Goal: Task Accomplishment & Management: Use online tool/utility

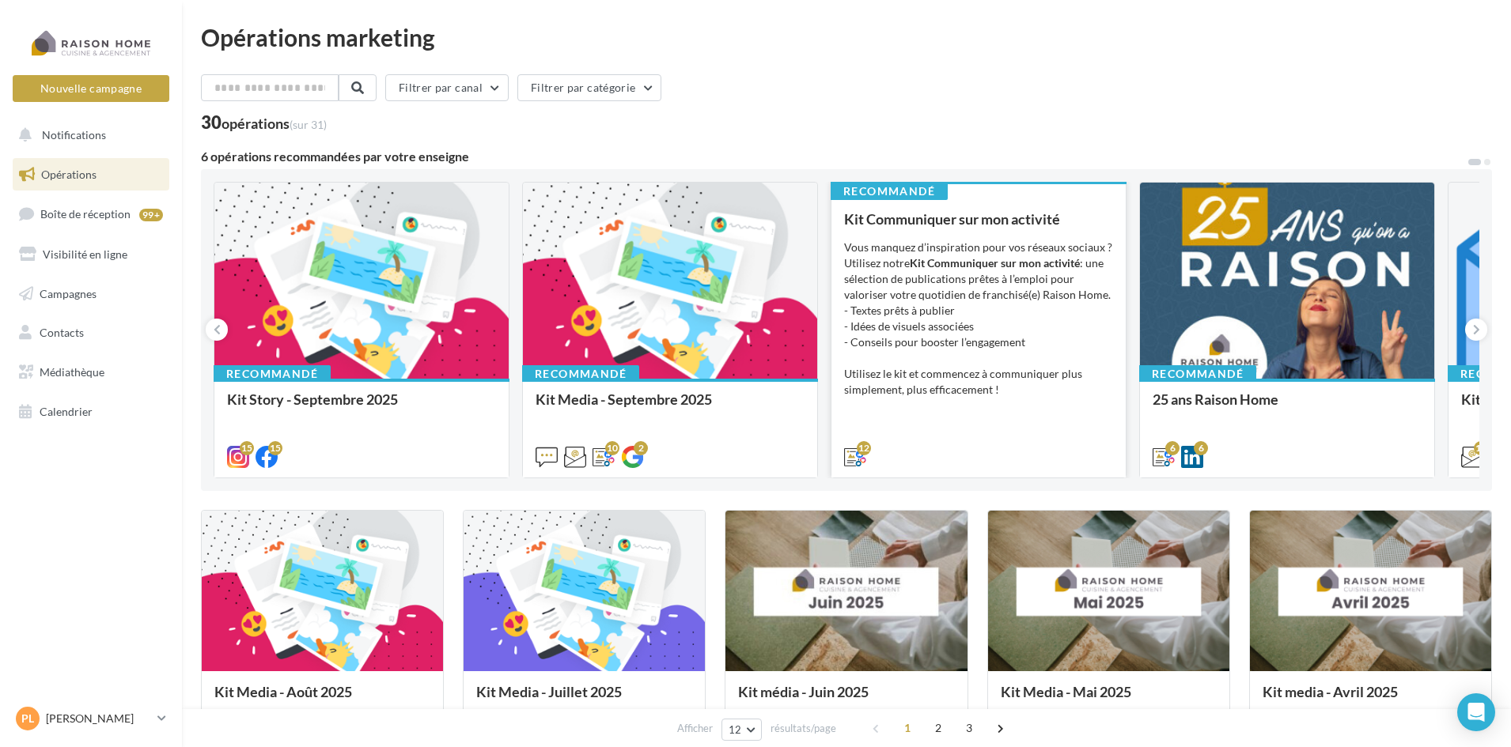
click at [906, 326] on div "Vous manquez d’inspiration pour vos réseaux sociaux ? Utilisez notre Kit Commun…" at bounding box center [978, 319] width 269 height 158
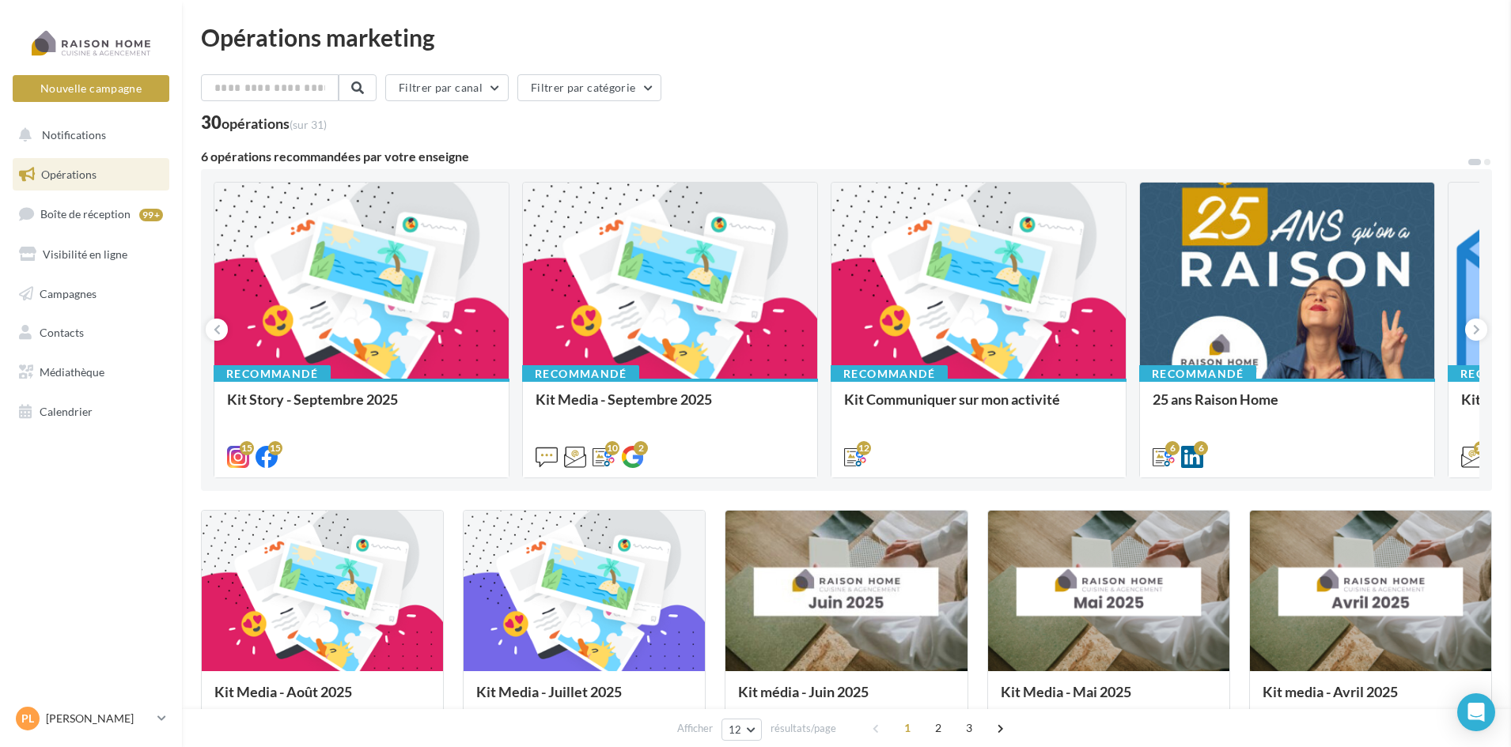
click at [116, 88] on button "Nouvelle campagne" at bounding box center [91, 88] width 157 height 27
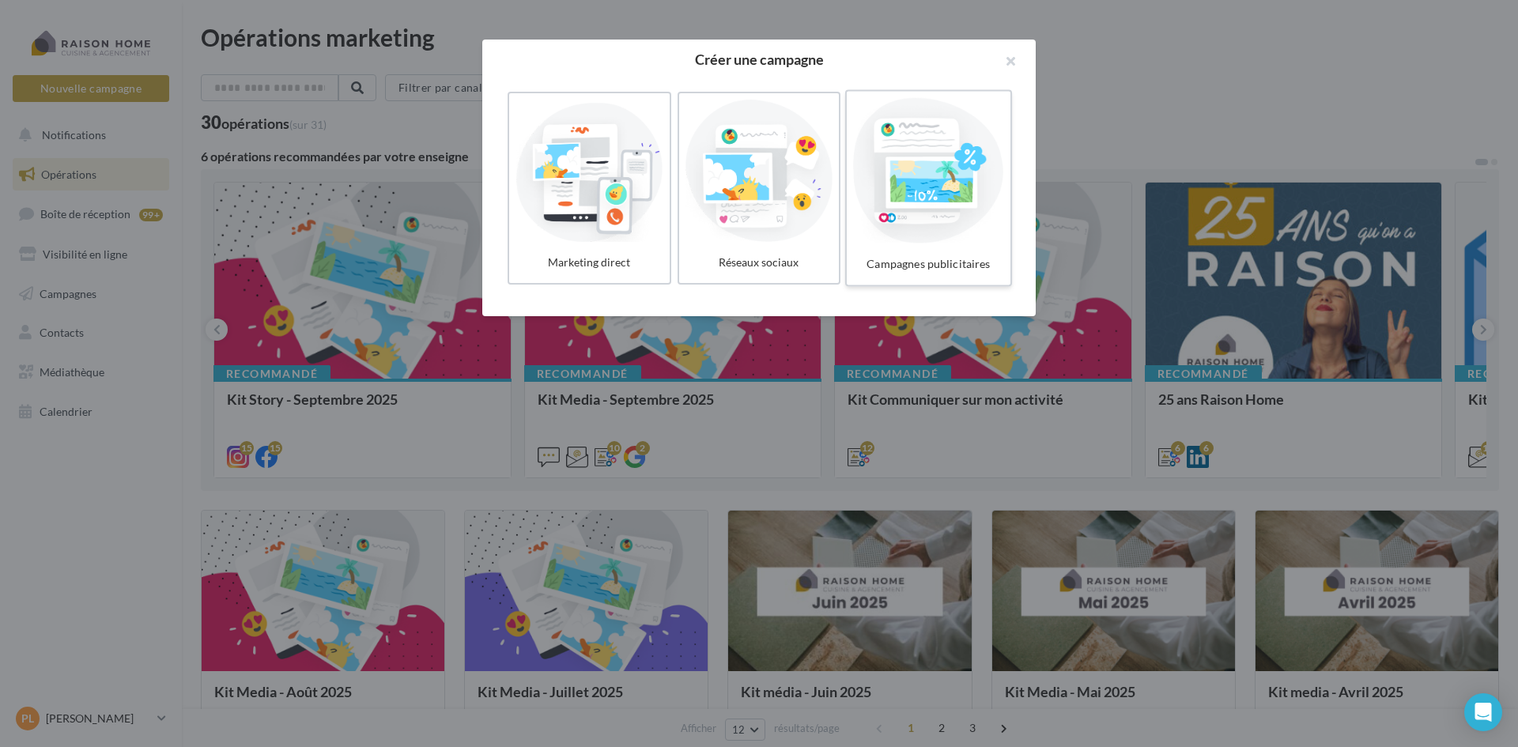
click at [890, 211] on div at bounding box center [928, 171] width 150 height 146
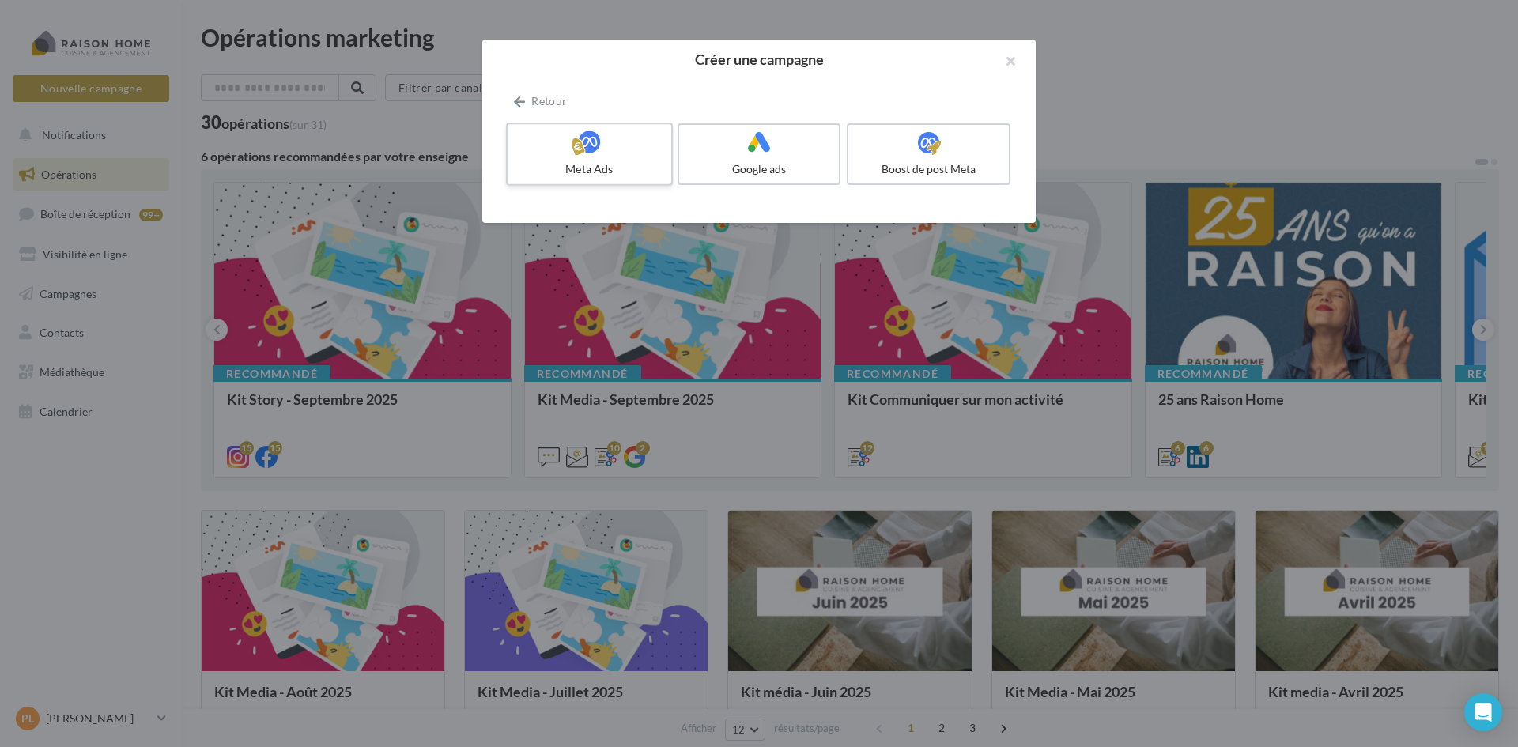
click at [624, 160] on label "Meta Ads" at bounding box center [589, 154] width 167 height 63
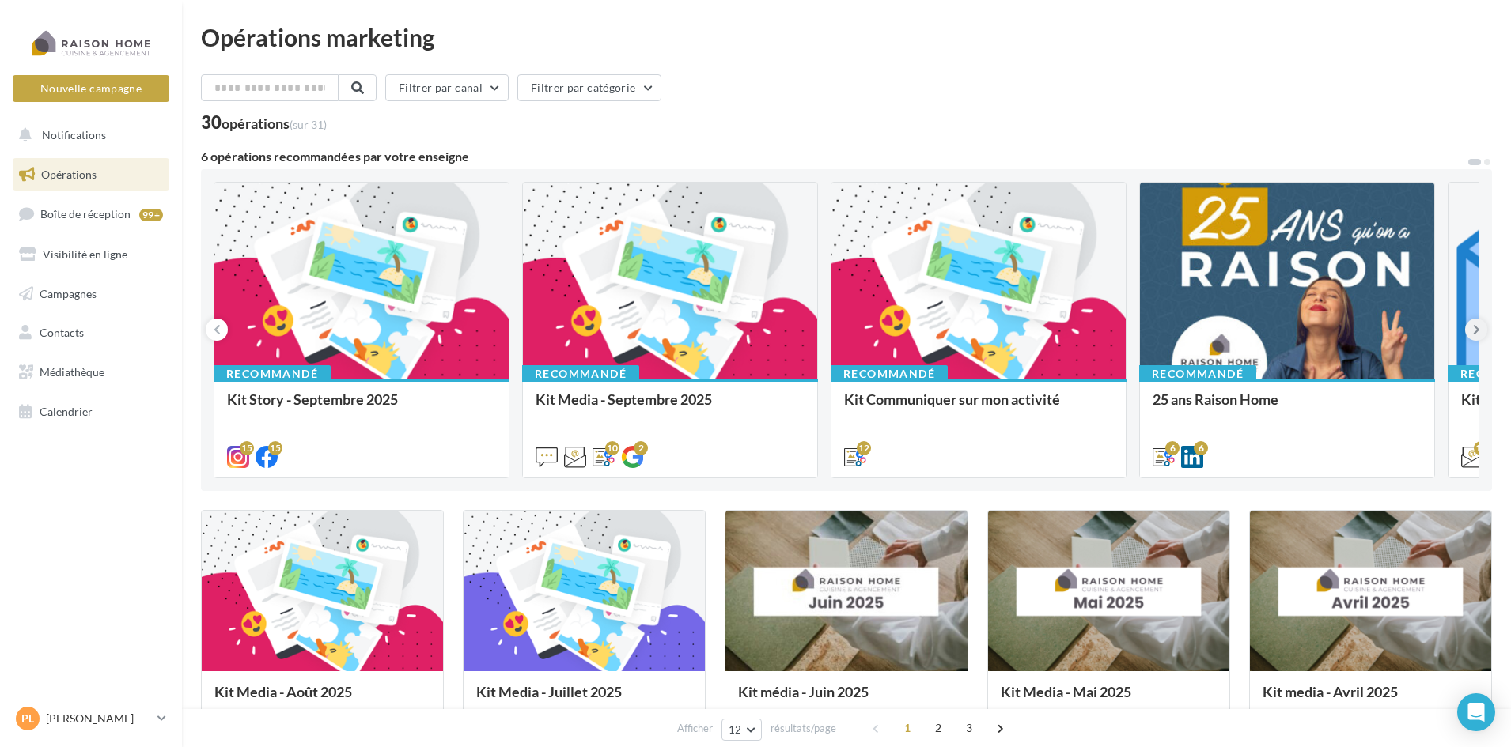
click at [1474, 337] on icon at bounding box center [1476, 330] width 7 height 16
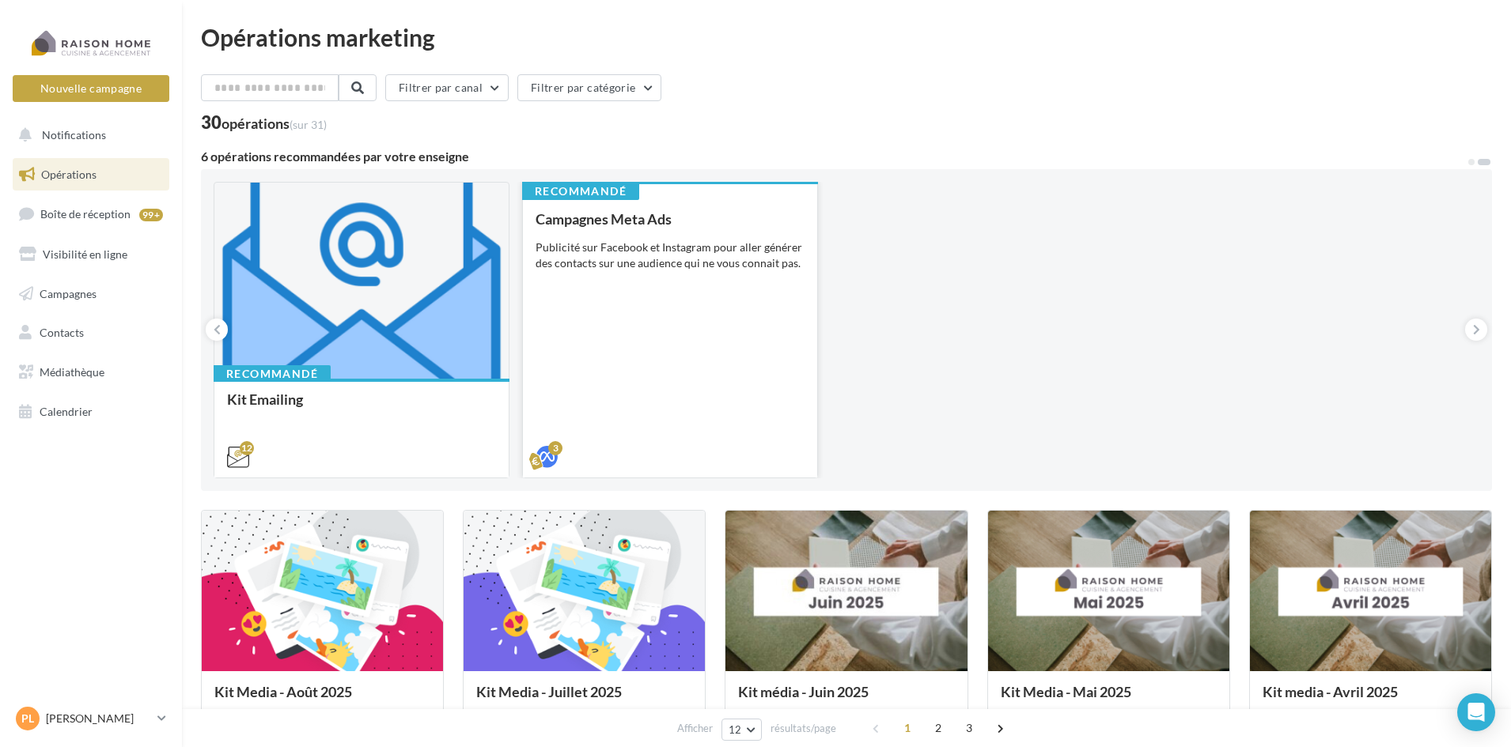
click at [720, 314] on div "Campagnes Meta Ads Publicité sur Facebook et Instagram pour aller générer des c…" at bounding box center [669, 337] width 269 height 252
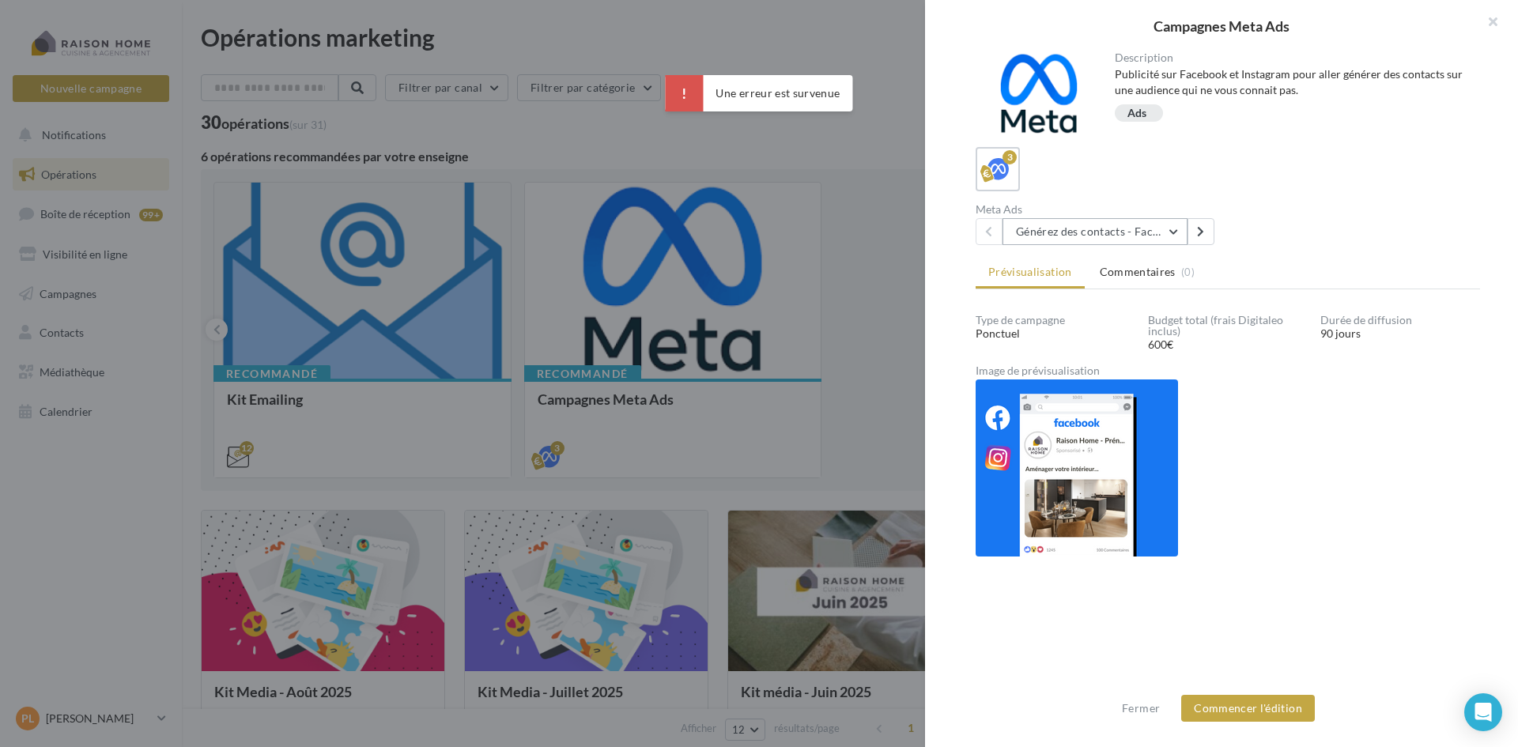
click at [1176, 235] on button "Générez des contacts - Facebook Lead Ads 3 mois" at bounding box center [1095, 231] width 185 height 27
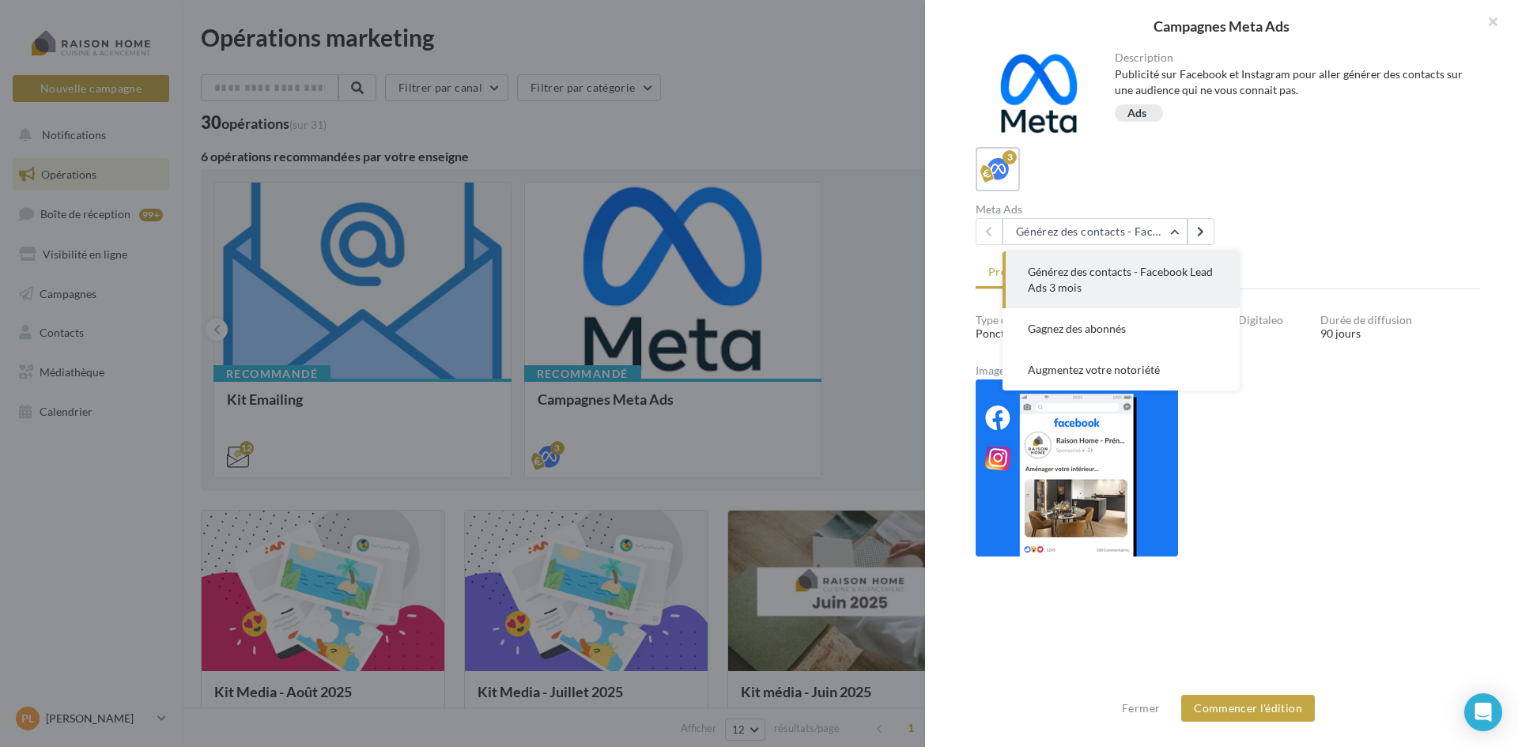
click at [1159, 267] on span "Générez des contacts - Facebook Lead Ads 3 mois" at bounding box center [1120, 279] width 185 height 29
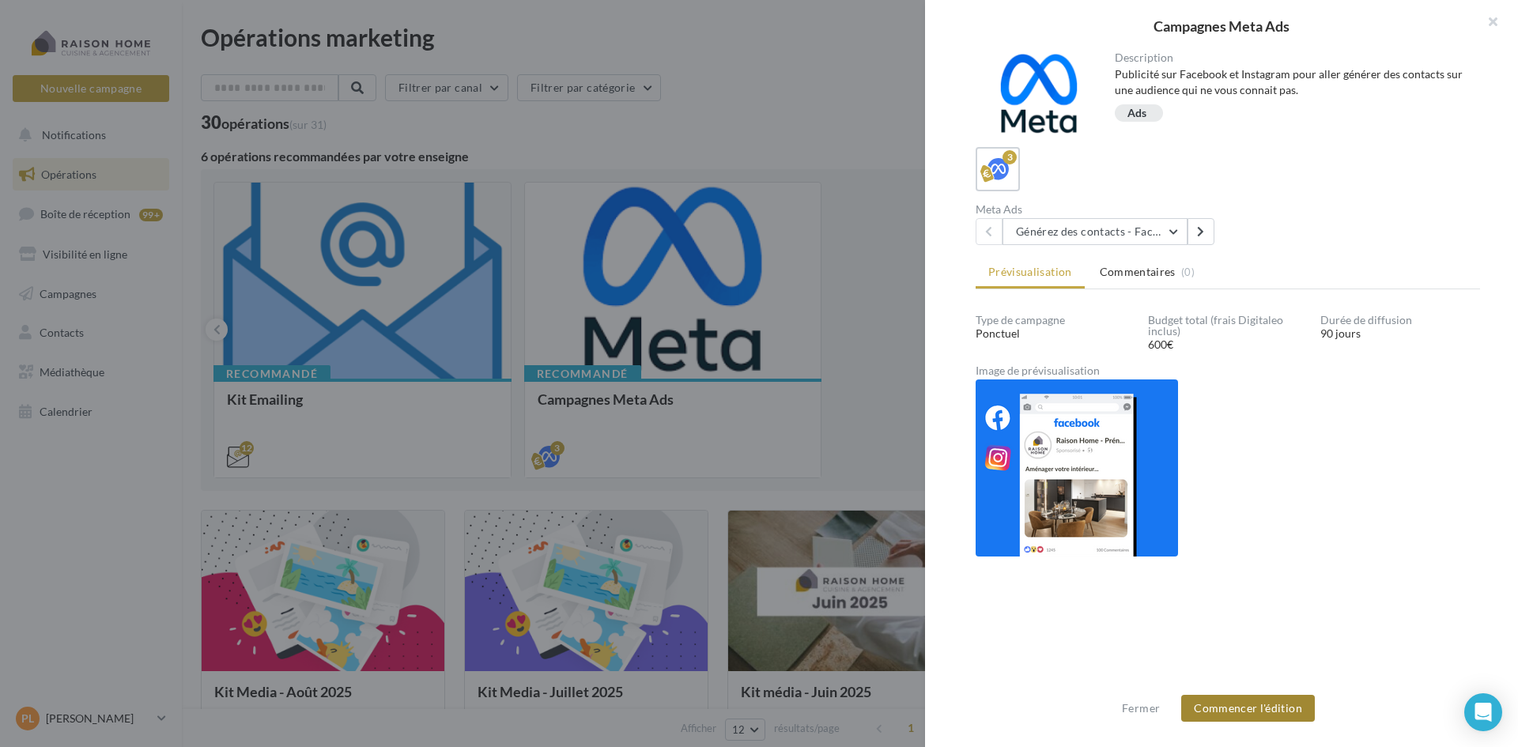
click at [1263, 703] on button "Commencer l'édition" at bounding box center [1249, 708] width 134 height 27
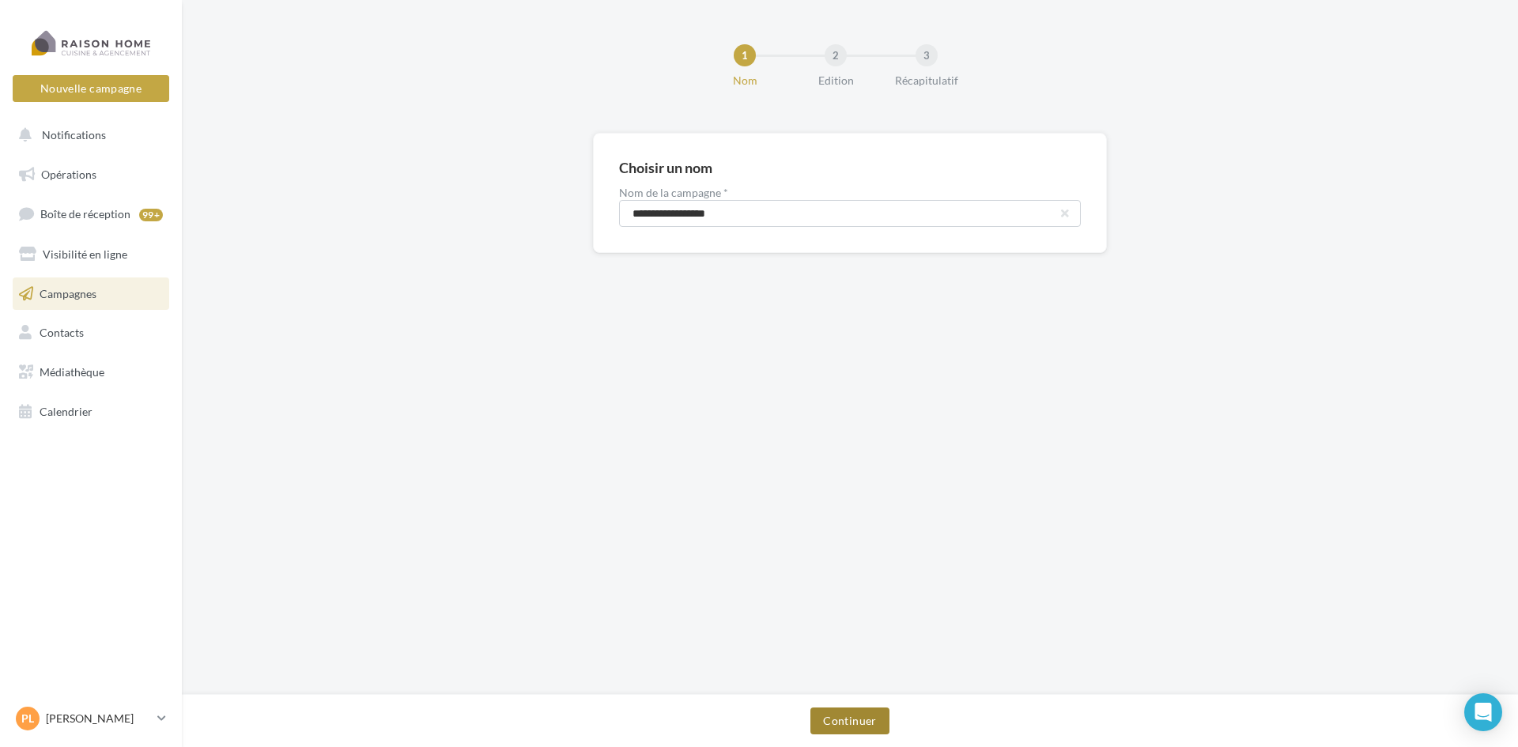
click at [849, 718] on button "Continuer" at bounding box center [850, 721] width 78 height 27
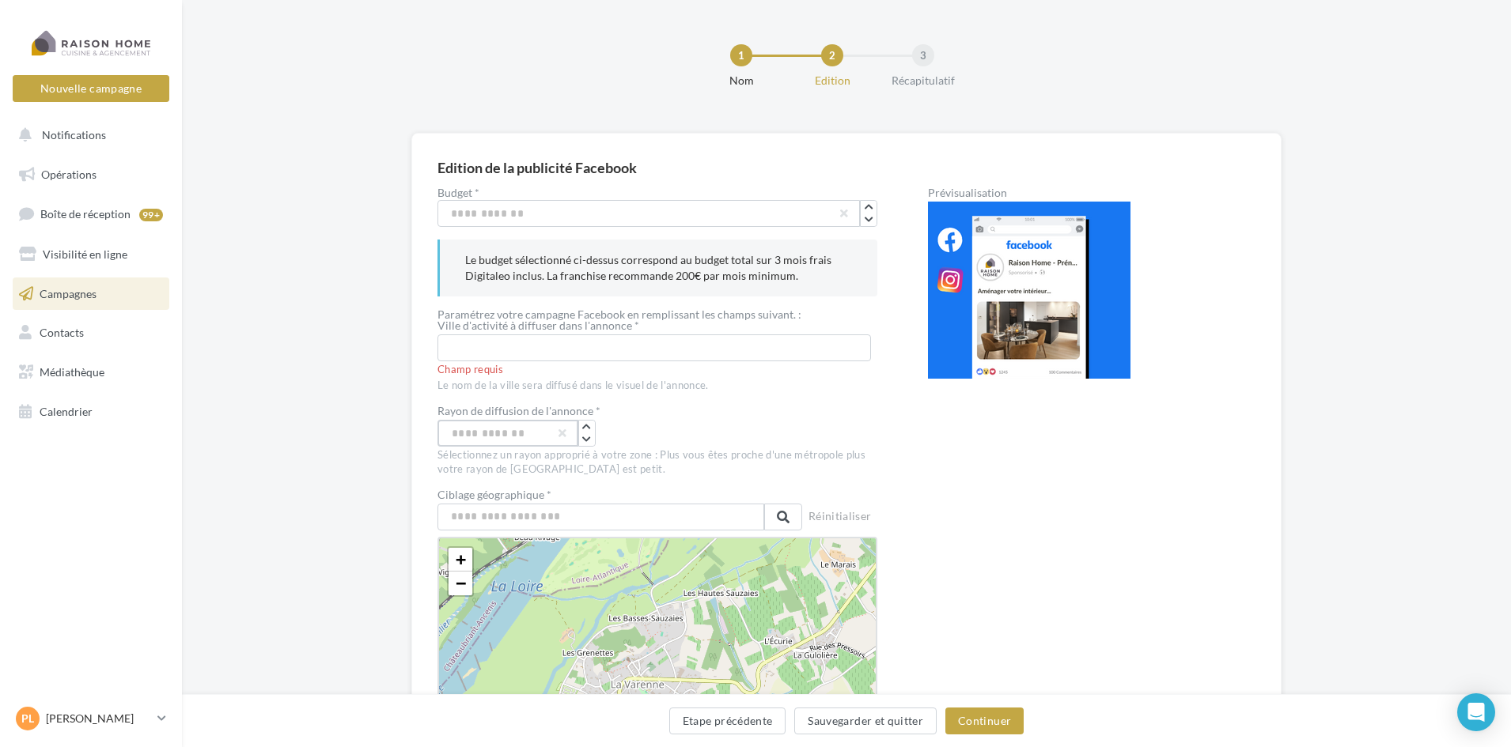
drag, startPoint x: 474, startPoint y: 433, endPoint x: 438, endPoint y: 433, distance: 35.6
click at [438, 433] on input "**" at bounding box center [507, 433] width 141 height 27
type input "*"
click at [648, 427] on div "*" at bounding box center [657, 433] width 440 height 27
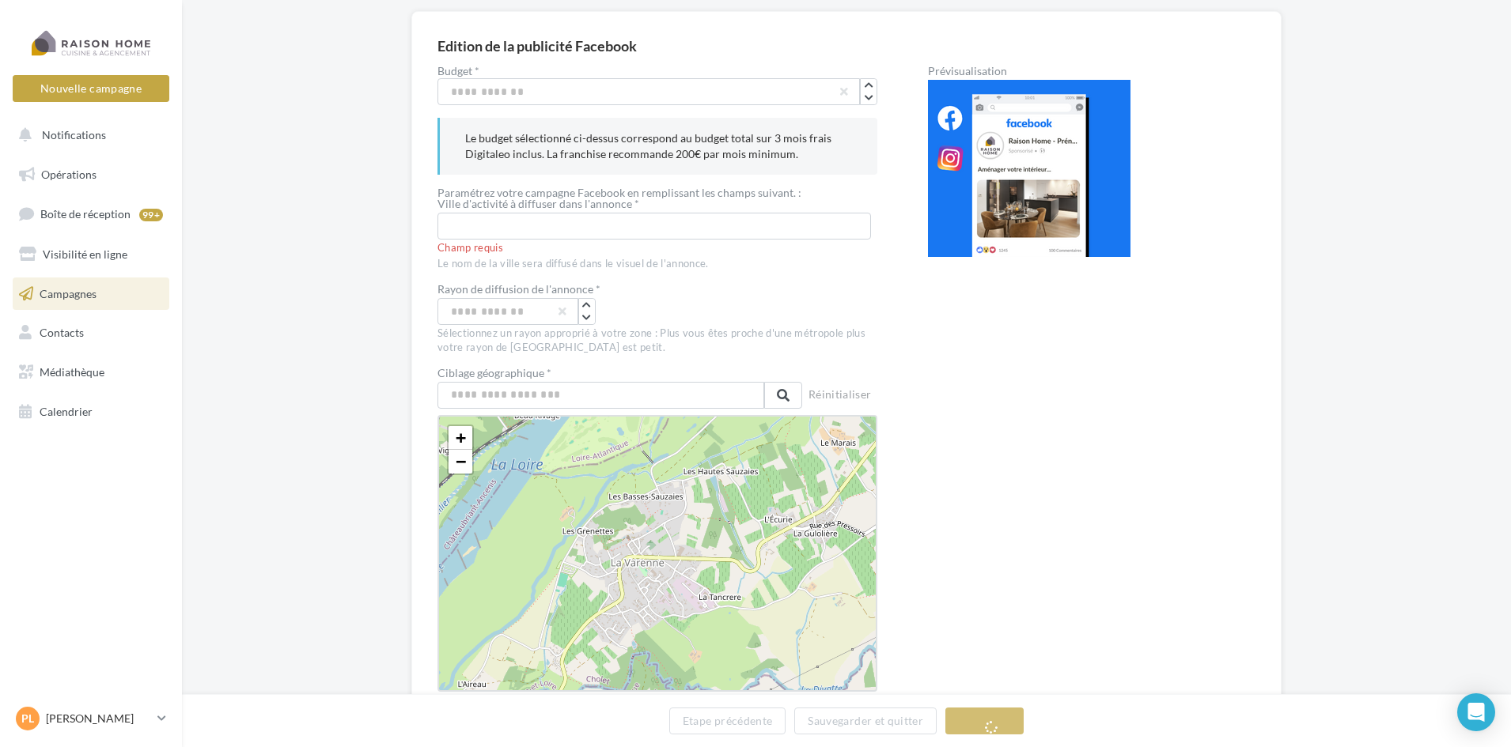
scroll to position [158, 0]
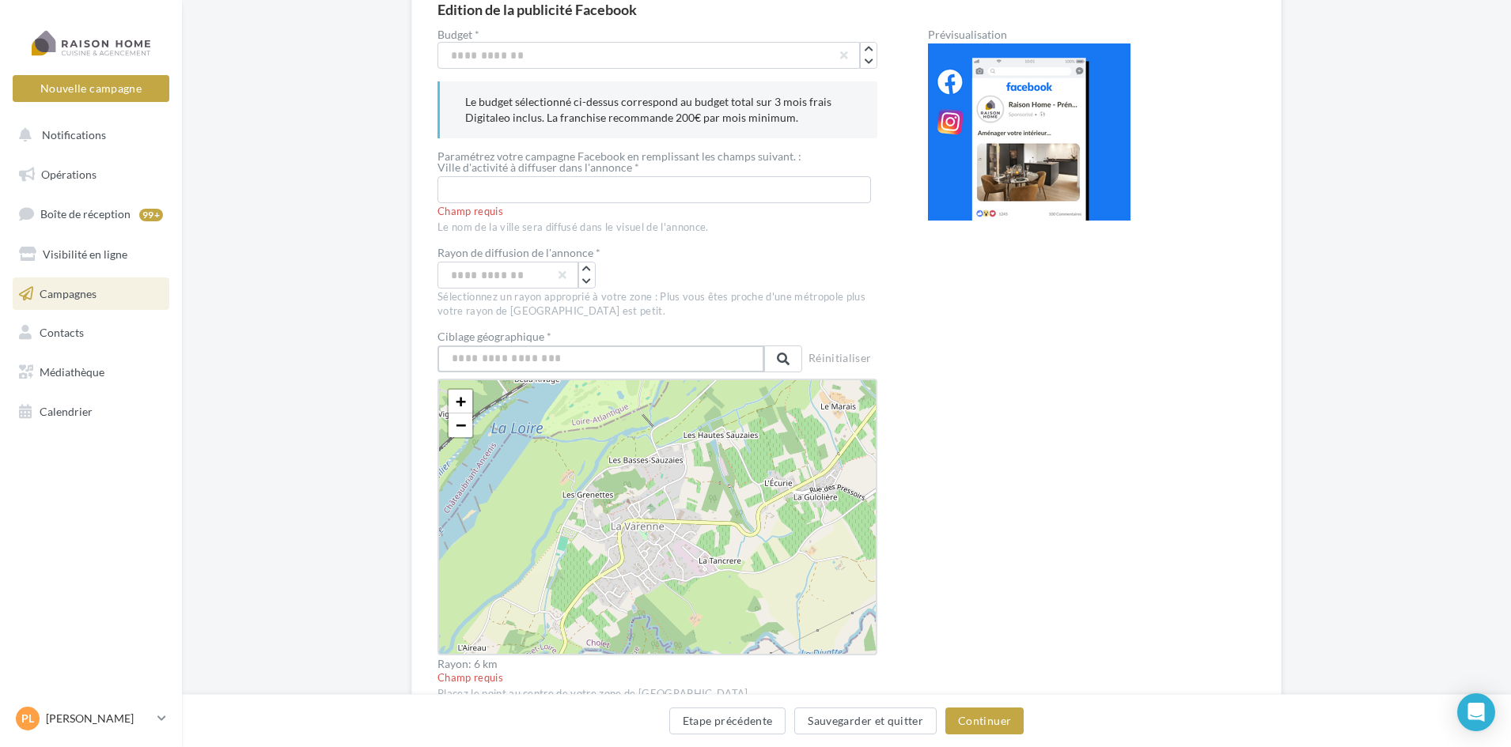
click at [594, 363] on input "text" at bounding box center [600, 359] width 327 height 27
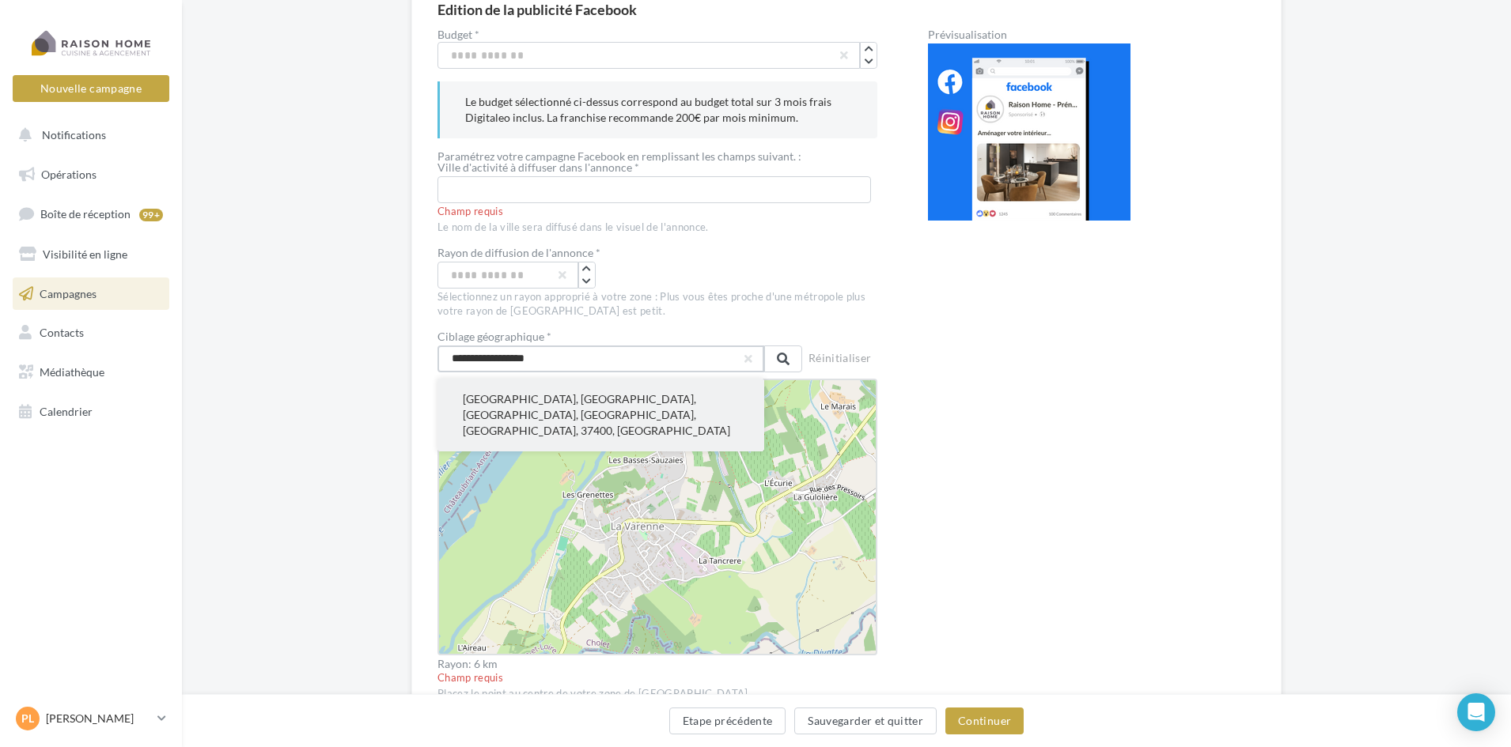
type input "**********"
click at [564, 395] on button "Lussault-sur-Loire, Loches, Indre-et-Loire, Centre-Val de Loire, France métropo…" at bounding box center [600, 415] width 327 height 73
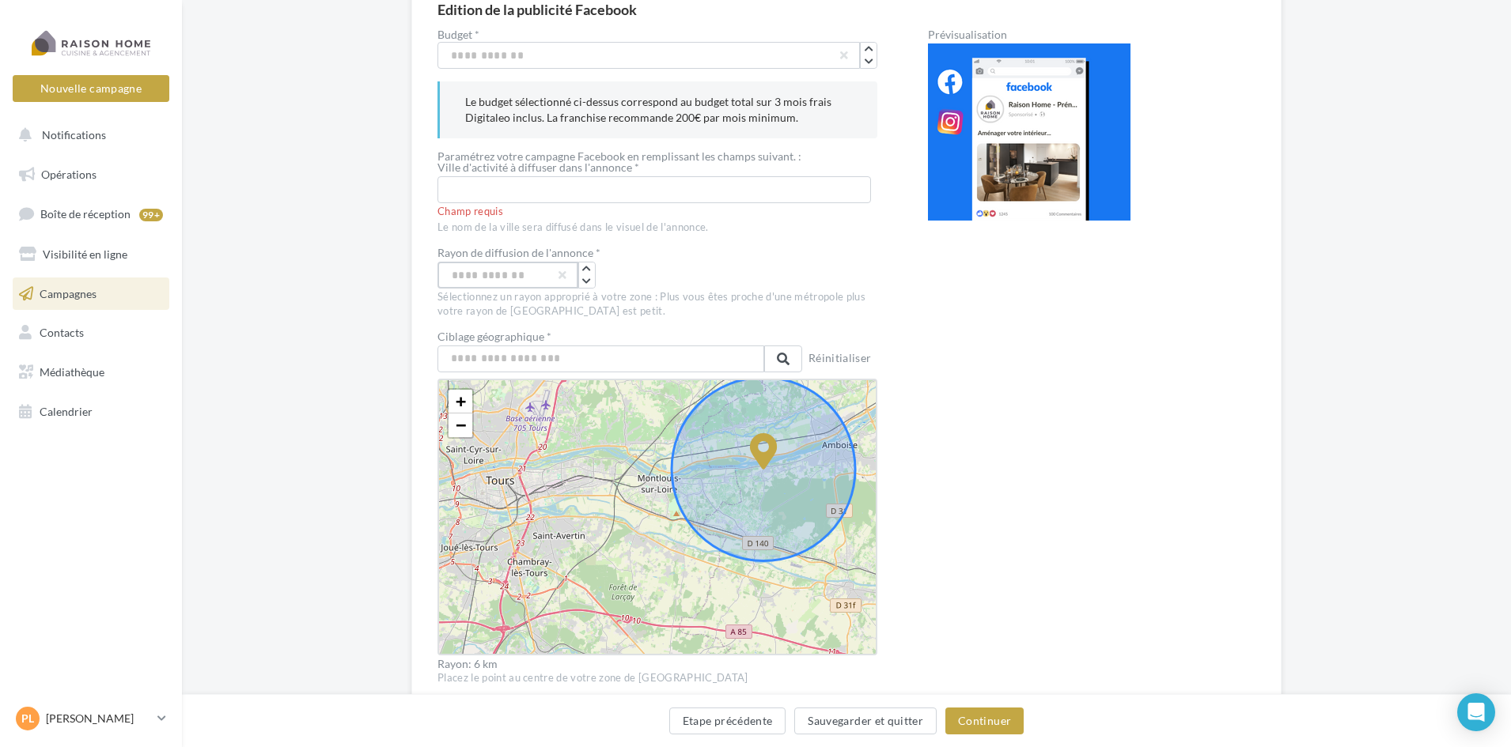
drag, startPoint x: 478, startPoint y: 273, endPoint x: 445, endPoint y: 276, distance: 32.6
click at [445, 276] on input "*" at bounding box center [507, 275] width 141 height 27
type input "**"
click at [649, 403] on div "+ − Leaflet" at bounding box center [657, 517] width 440 height 277
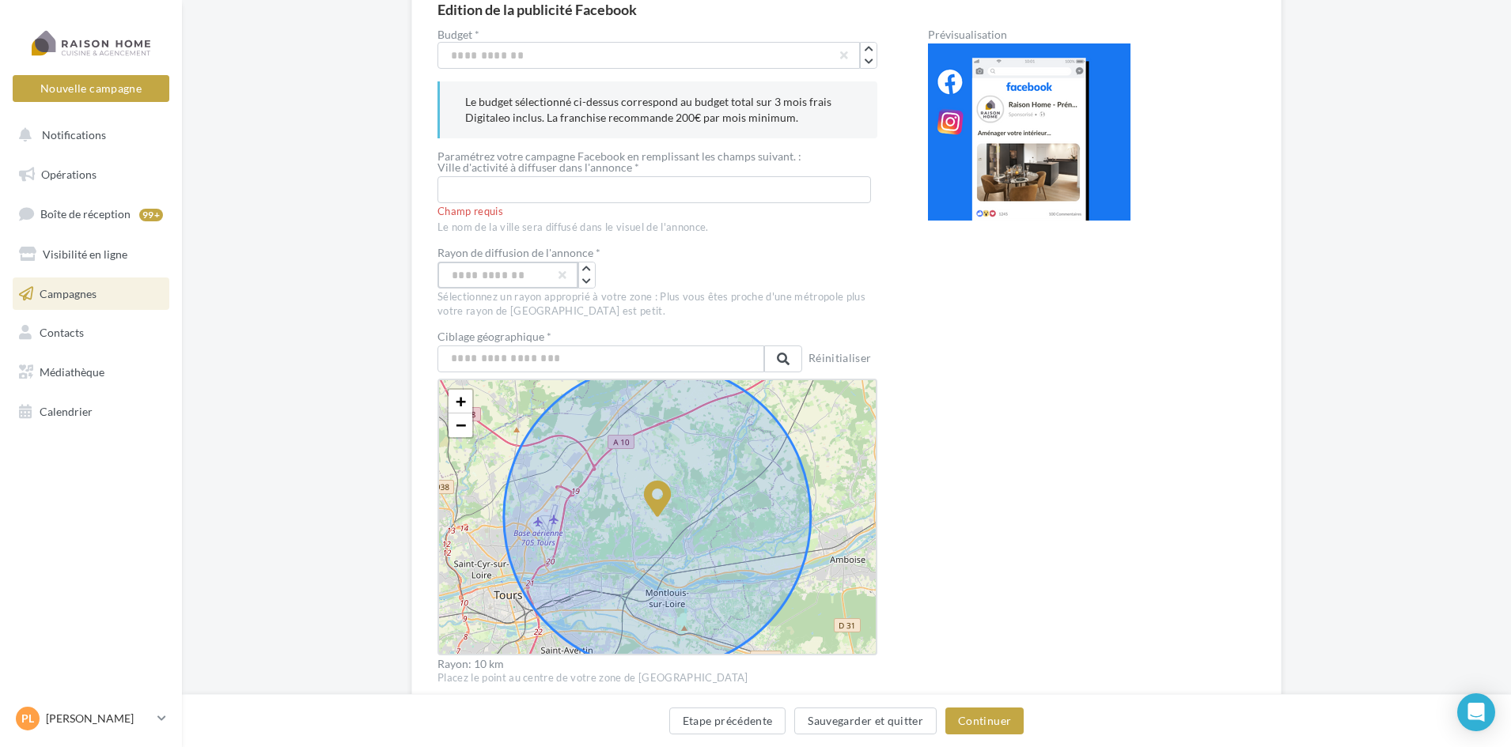
click at [454, 275] on input "**" at bounding box center [507, 275] width 141 height 27
type input "*"
click at [473, 482] on div "+ − Leaflet" at bounding box center [657, 517] width 440 height 277
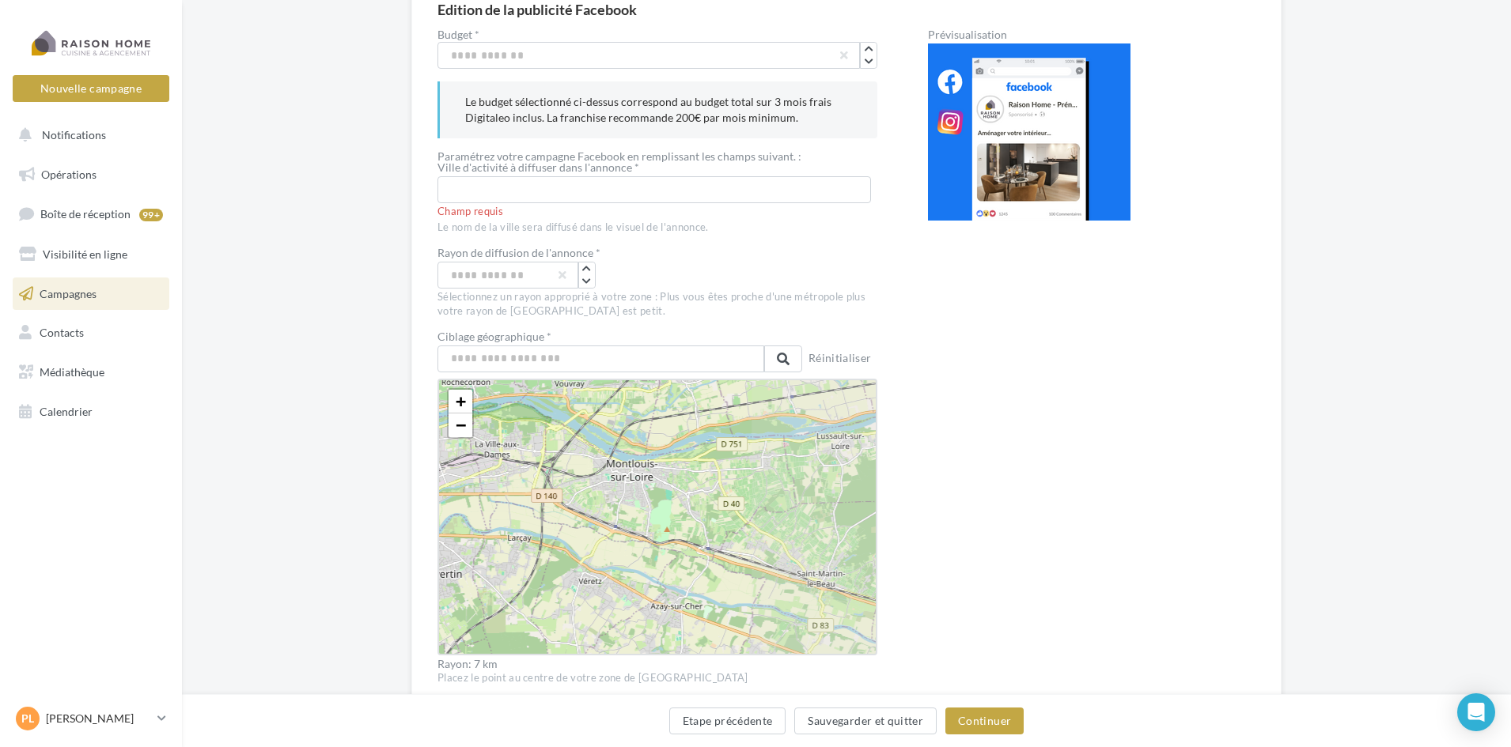
drag, startPoint x: 772, startPoint y: 506, endPoint x: 498, endPoint y: 544, distance: 276.3
click at [499, 544] on div "+ − Leaflet" at bounding box center [657, 517] width 440 height 277
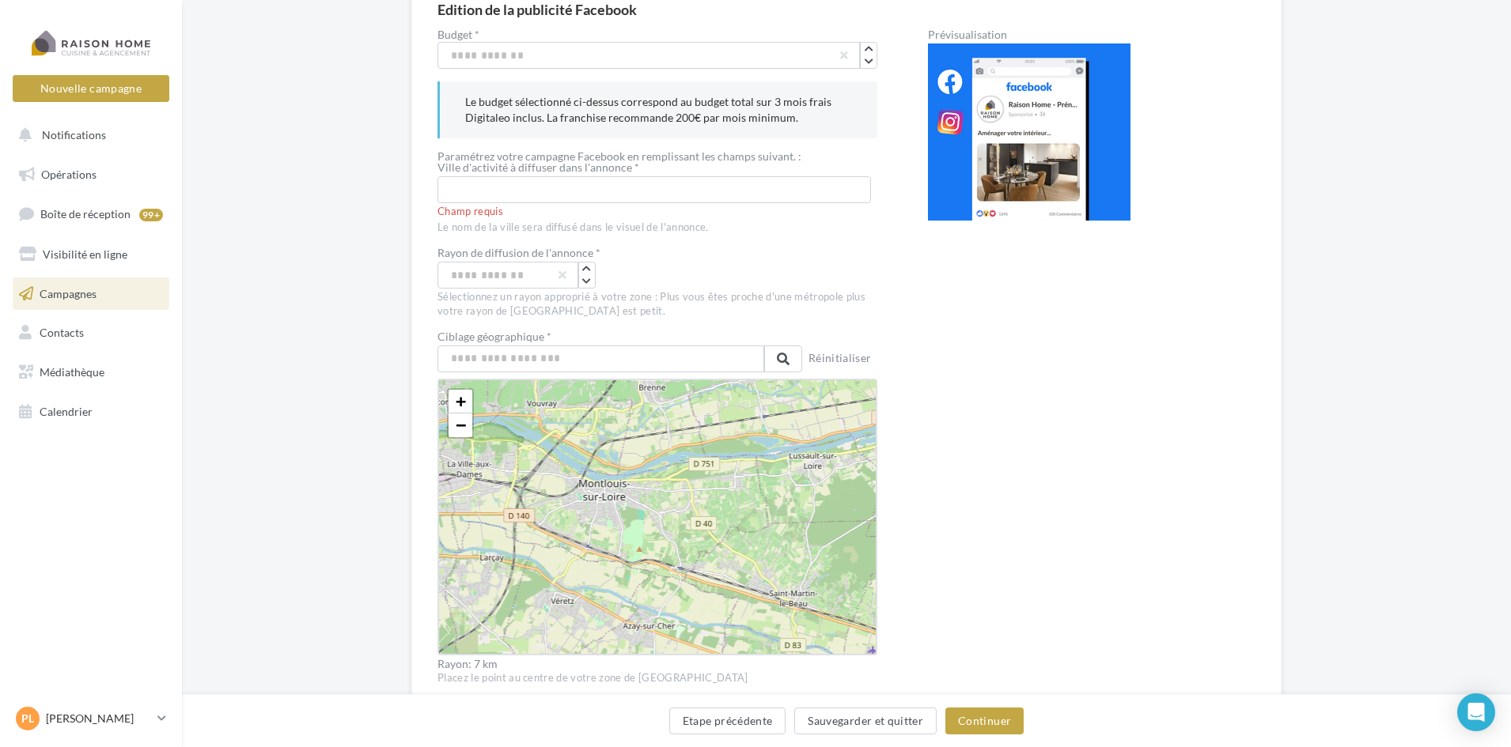
click at [814, 468] on div "+ − Leaflet" at bounding box center [657, 517] width 440 height 277
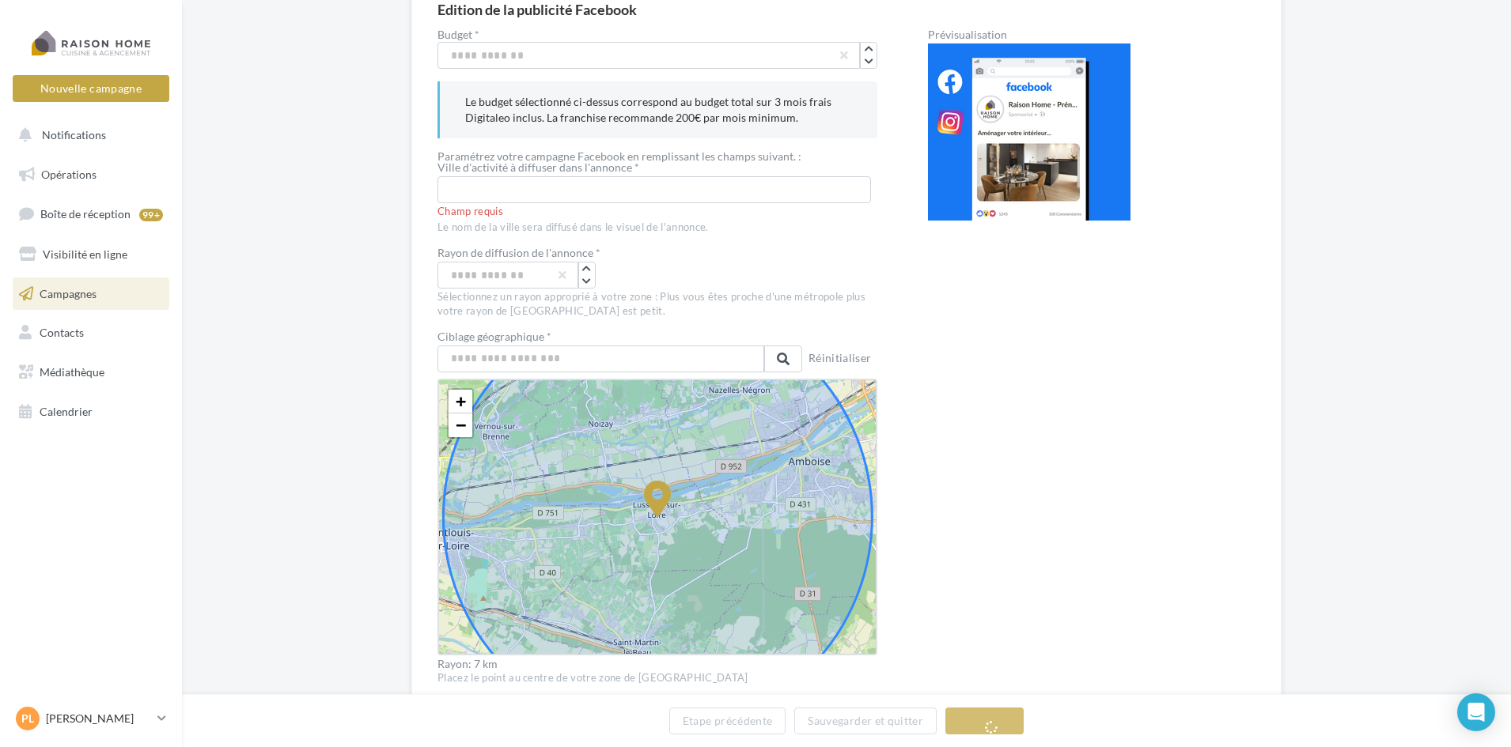
click at [563, 541] on icon at bounding box center [657, 517] width 429 height 429
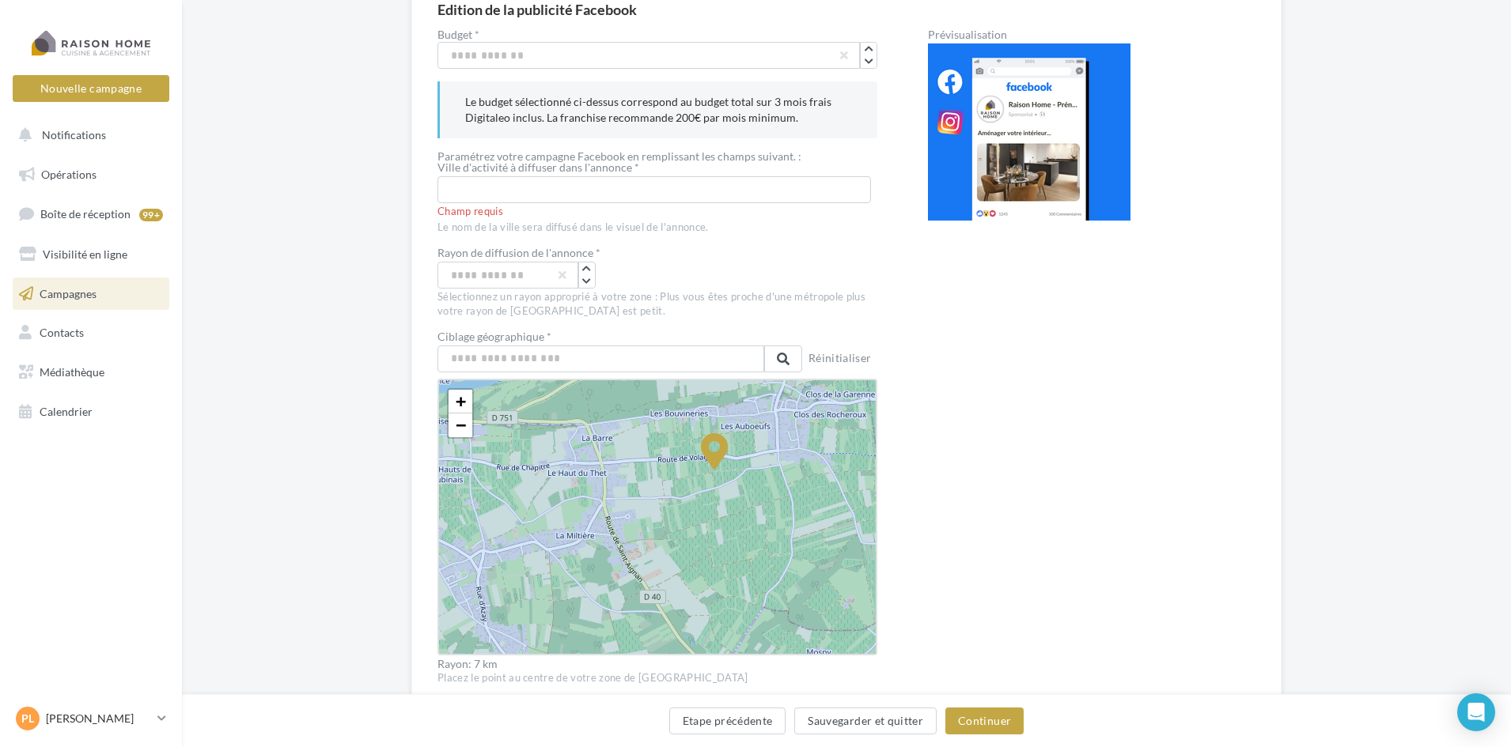
click at [779, 467] on icon at bounding box center [714, 469] width 1713 height 1713
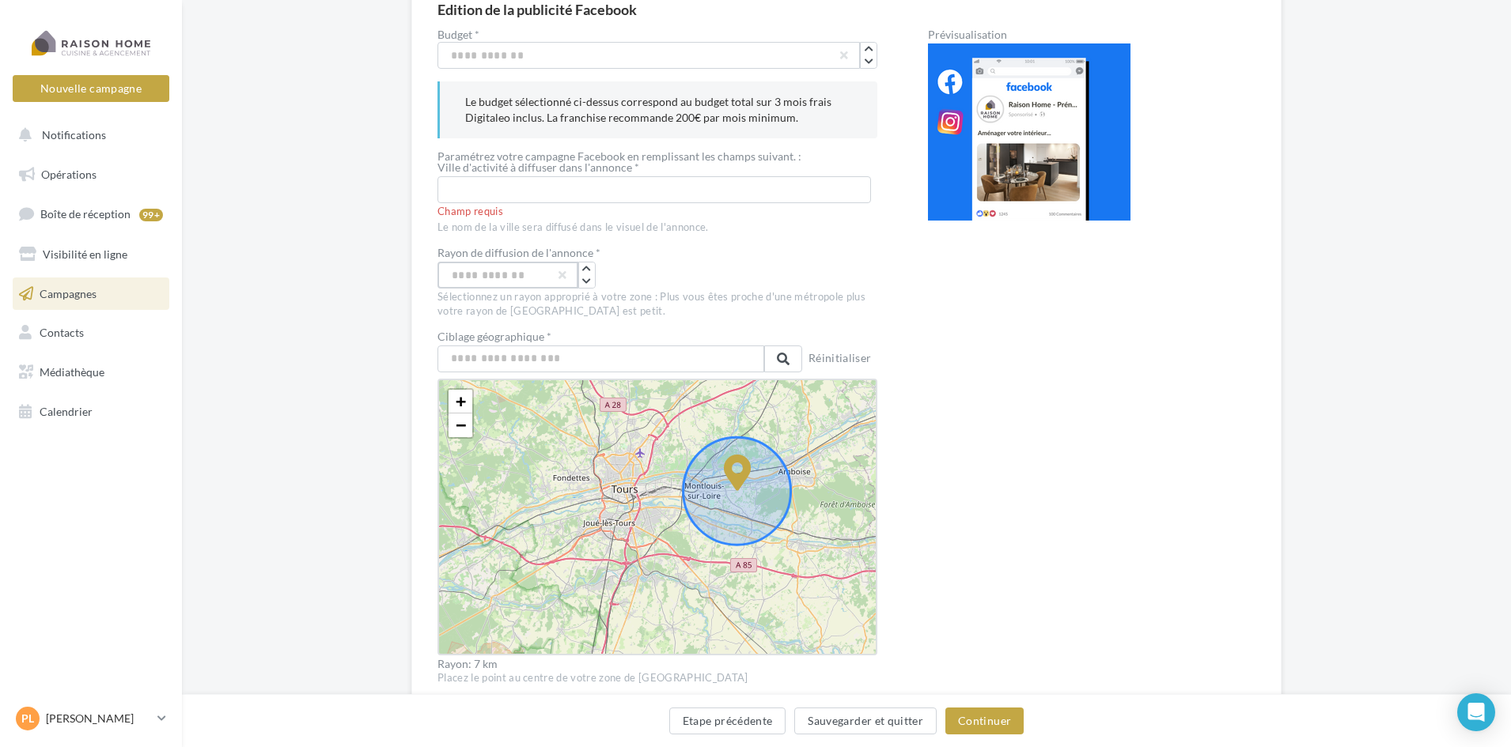
drag, startPoint x: 470, startPoint y: 282, endPoint x: 442, endPoint y: 280, distance: 27.7
click at [442, 280] on input "*" at bounding box center [507, 275] width 141 height 27
type input "*"
click at [654, 267] on div "*" at bounding box center [657, 275] width 440 height 27
drag, startPoint x: 463, startPoint y: 277, endPoint x: 434, endPoint y: 277, distance: 29.3
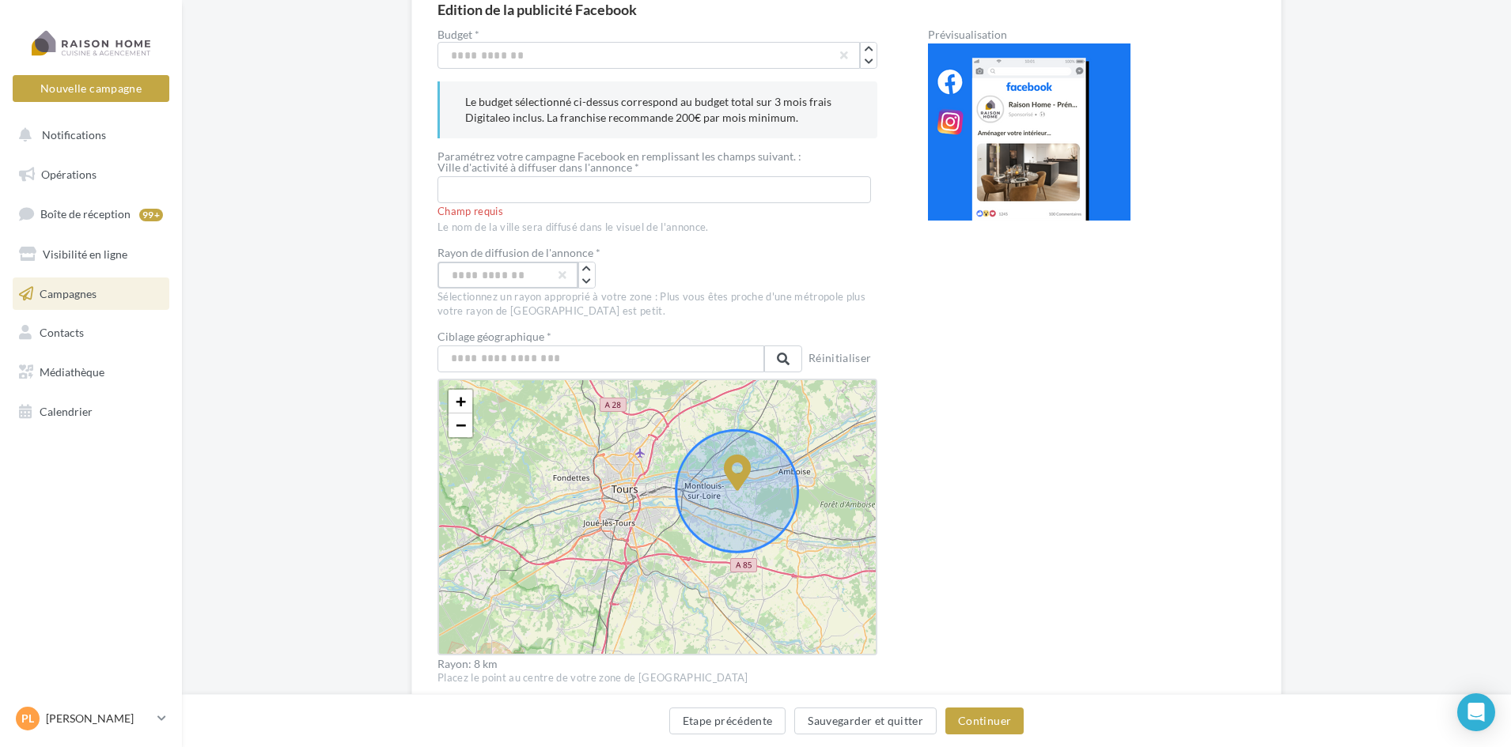
click at [434, 277] on div "Edition de la publicité Facebook Budget * *** Le budget sélectionné ci-dessus c…" at bounding box center [846, 508] width 870 height 1067
type input "**"
click at [630, 275] on div "**" at bounding box center [657, 275] width 440 height 27
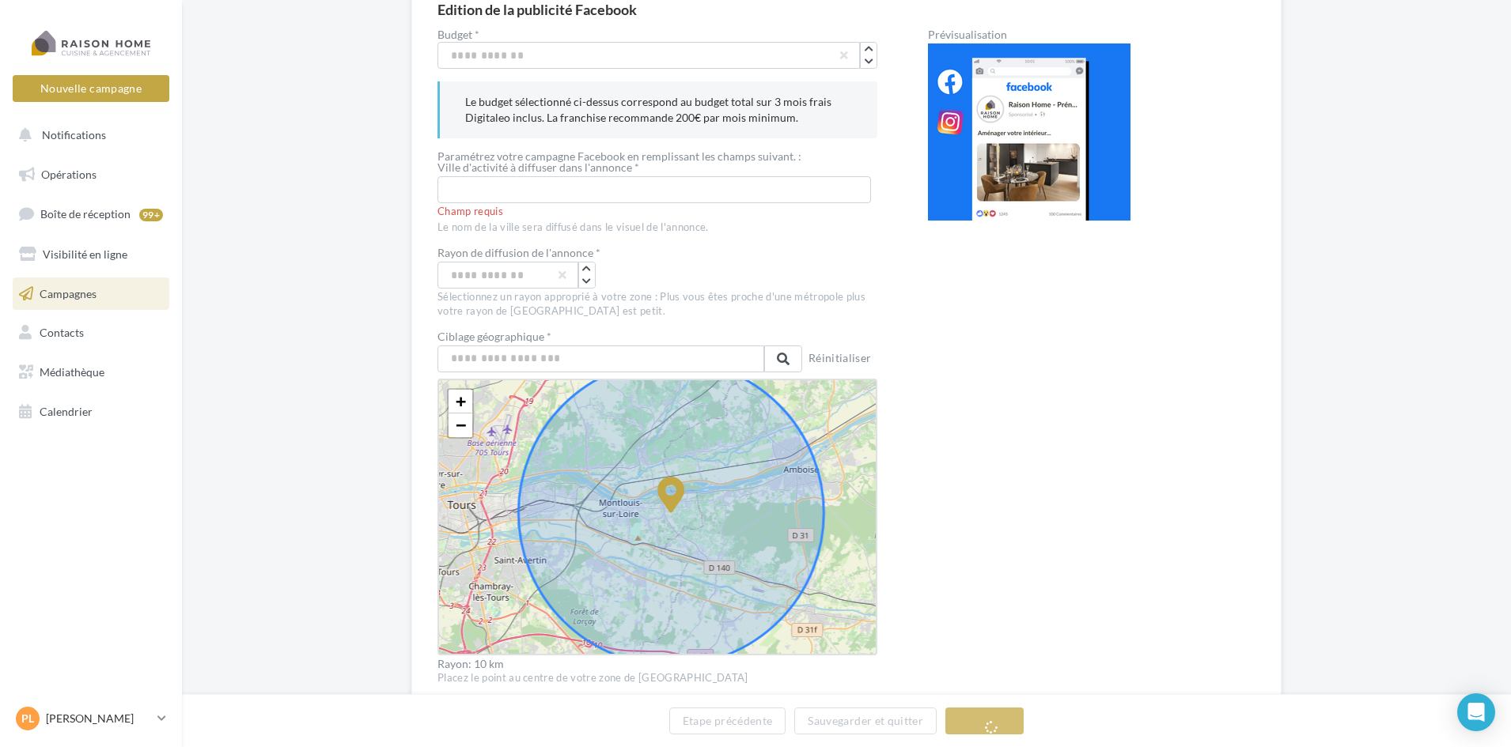
drag, startPoint x: 749, startPoint y: 479, endPoint x: 732, endPoint y: 483, distance: 17.1
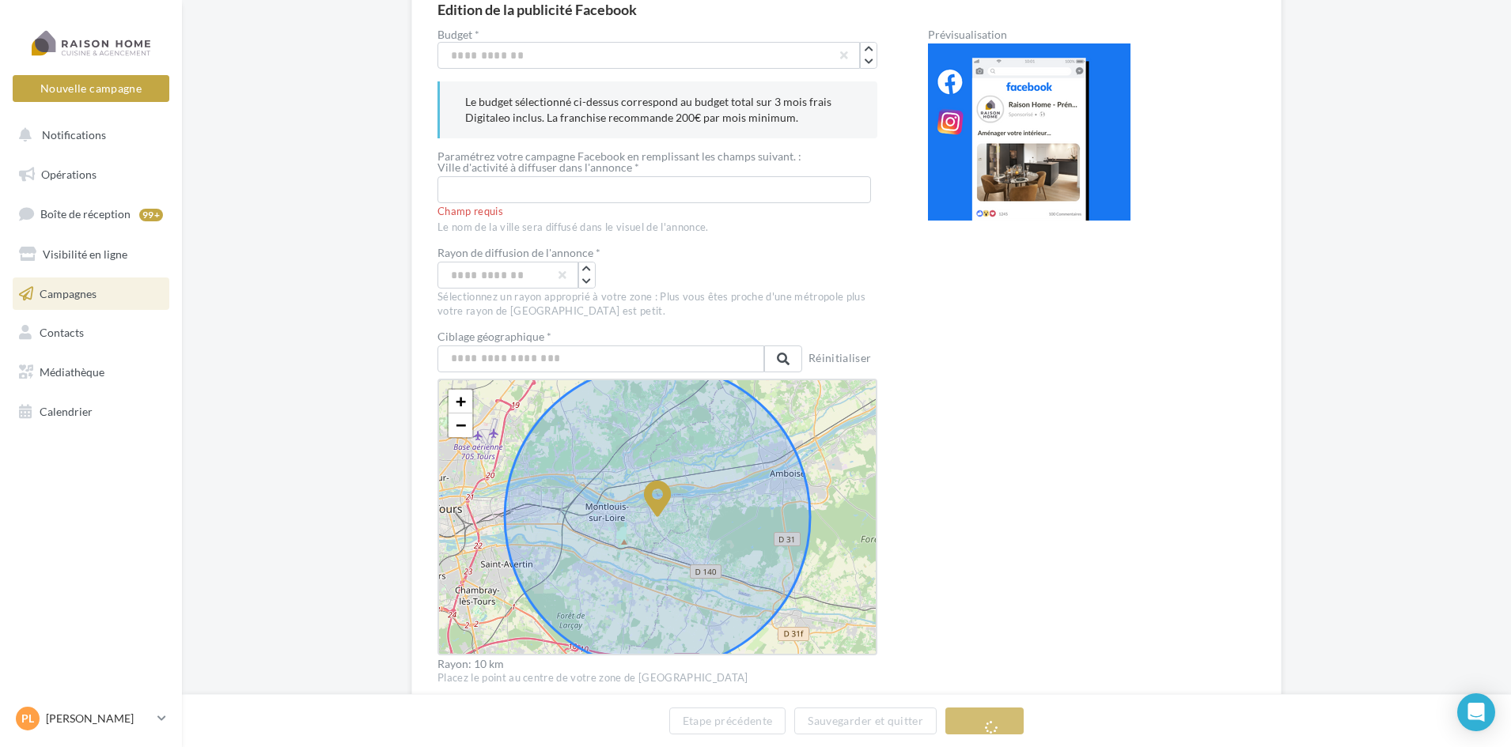
click at [637, 514] on icon at bounding box center [657, 517] width 305 height 305
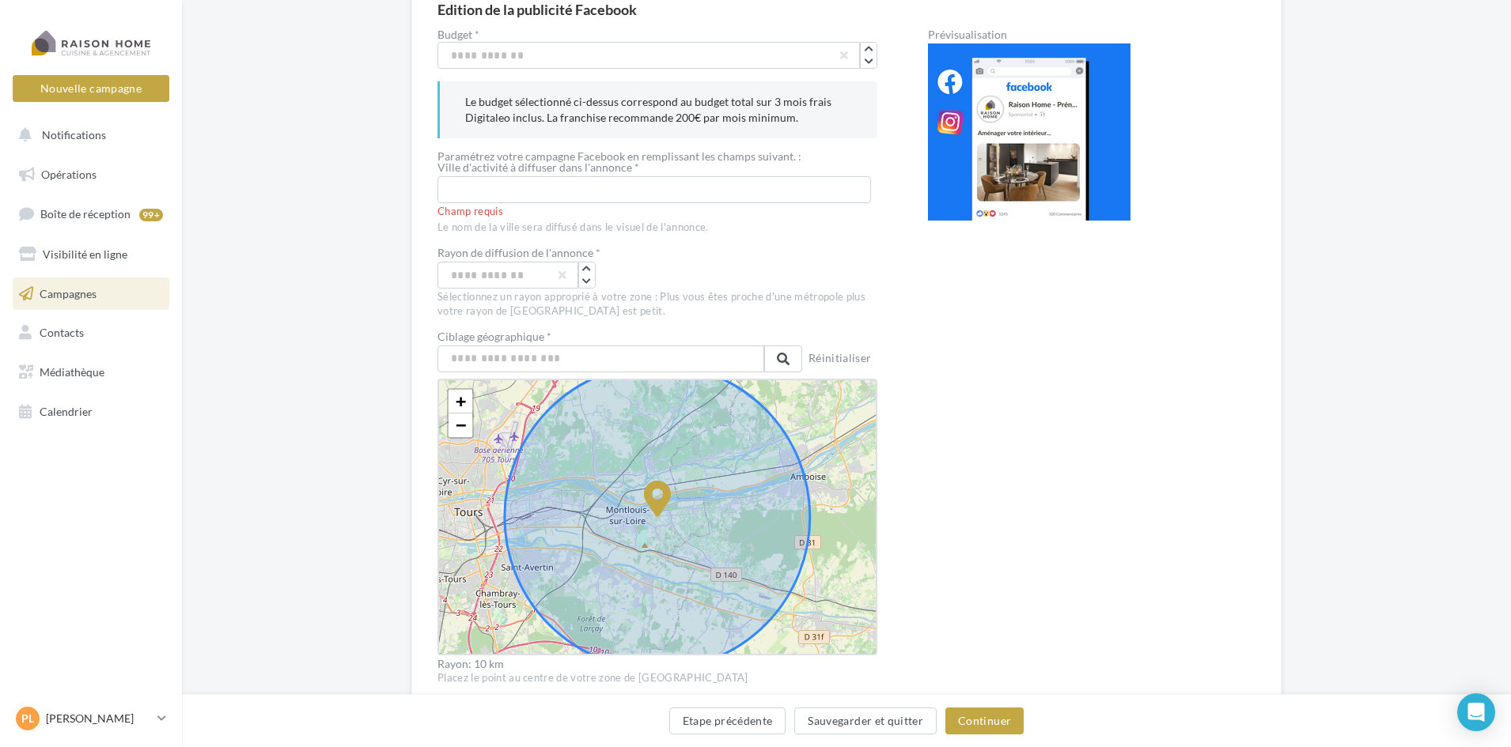
click at [671, 514] on icon at bounding box center [658, 499] width 28 height 36
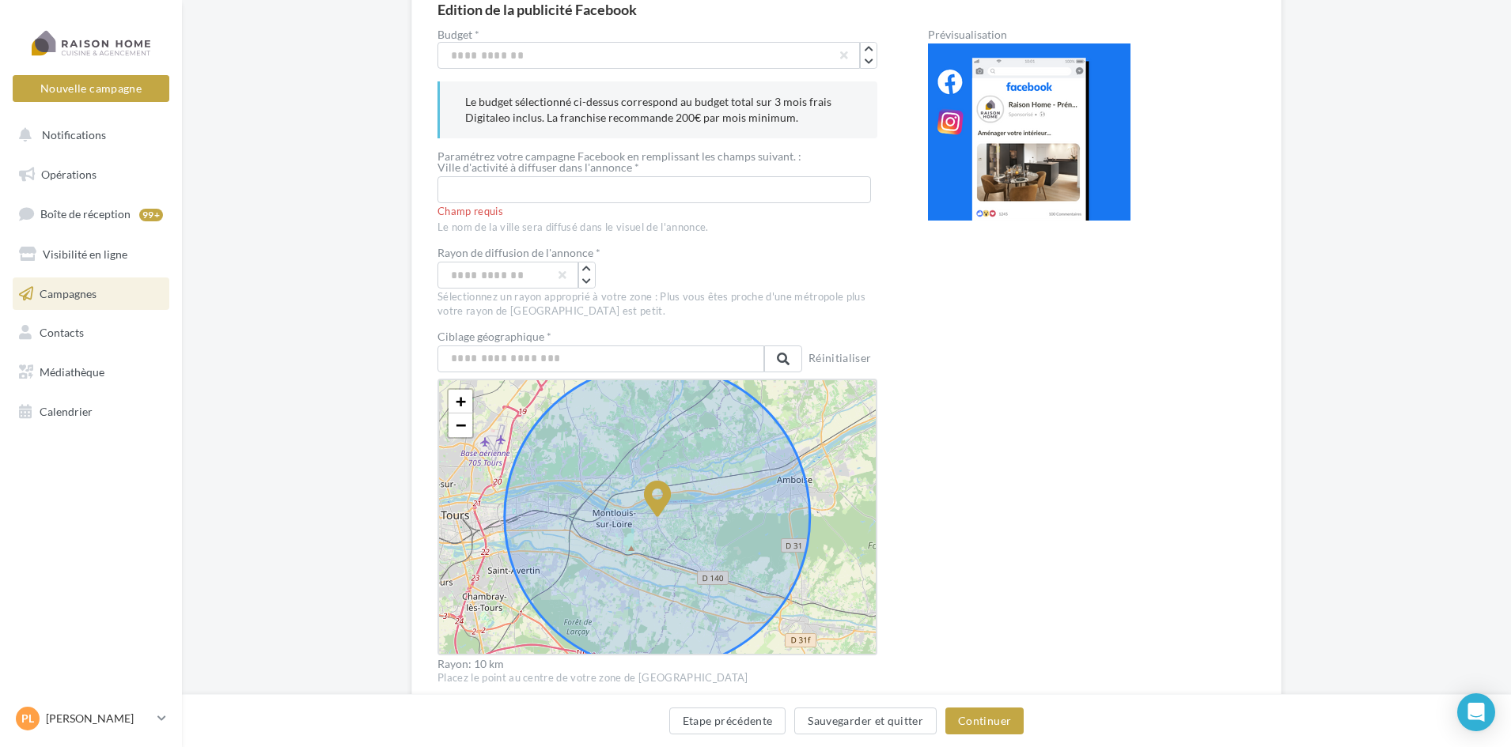
click at [619, 522] on icon at bounding box center [657, 517] width 305 height 305
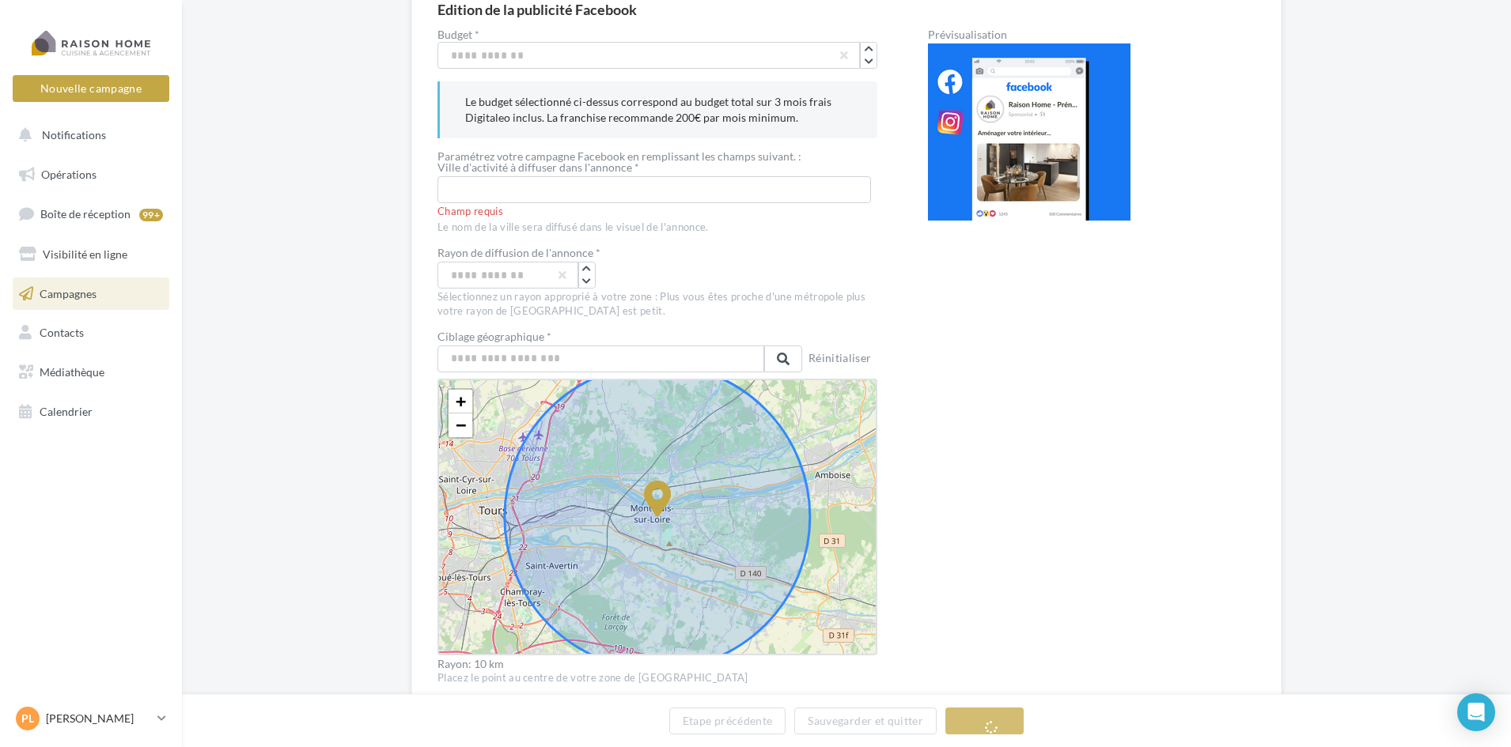
click at [682, 514] on icon at bounding box center [657, 517] width 305 height 305
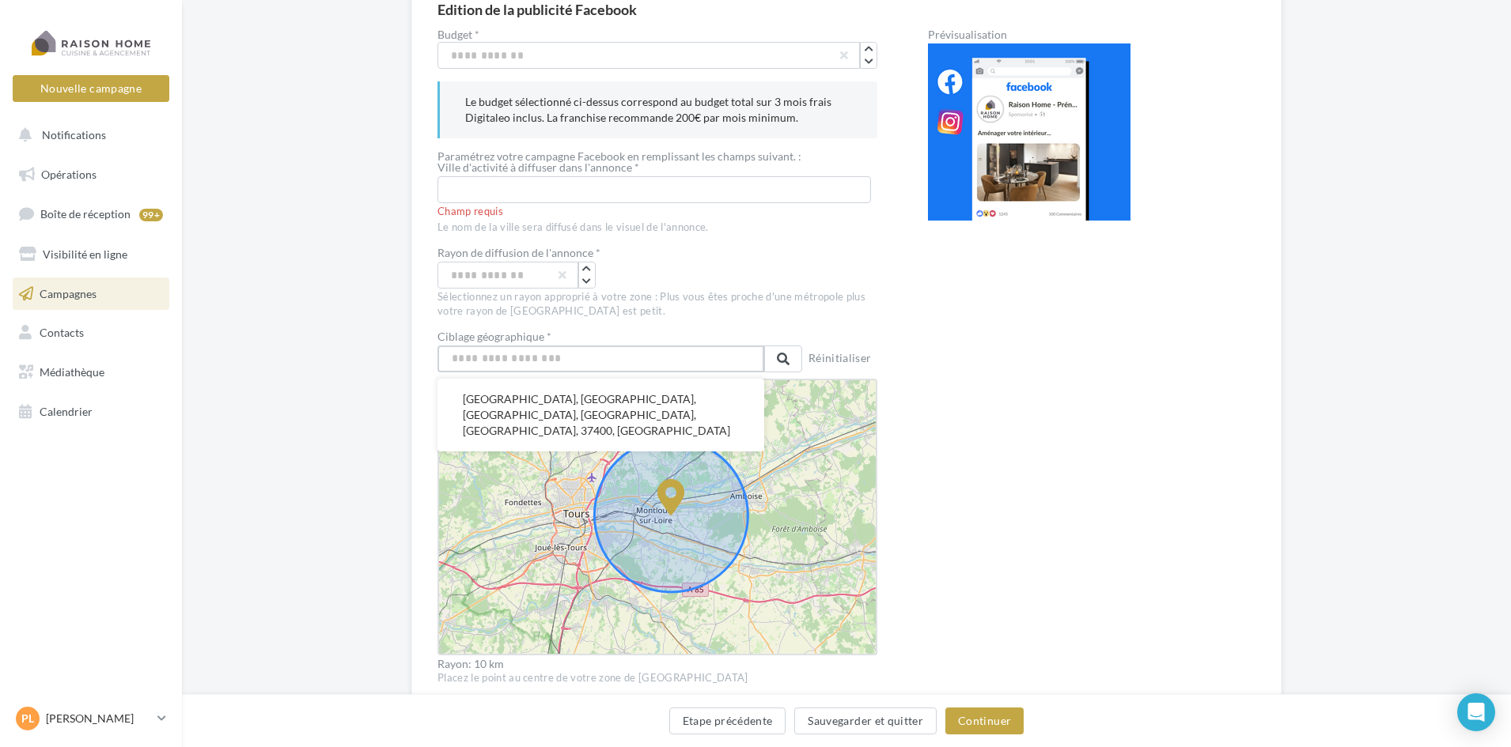
click at [549, 365] on input "text" at bounding box center [600, 359] width 327 height 27
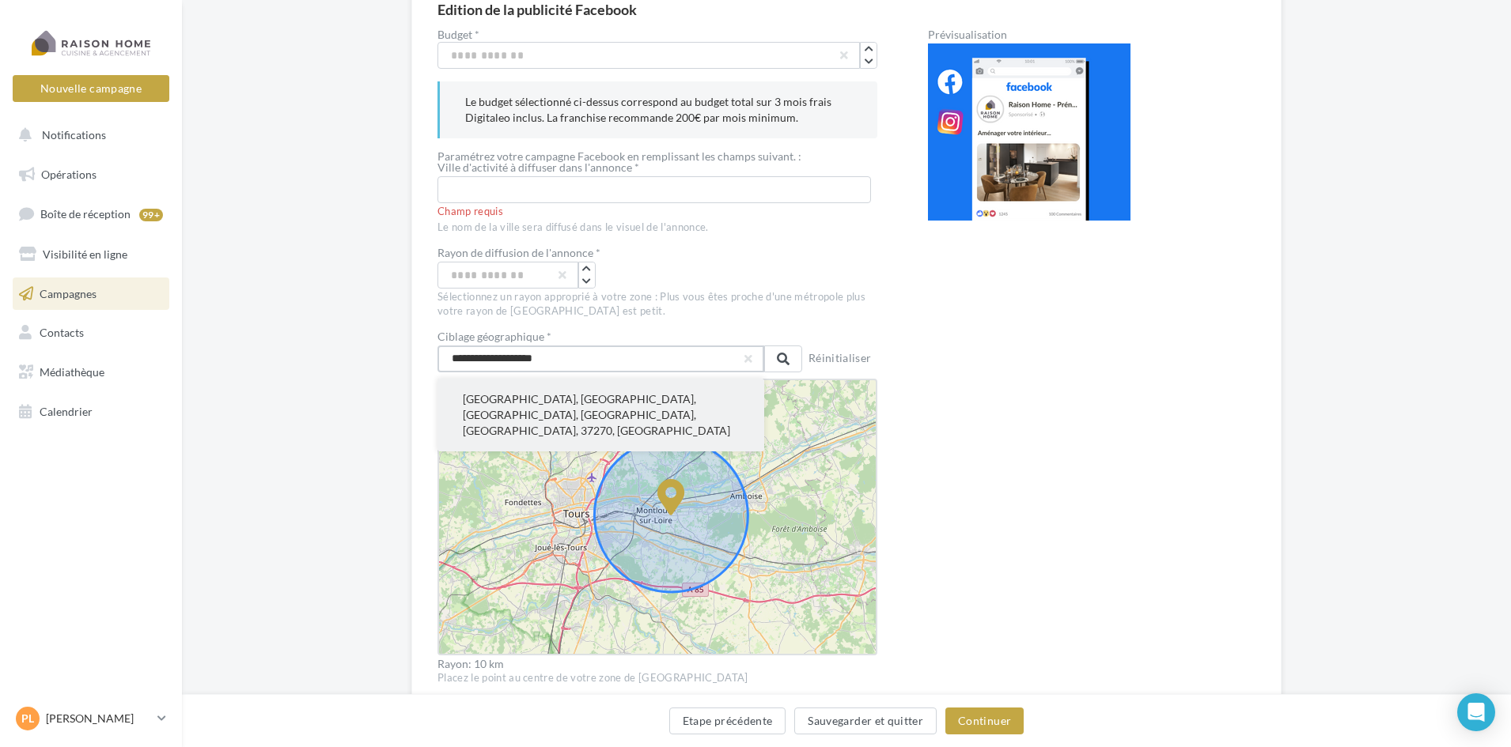
type input "**********"
click at [560, 402] on button "Montlouis-sur-Loire, Tours, Indre-et-Loire, Centre-Val de Loire, France métropo…" at bounding box center [600, 415] width 327 height 73
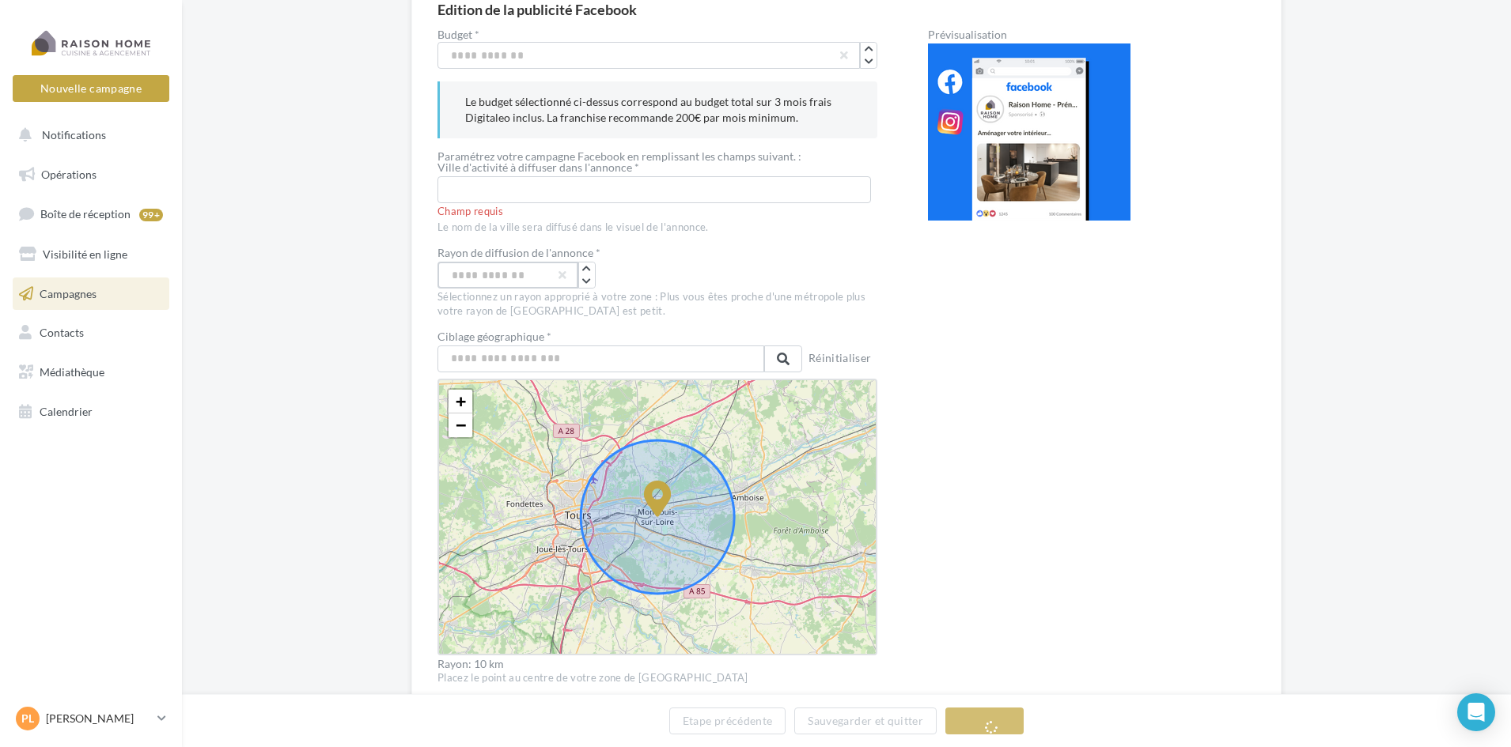
drag, startPoint x: 486, startPoint y: 278, endPoint x: 432, endPoint y: 278, distance: 54.6
click at [435, 278] on div "Edition de la publicité Facebook Budget * *** Le budget sélectionné ci-dessus c…" at bounding box center [846, 508] width 870 height 1067
type input "*"
click at [619, 298] on div "Sélectionnez un rayon approprié à votre zone : Plus vous êtes proche d'une métr…" at bounding box center [657, 304] width 440 height 28
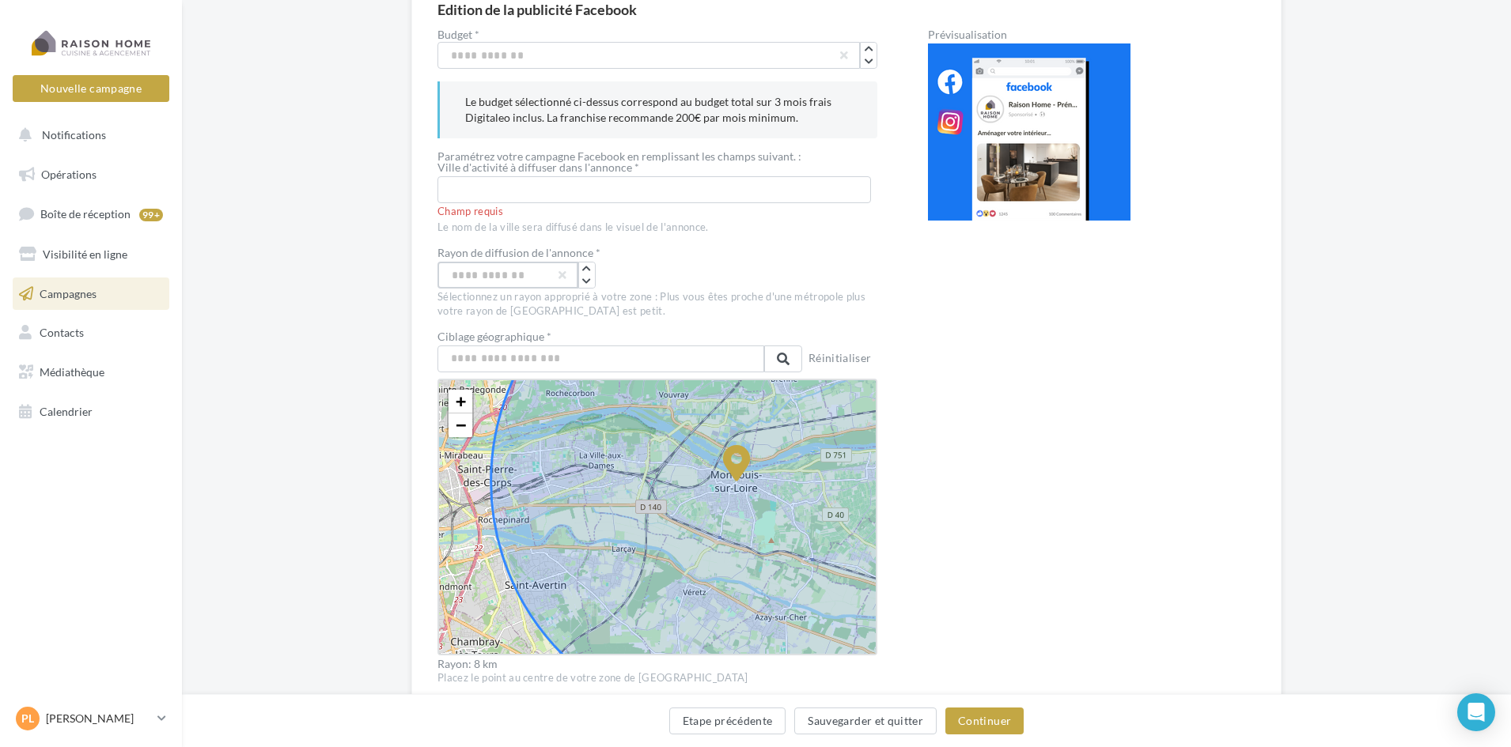
drag, startPoint x: 453, startPoint y: 277, endPoint x: 444, endPoint y: 276, distance: 8.7
click at [444, 276] on input "*" at bounding box center [507, 275] width 141 height 27
type input "*"
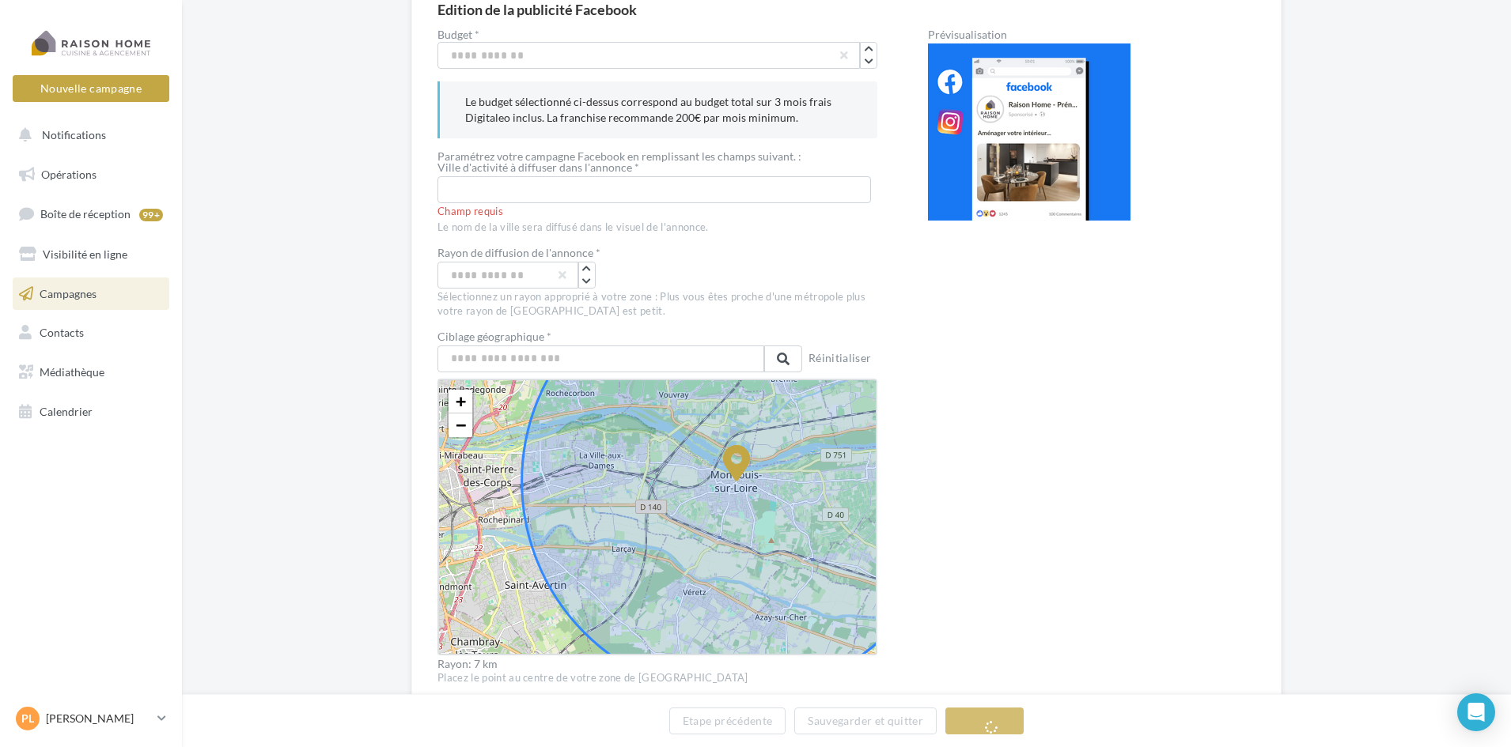
click at [568, 314] on div "Sélectionnez un rayon approprié à votre zone : Plus vous êtes proche d'une métr…" at bounding box center [657, 304] width 440 height 28
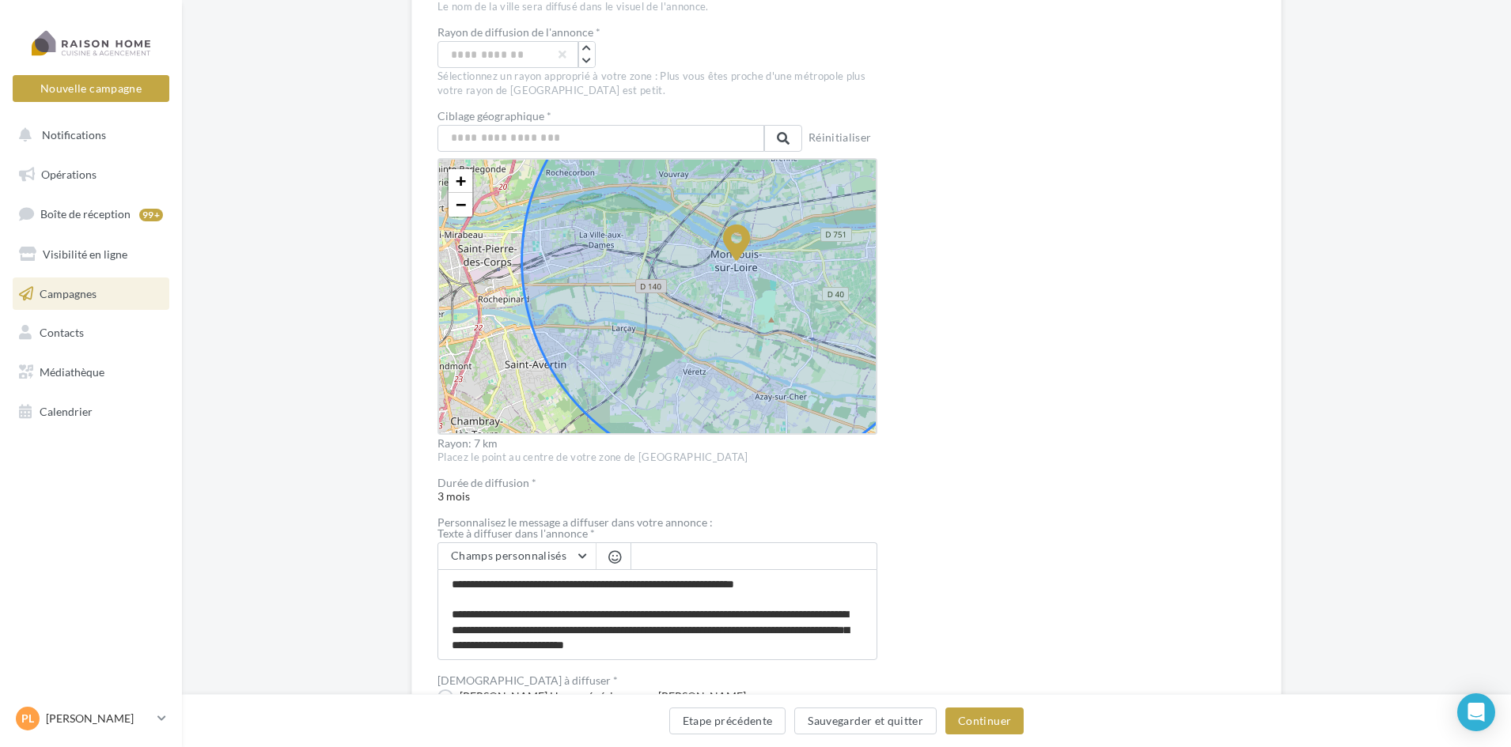
scroll to position [395, 0]
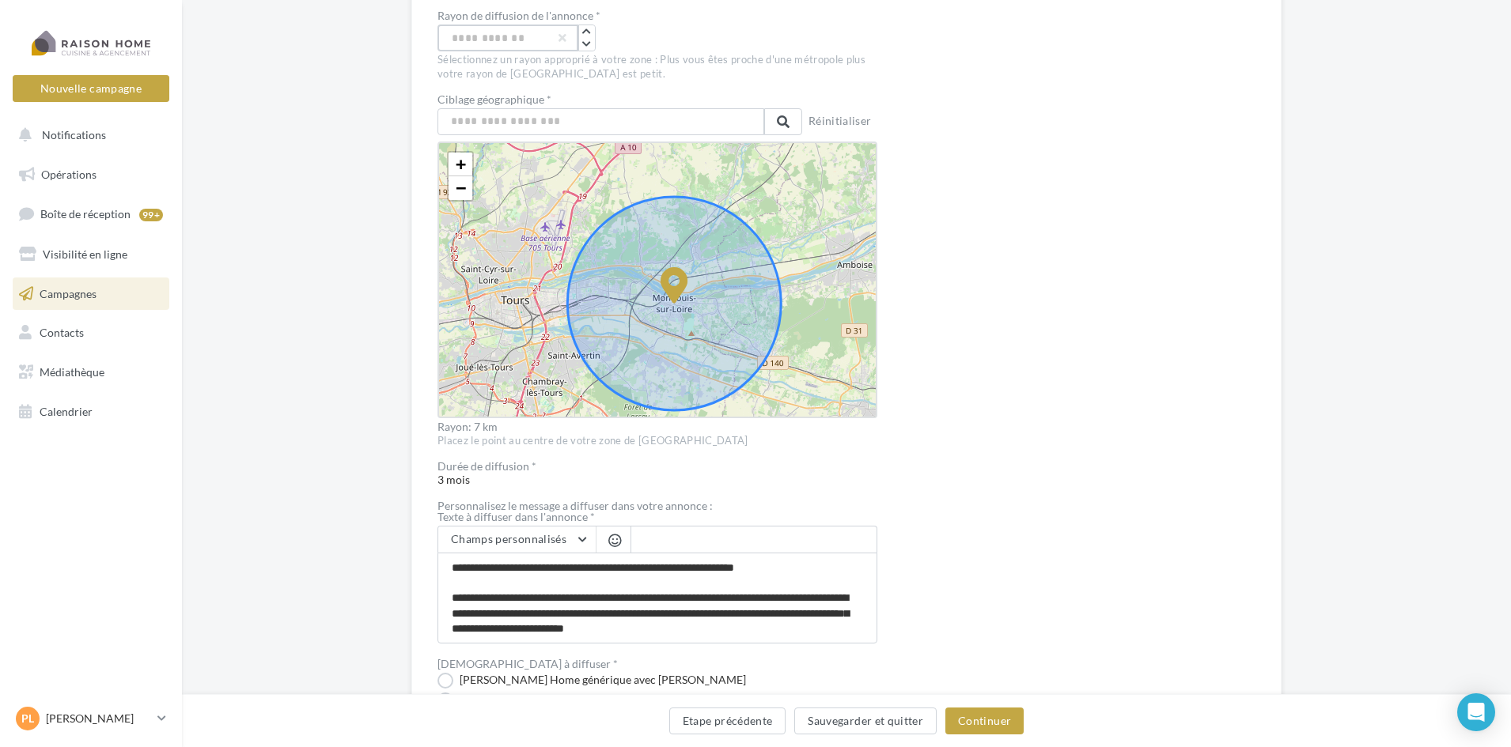
drag, startPoint x: 487, startPoint y: 43, endPoint x: 442, endPoint y: 36, distance: 45.6
click at [442, 36] on input "*" at bounding box center [507, 38] width 141 height 27
type input "*"
click at [545, 180] on div "+ − Leaflet" at bounding box center [657, 280] width 440 height 277
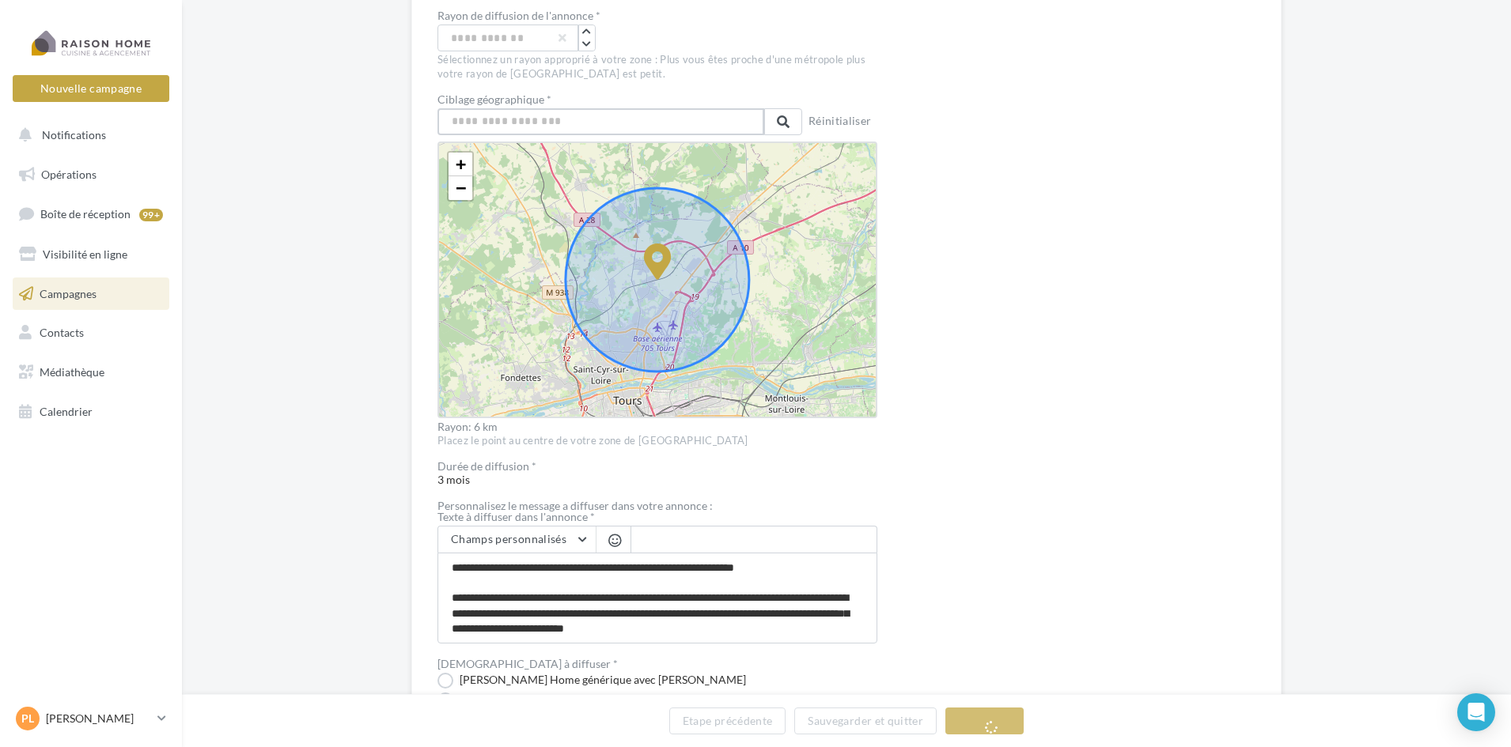
click at [546, 114] on input "text" at bounding box center [600, 121] width 327 height 27
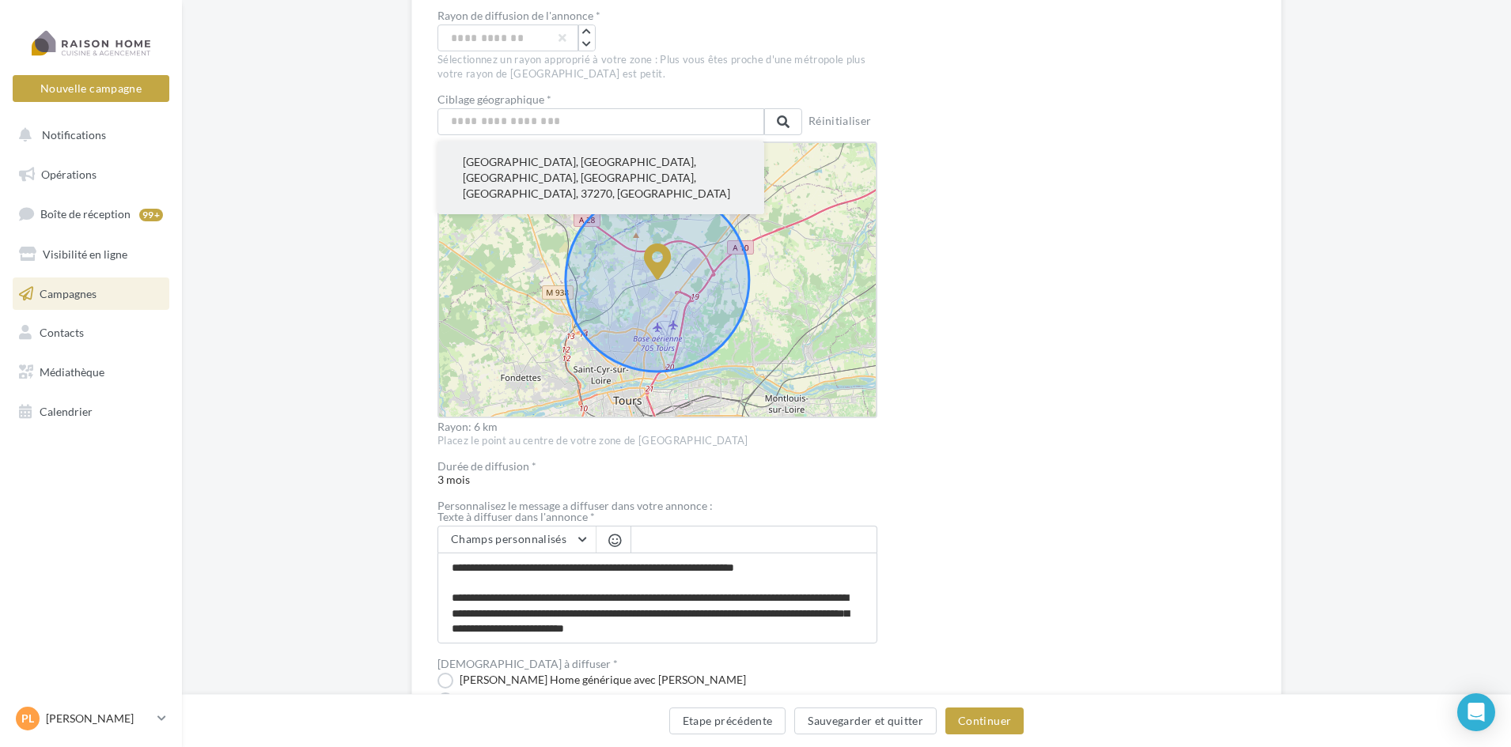
click at [553, 154] on button "Montlouis-sur-Loire, Tours, Indre-et-Loire, Centre-Val de Loire, France métropo…" at bounding box center [600, 178] width 327 height 73
type input "**********"
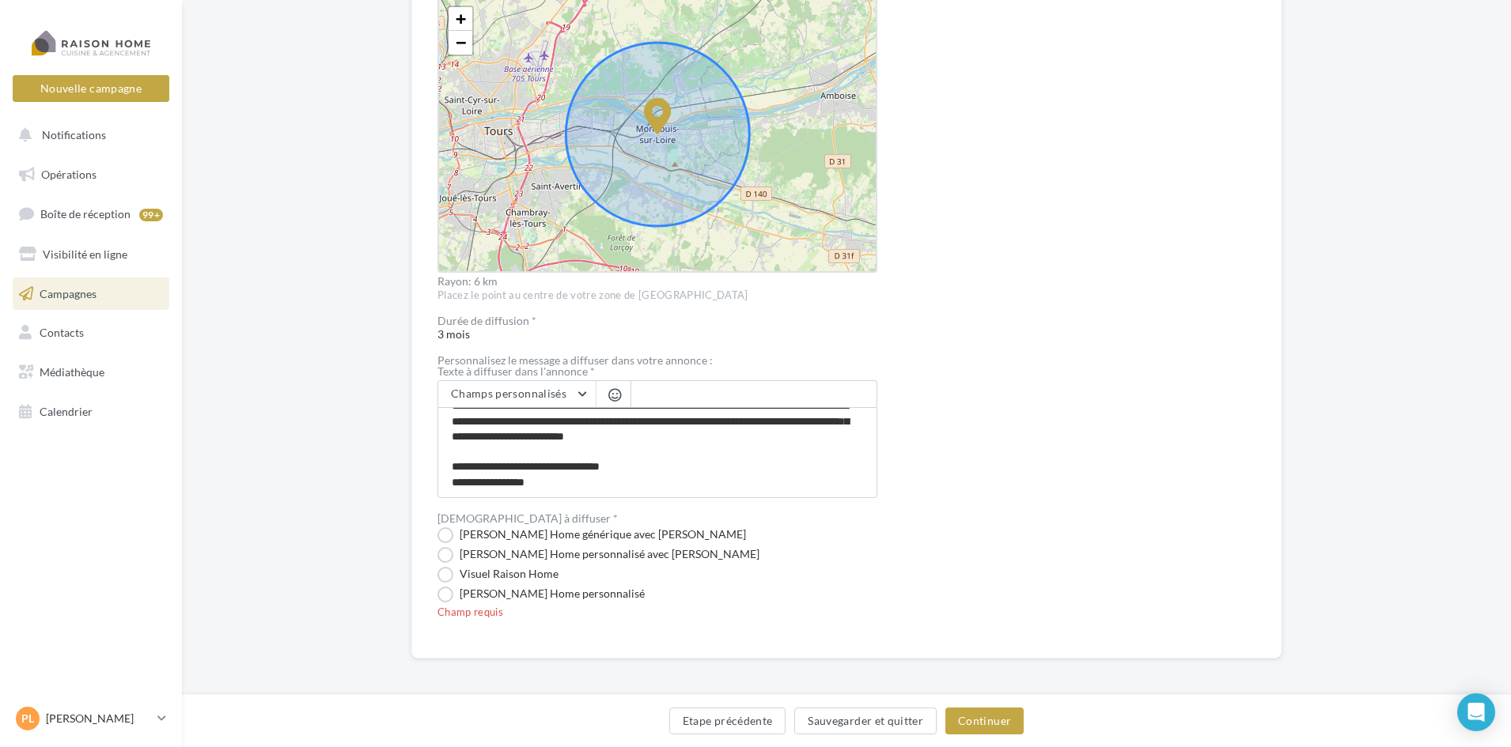
scroll to position [546, 0]
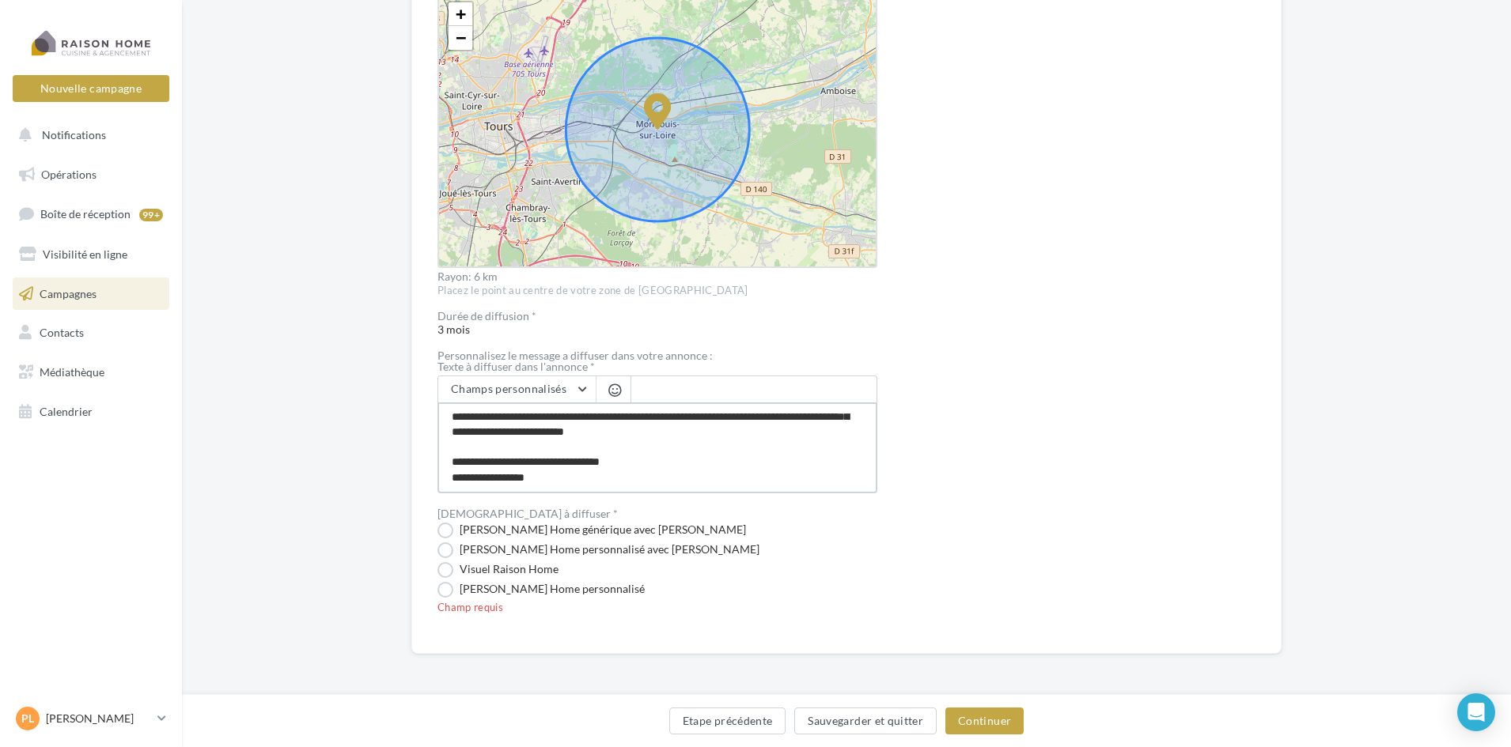
click at [603, 481] on textarea "**********" at bounding box center [657, 448] width 440 height 91
type textarea "**********"
drag, startPoint x: 603, startPoint y: 481, endPoint x: 1034, endPoint y: 464, distance: 430.5
click at [1034, 464] on div "Prévisualisation La prévisualisation est non-contractuelle" at bounding box center [1091, 134] width 327 height 985
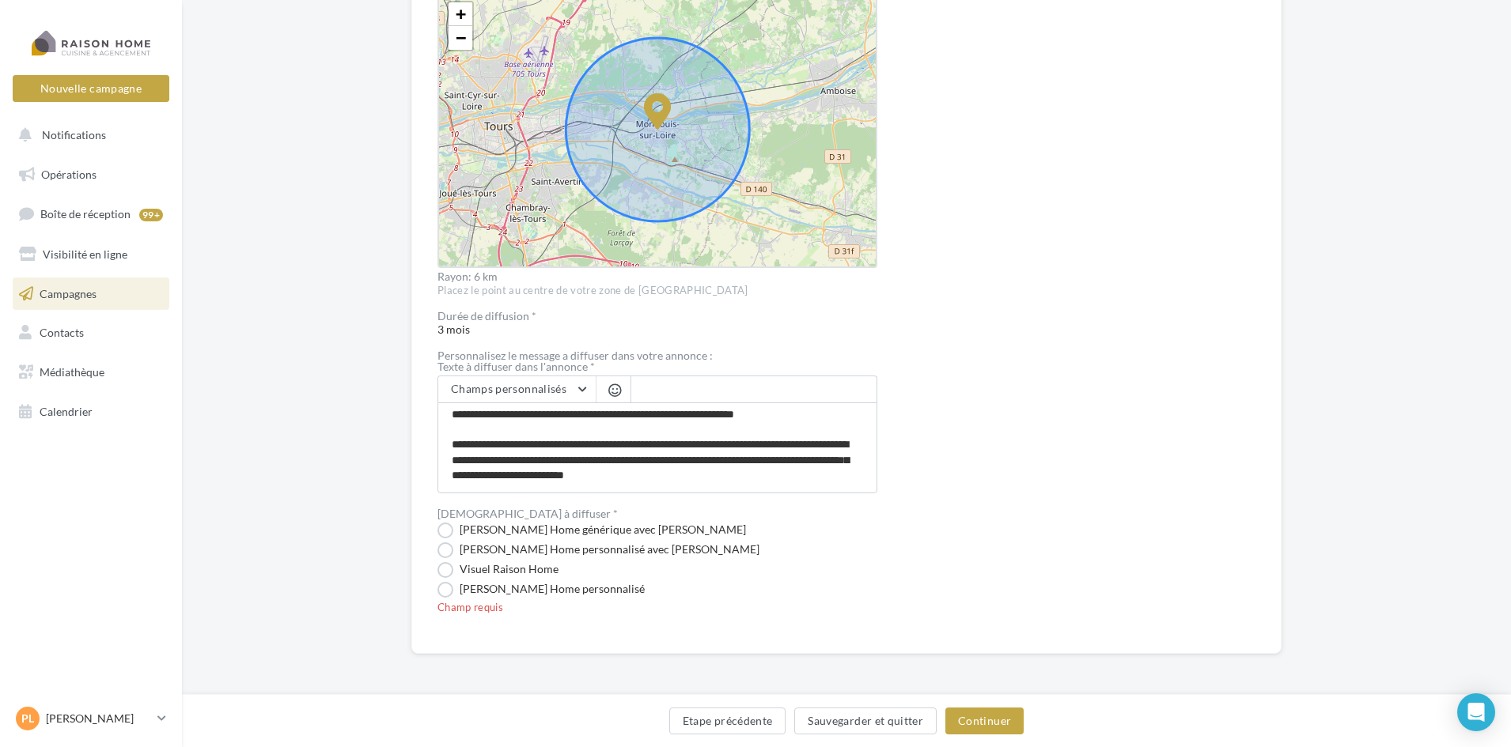
scroll to position [0, 0]
click at [449, 572] on label "Visuel Raison Home" at bounding box center [497, 570] width 121 height 16
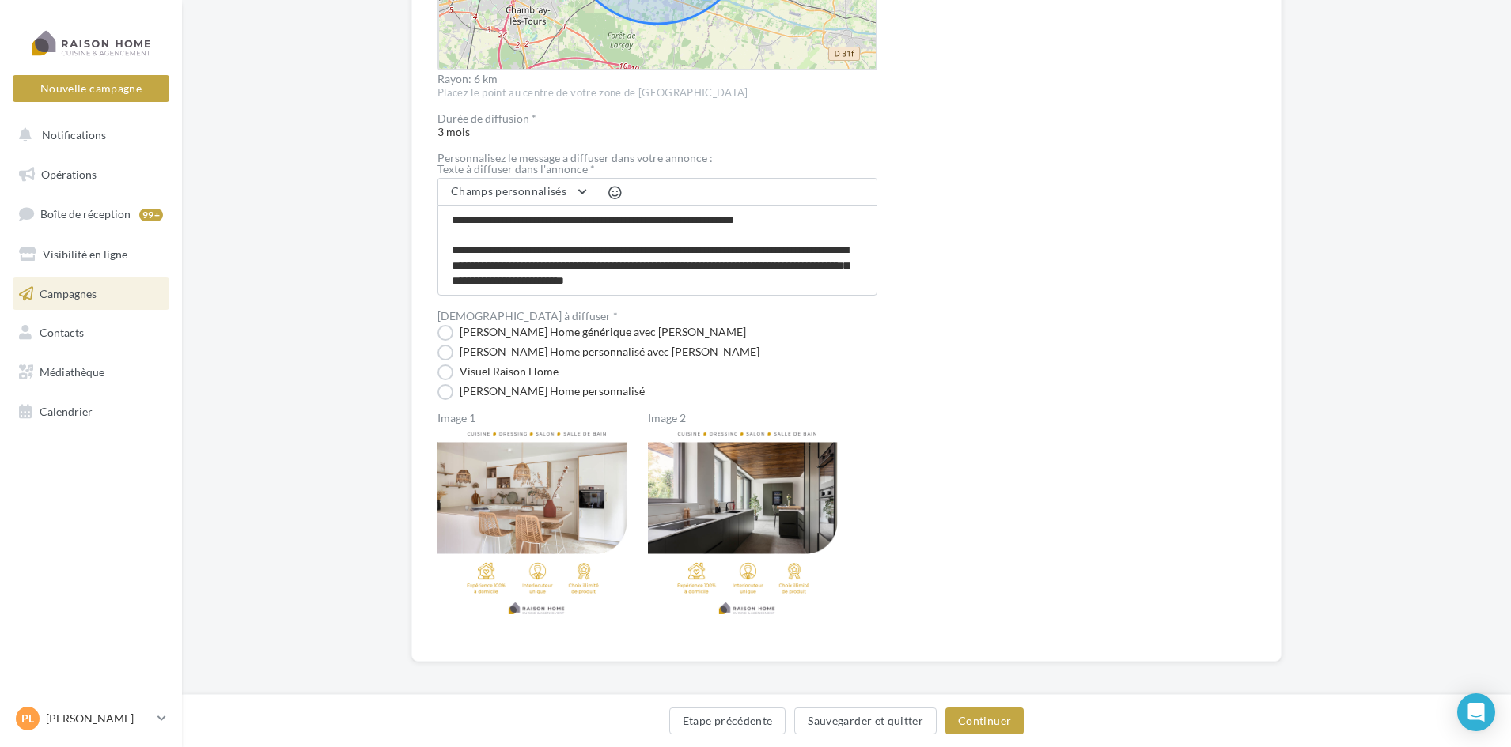
scroll to position [745, 0]
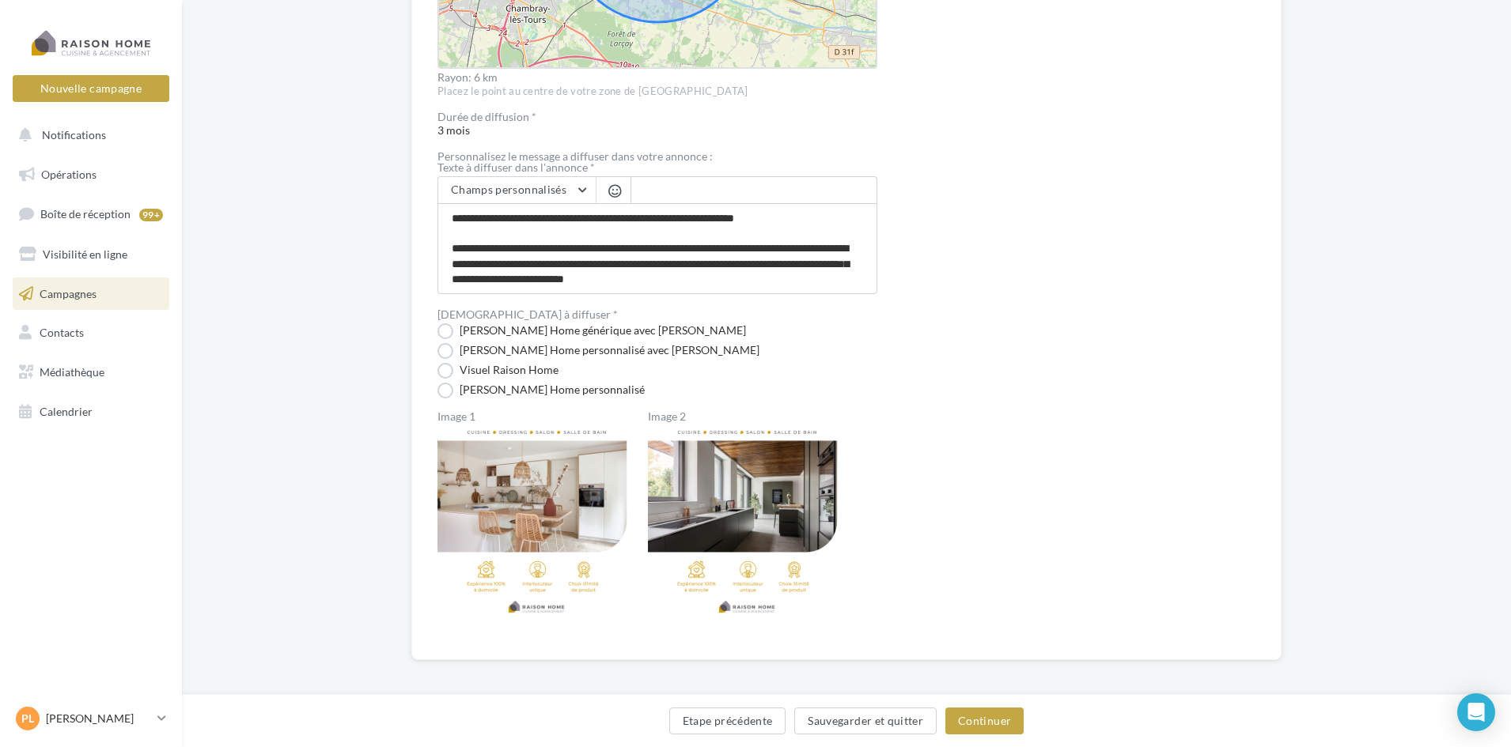
click at [700, 466] on img at bounding box center [747, 523] width 198 height 198
click at [444, 350] on label "Visuel Raison Home personnalisé avec Nom" at bounding box center [598, 351] width 322 height 16
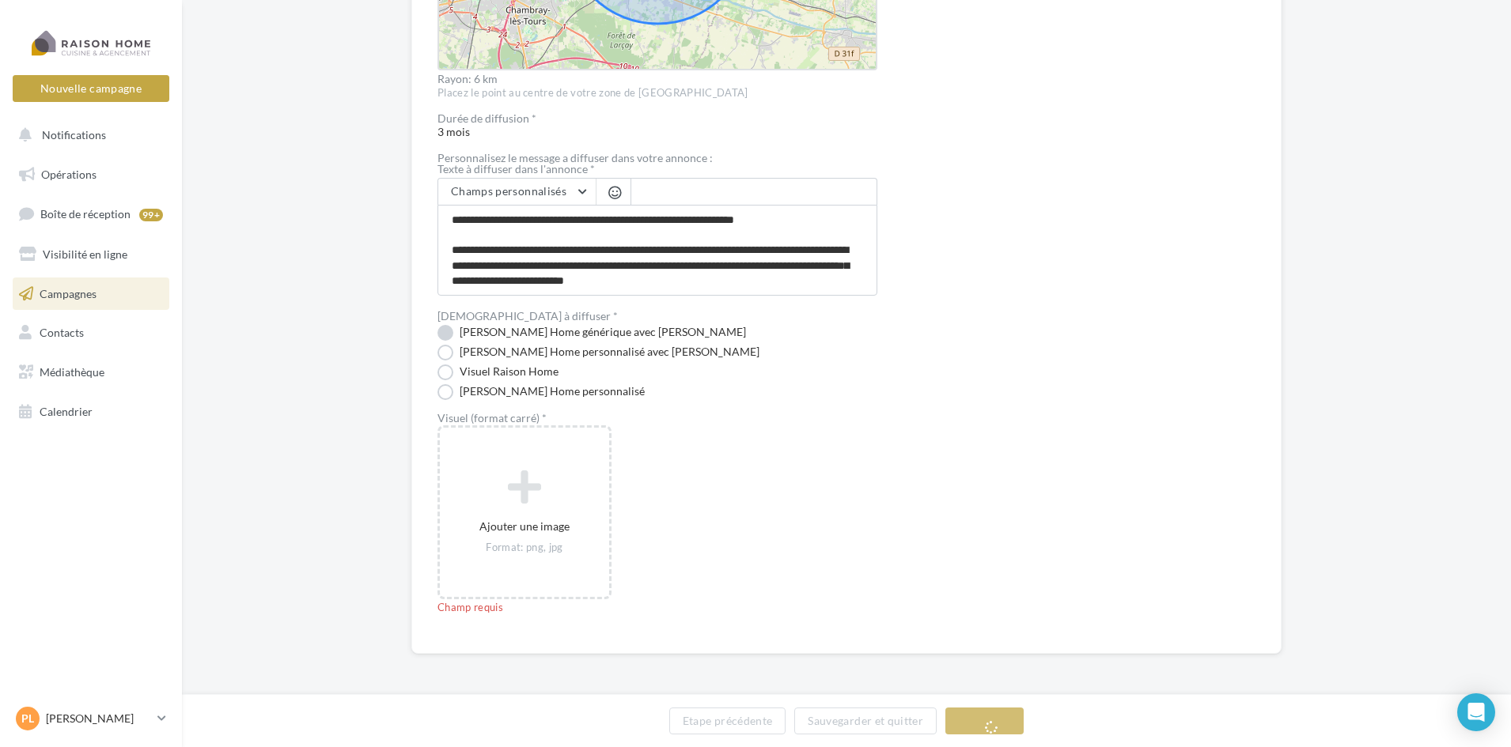
click at [446, 337] on label "Visuel Raison Home générique avec Nom" at bounding box center [591, 333] width 308 height 16
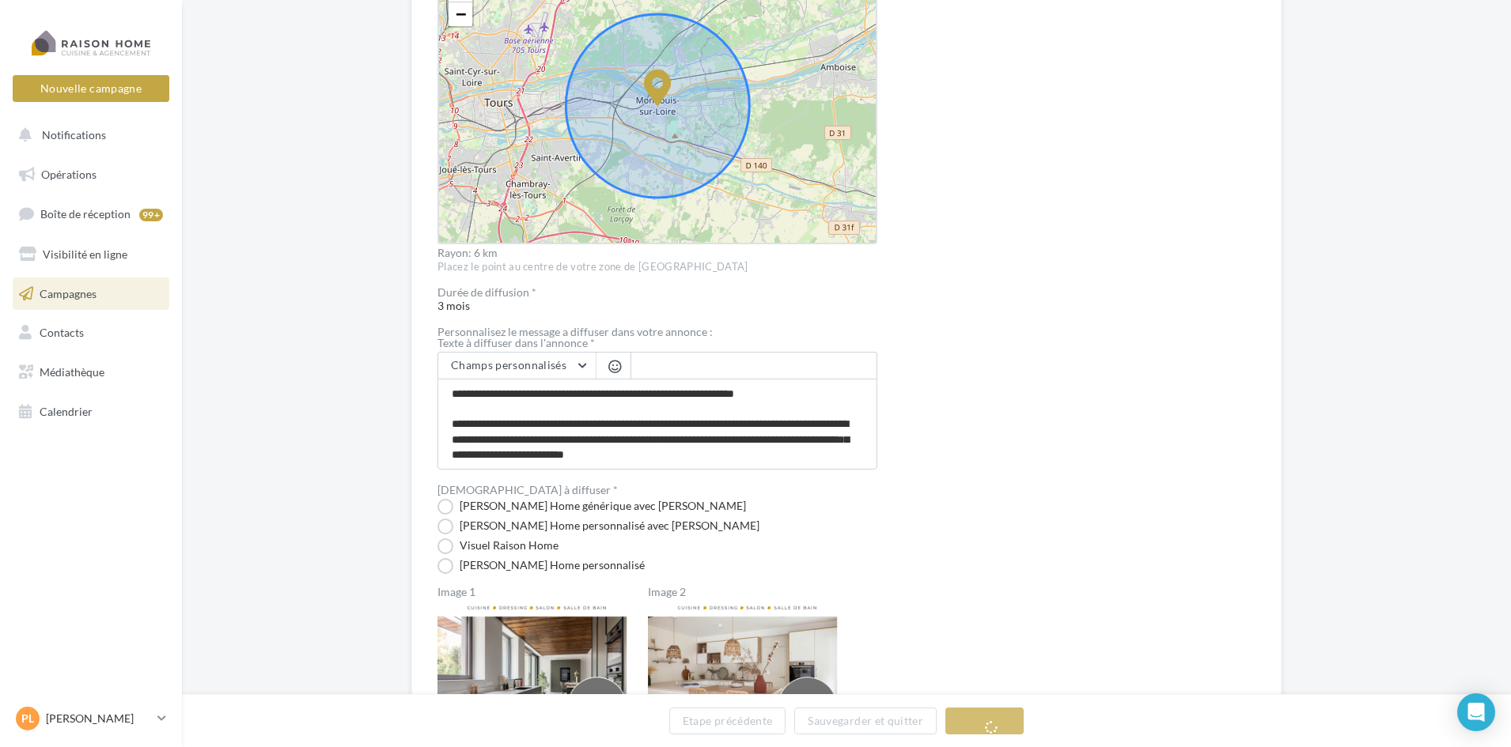
scroll to position [745, 0]
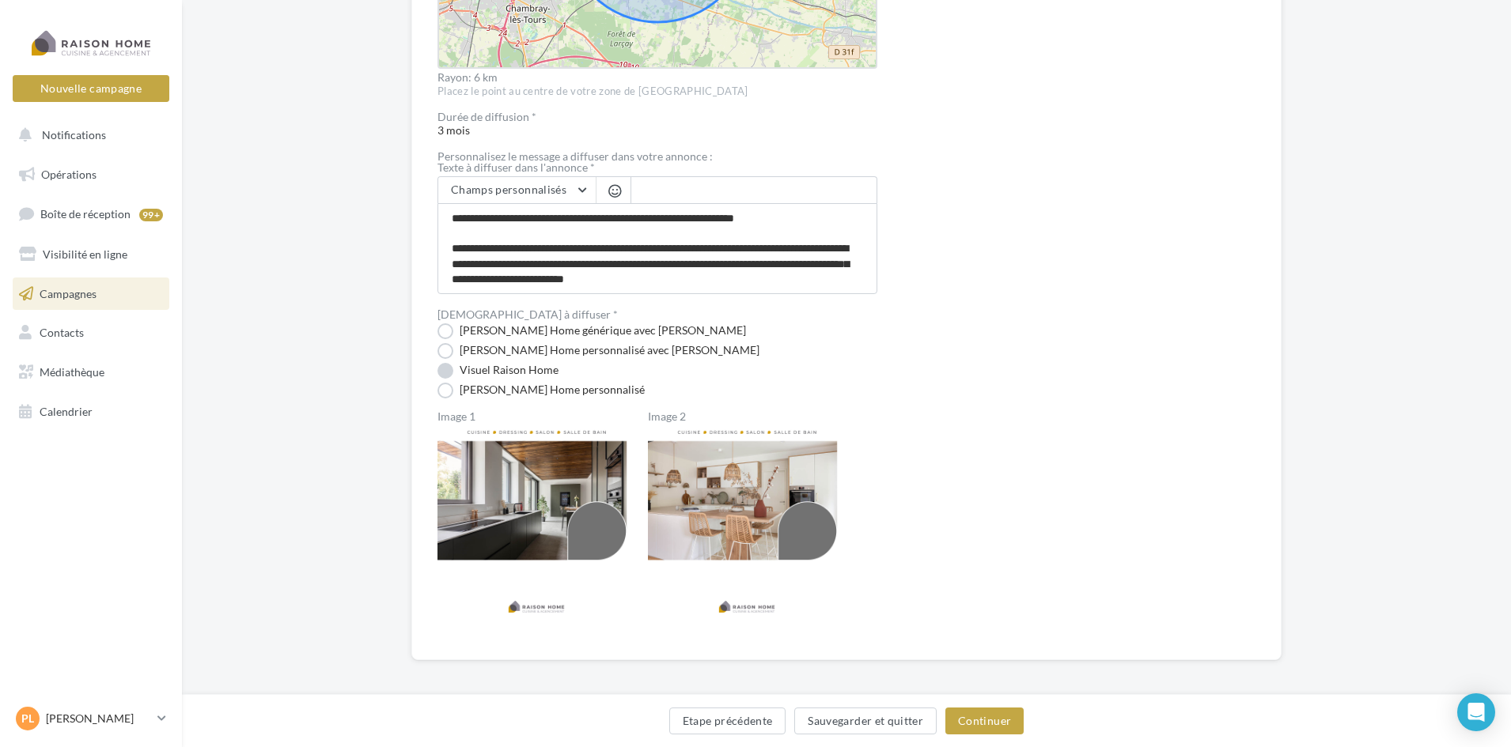
click at [448, 372] on label "Visuel Raison Home" at bounding box center [497, 371] width 121 height 16
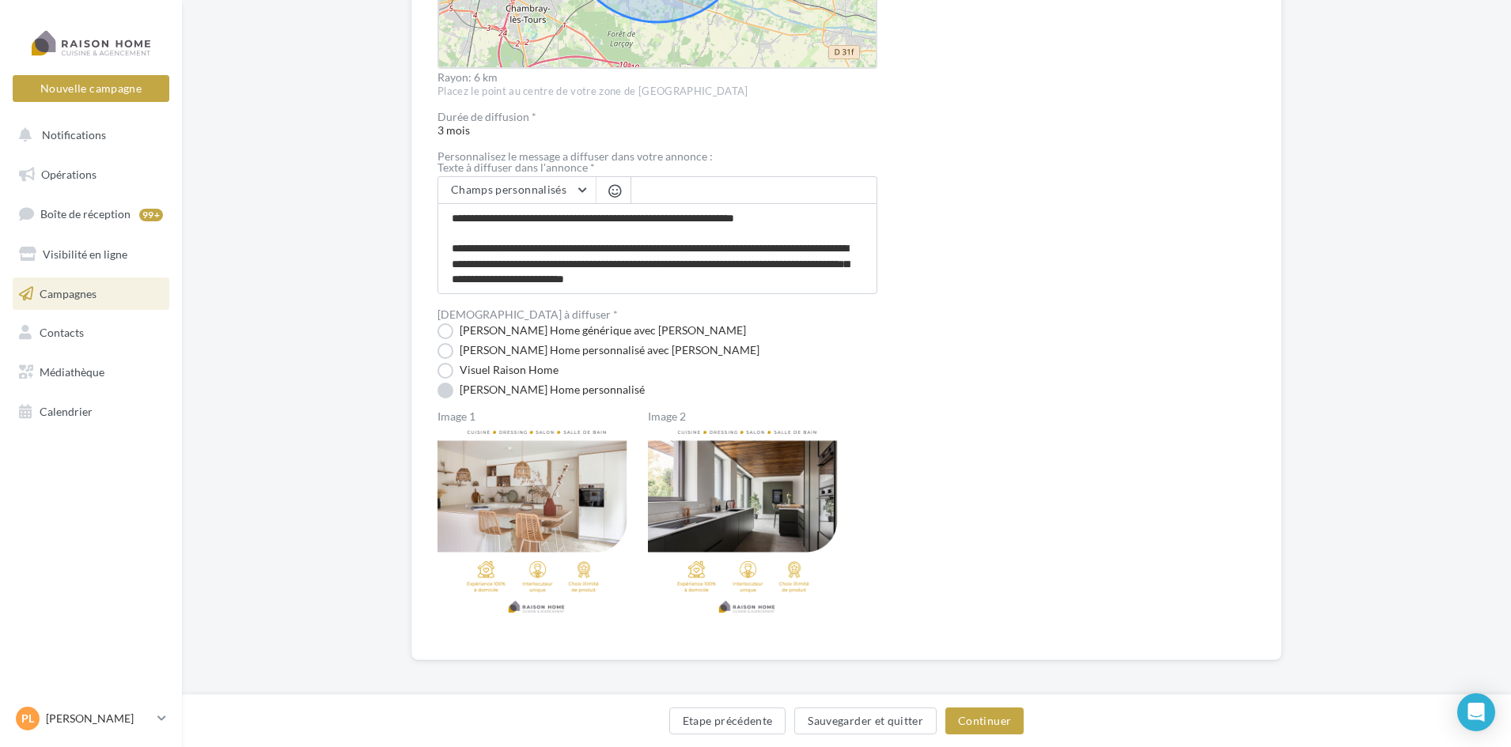
click at [444, 392] on label "Visuel Raison Home personnalisé" at bounding box center [540, 391] width 207 height 16
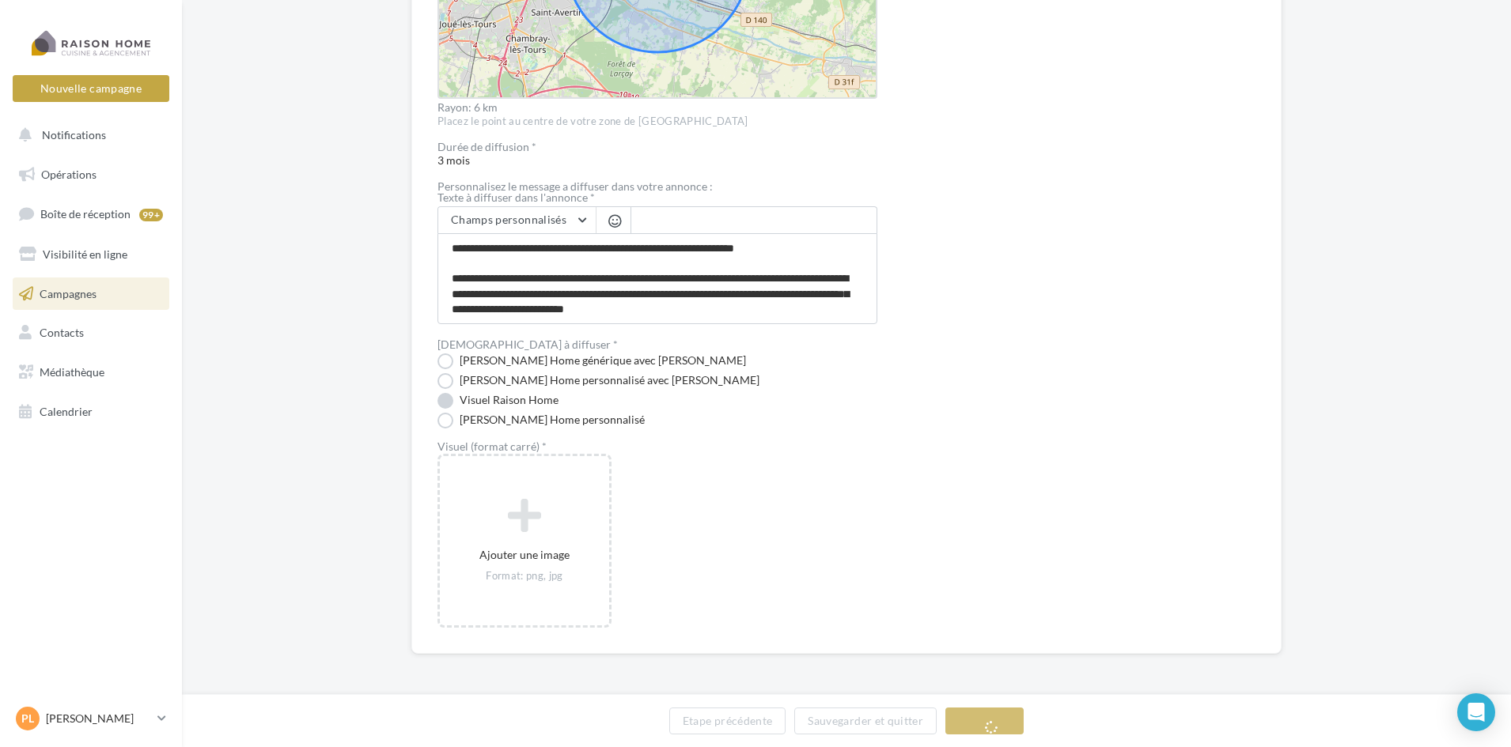
scroll to position [731, 0]
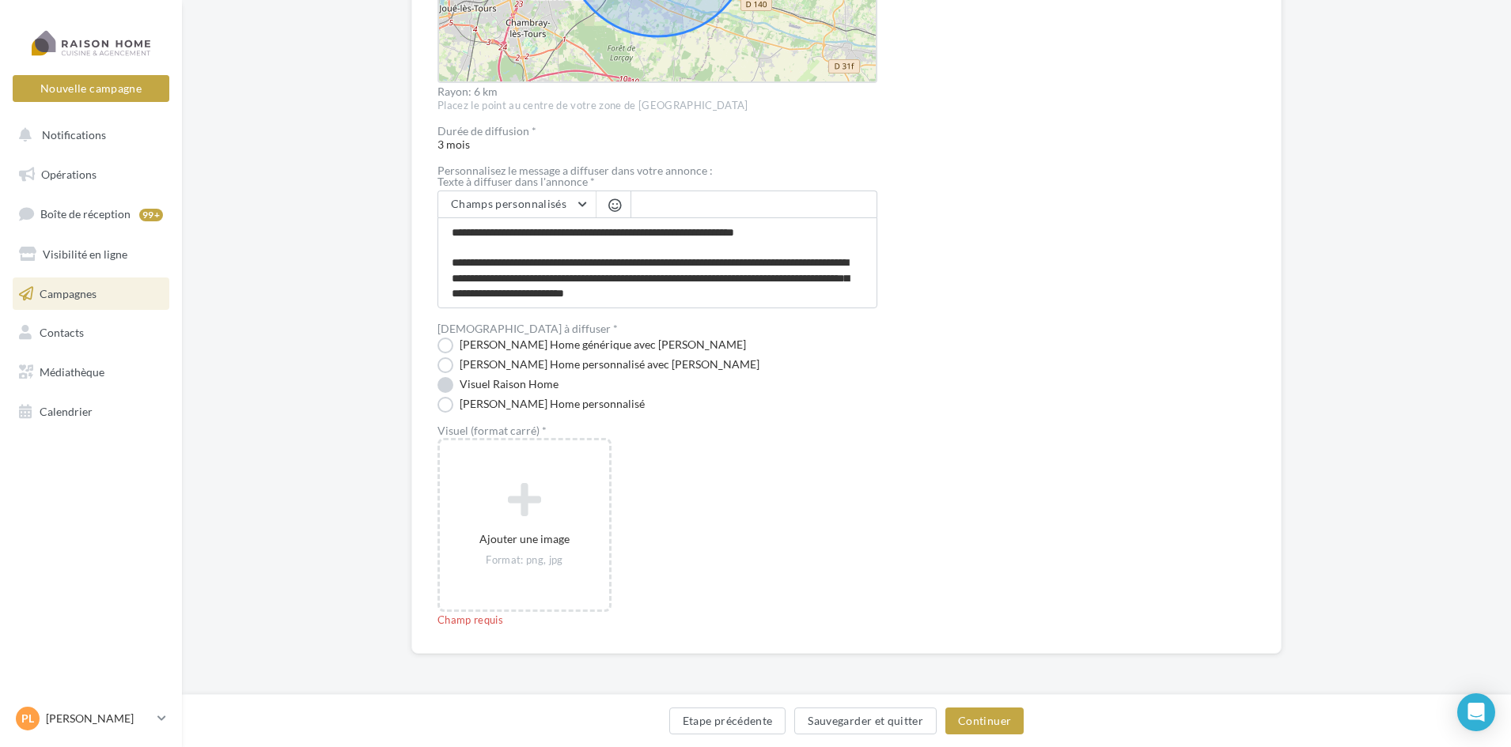
click at [445, 388] on label "Visuel Raison Home" at bounding box center [497, 385] width 121 height 16
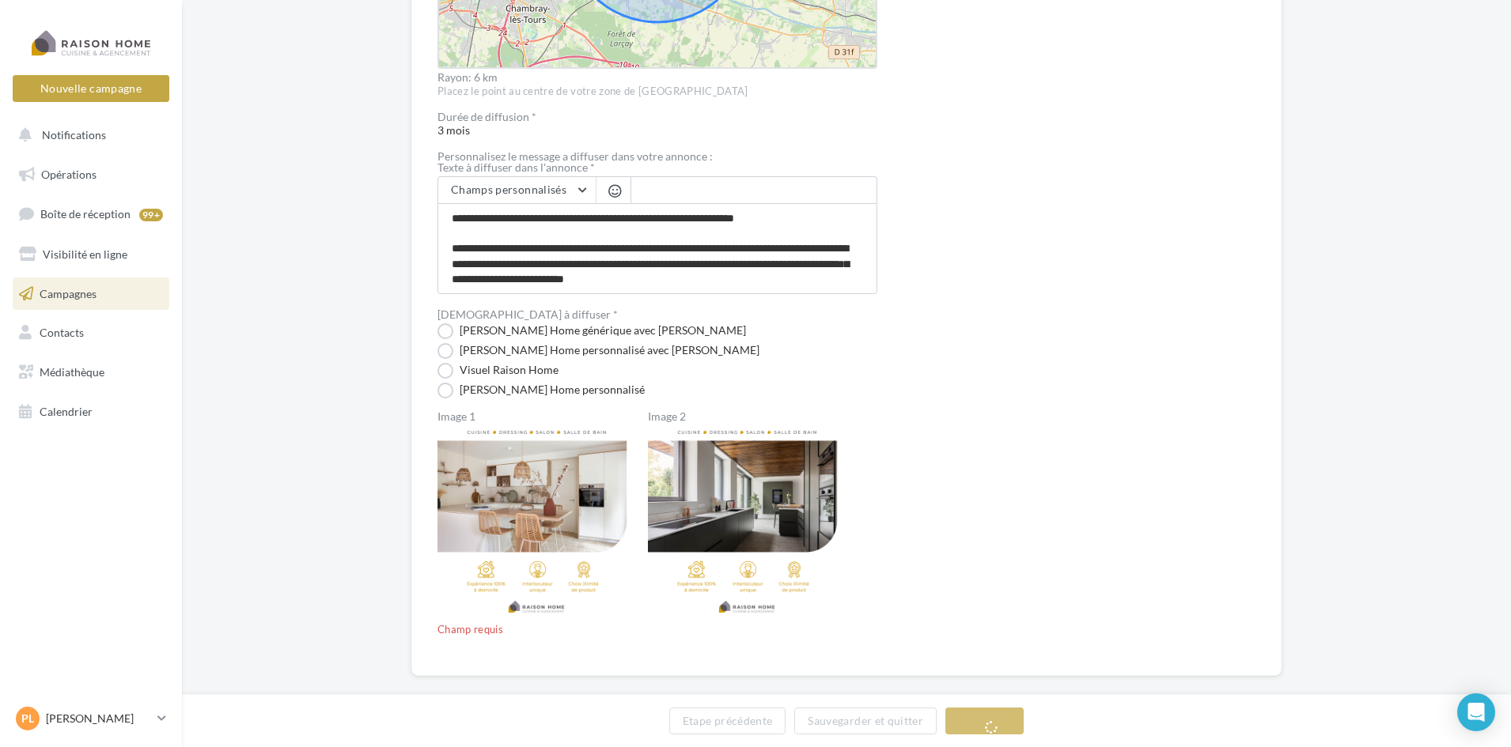
click at [535, 464] on img at bounding box center [536, 523] width 198 height 198
click at [460, 418] on label "Image 1" at bounding box center [536, 416] width 198 height 11
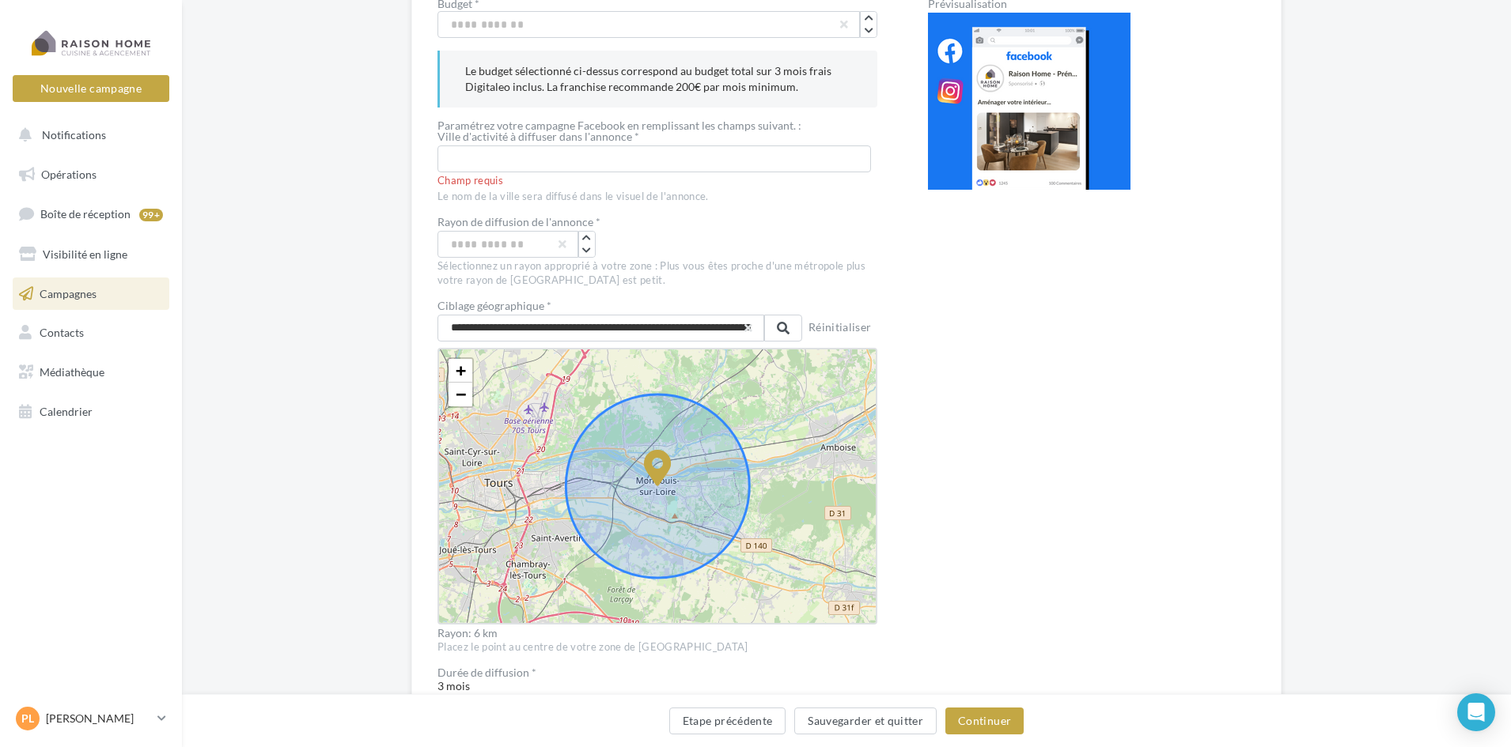
scroll to position [112, 0]
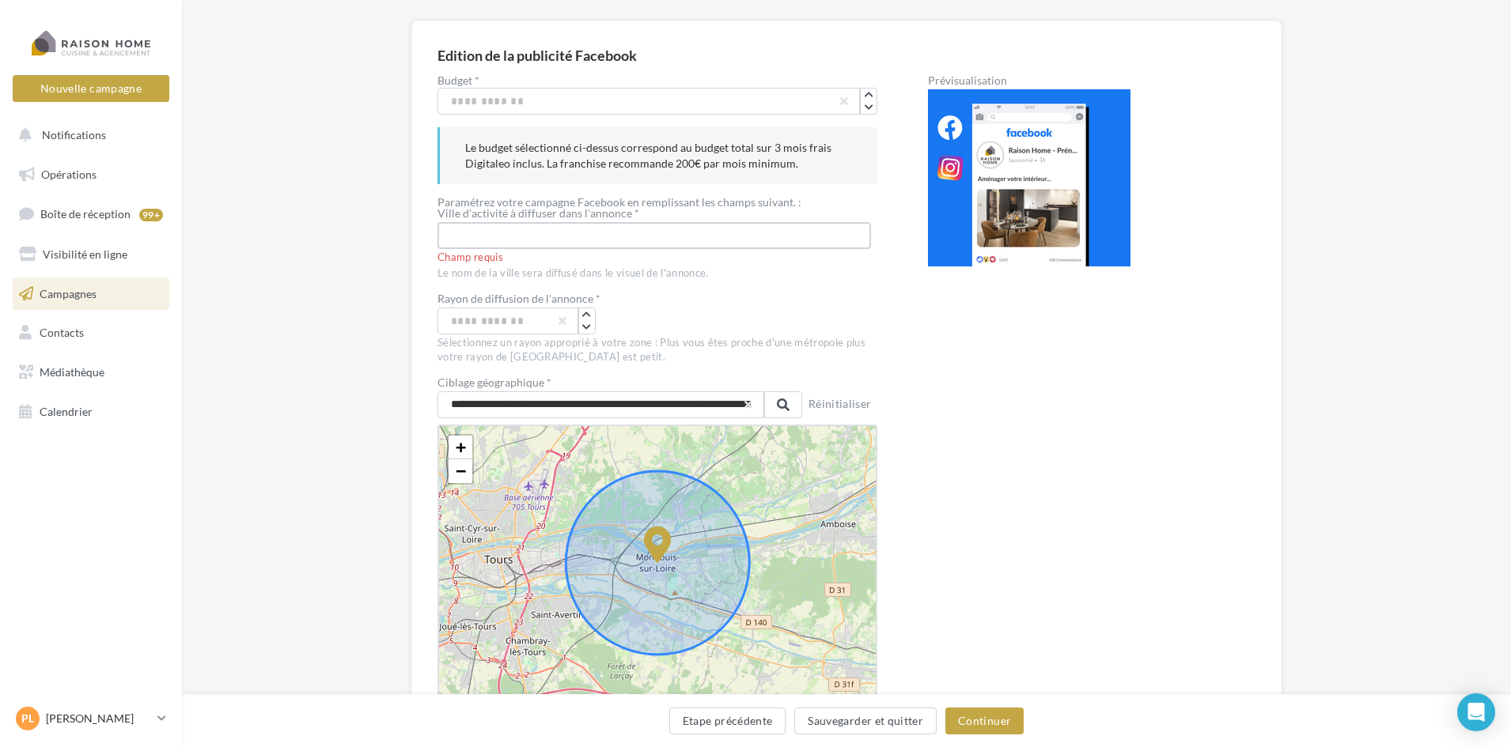
click at [563, 229] on input "text" at bounding box center [653, 235] width 433 height 27
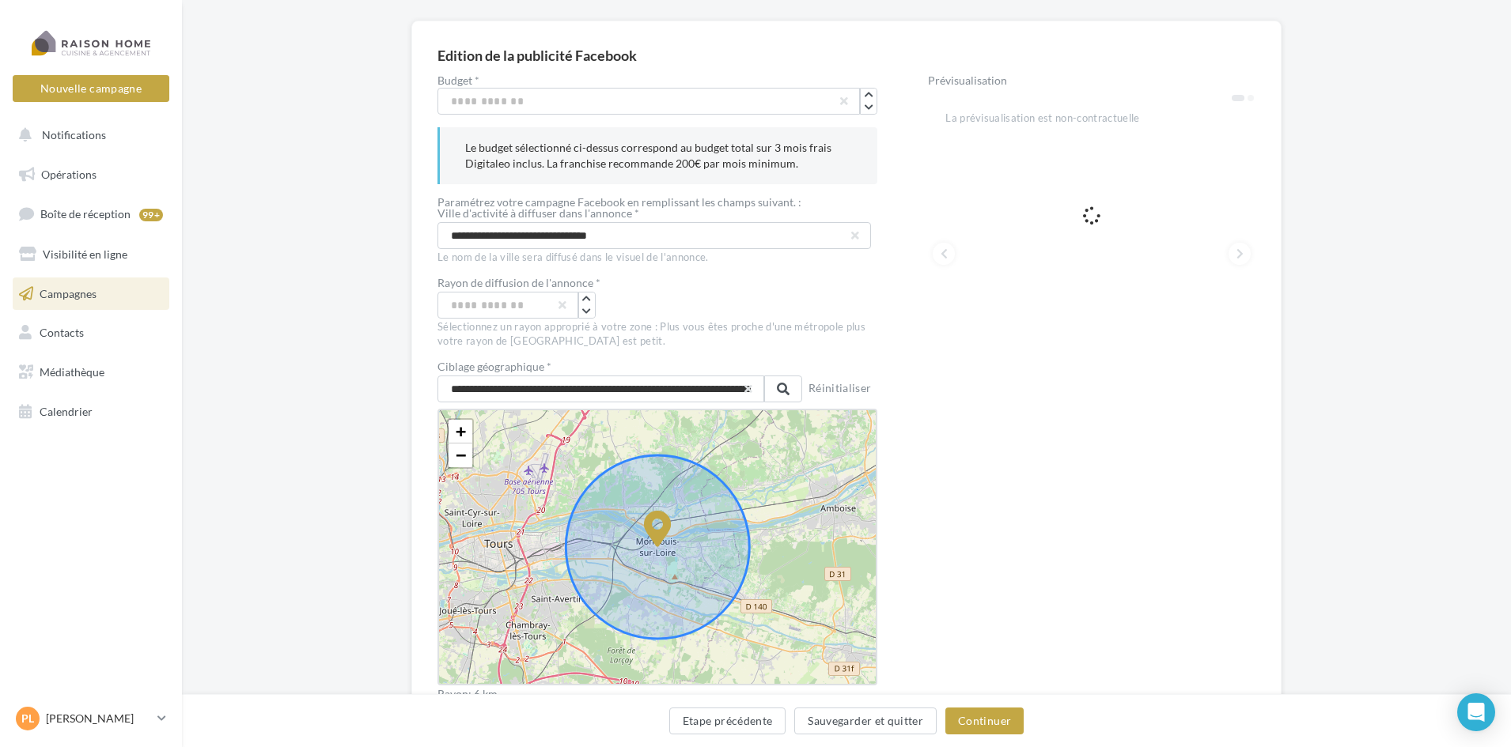
click at [719, 308] on div "*" at bounding box center [657, 305] width 440 height 27
drag, startPoint x: 638, startPoint y: 234, endPoint x: 543, endPoint y: 239, distance: 95.0
click at [543, 239] on input "**********" at bounding box center [653, 235] width 433 height 27
type input "**********"
click at [719, 294] on div "*" at bounding box center [657, 305] width 440 height 27
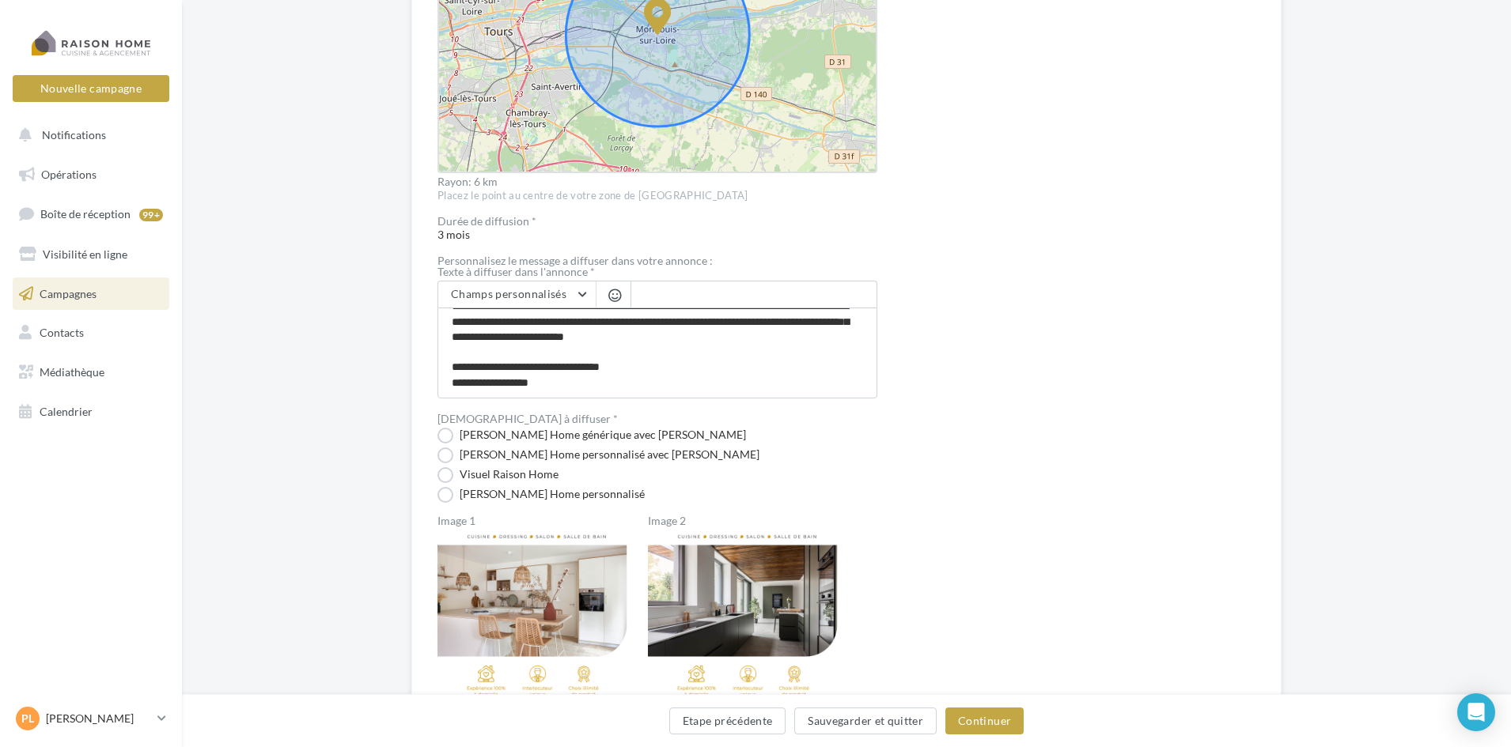
scroll to position [666, 0]
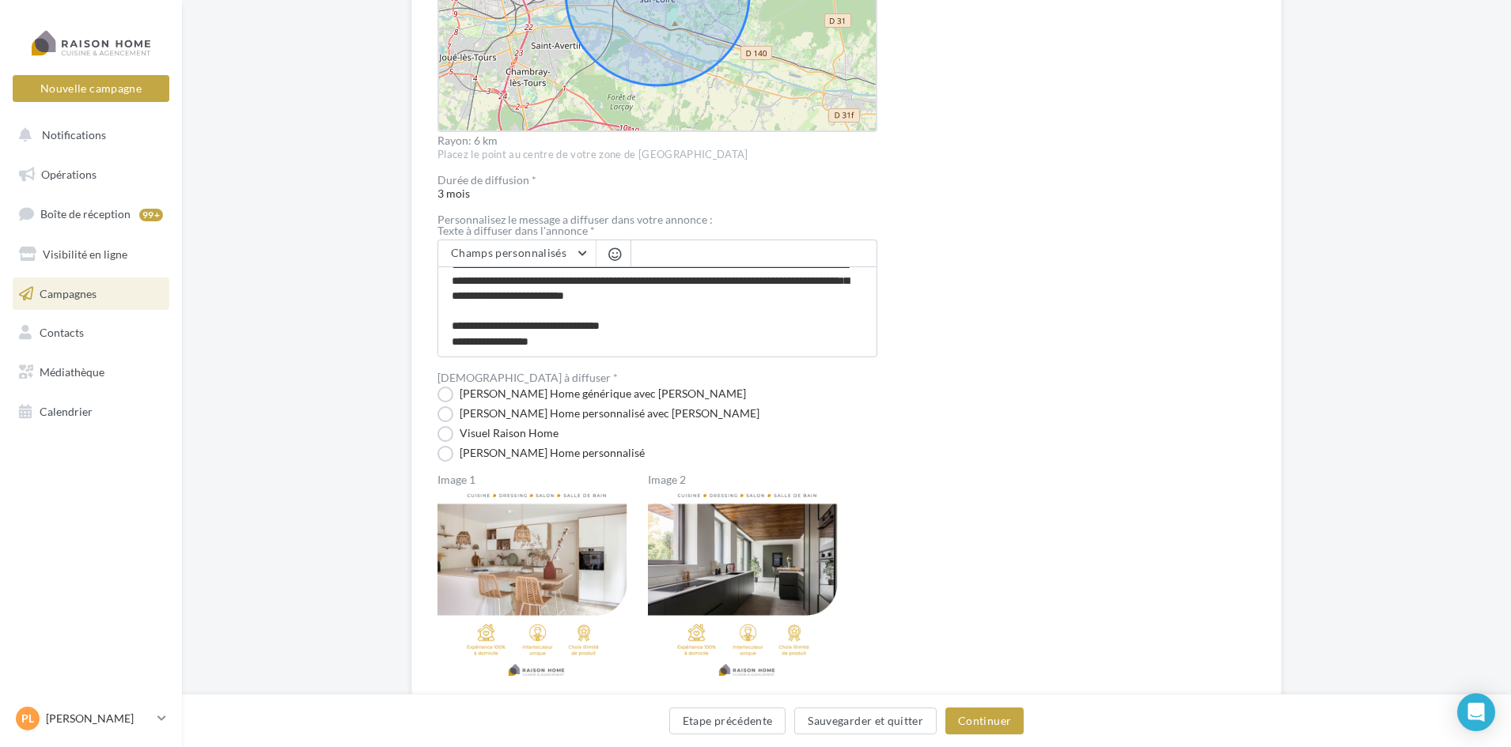
click at [566, 548] on img at bounding box center [536, 586] width 198 height 198
click at [463, 478] on label "Image 1" at bounding box center [536, 480] width 198 height 11
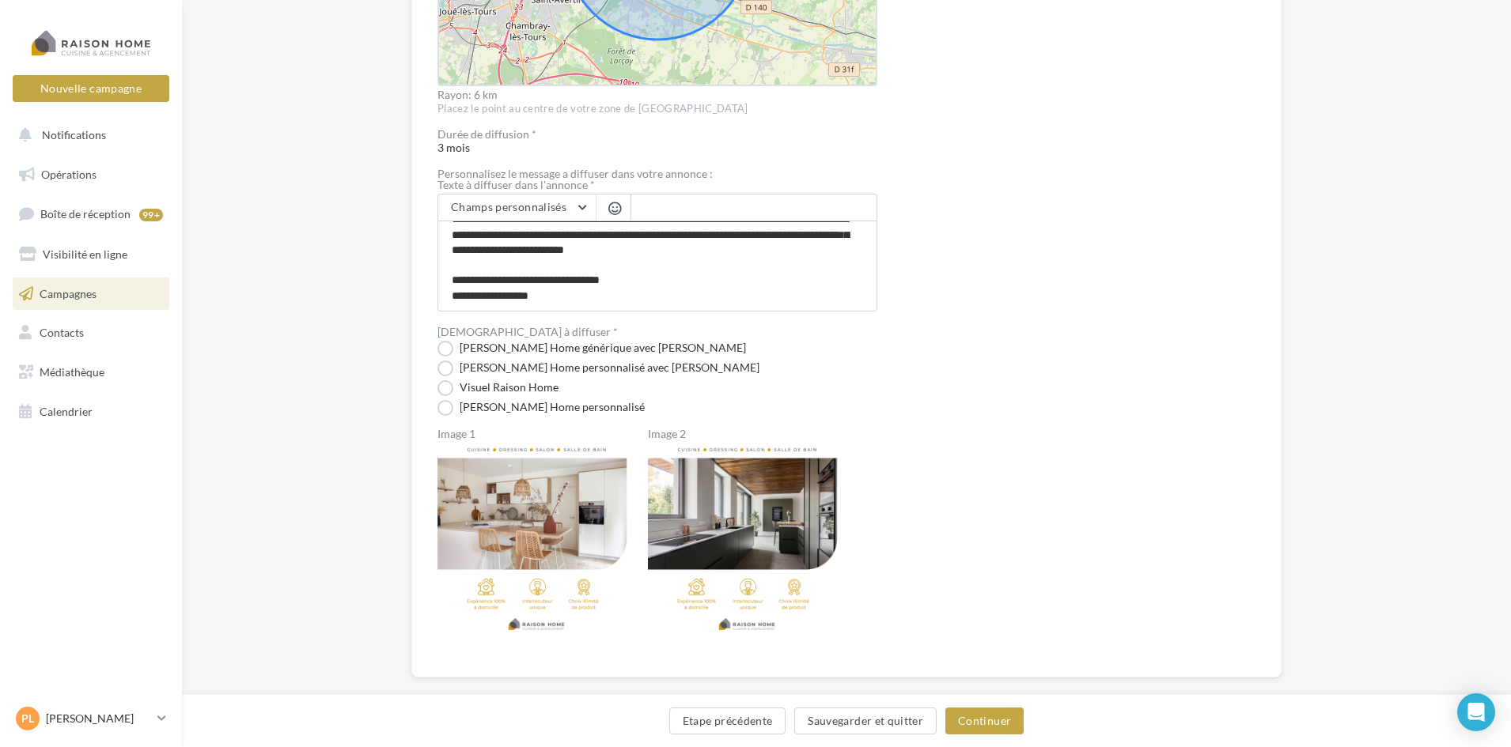
scroll to position [735, 0]
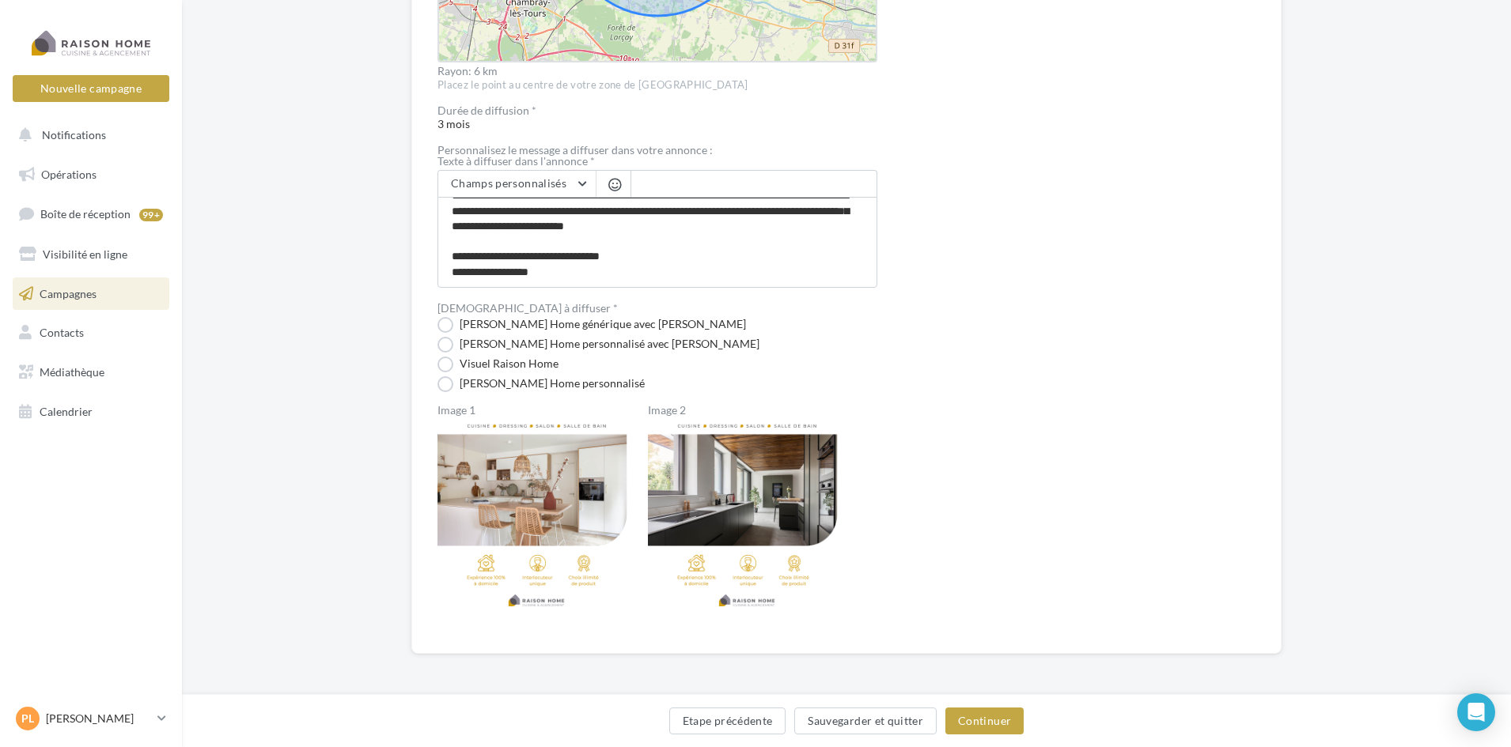
click at [526, 610] on img at bounding box center [536, 517] width 198 height 198
click at [525, 603] on img at bounding box center [536, 517] width 198 height 198
drag, startPoint x: 559, startPoint y: 533, endPoint x: 561, endPoint y: 494, distance: 38.8
click at [561, 531] on img at bounding box center [536, 517] width 198 height 198
drag, startPoint x: 550, startPoint y: 421, endPoint x: 529, endPoint y: 395, distance: 32.6
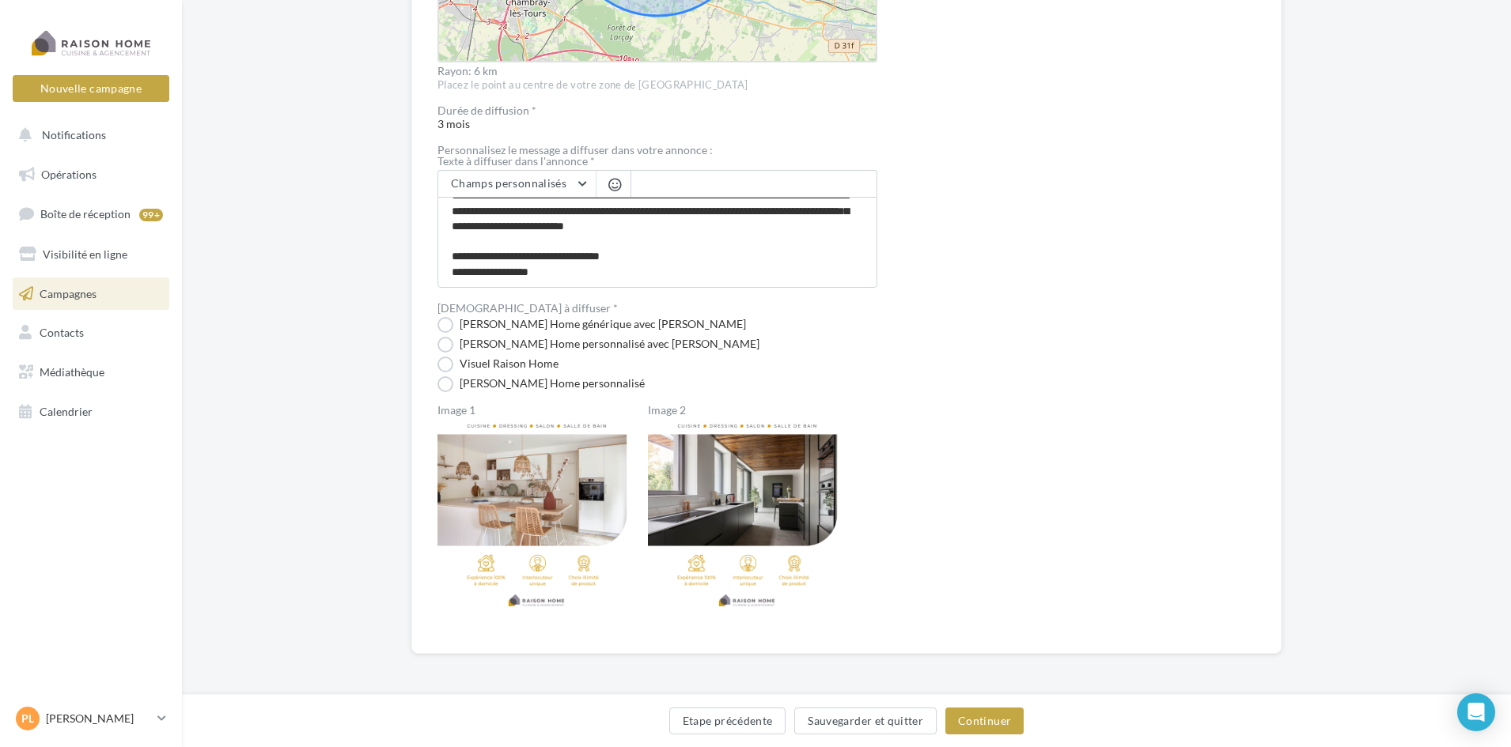
click at [550, 419] on img at bounding box center [536, 517] width 198 height 198
click at [470, 413] on label "Image 1" at bounding box center [536, 410] width 198 height 11
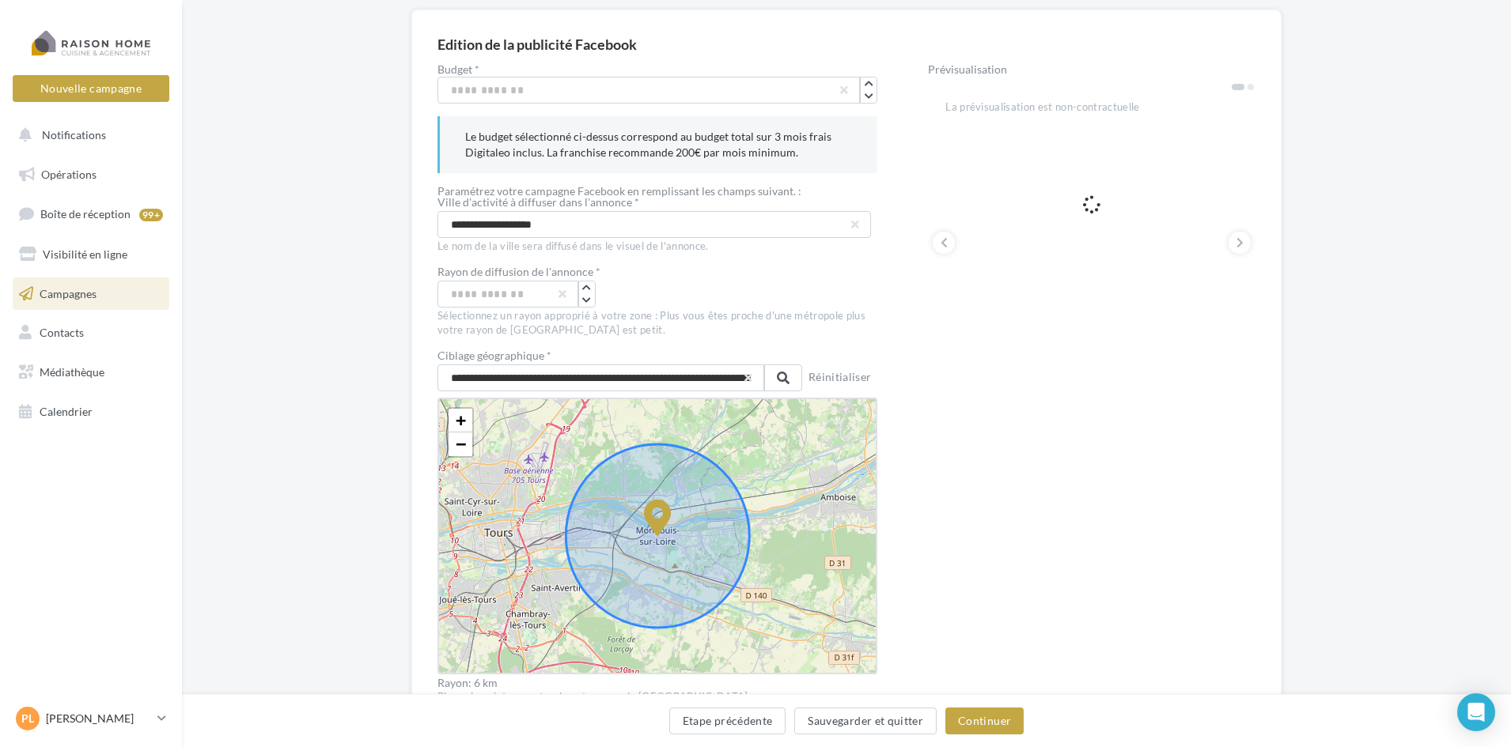
scroll to position [103, 0]
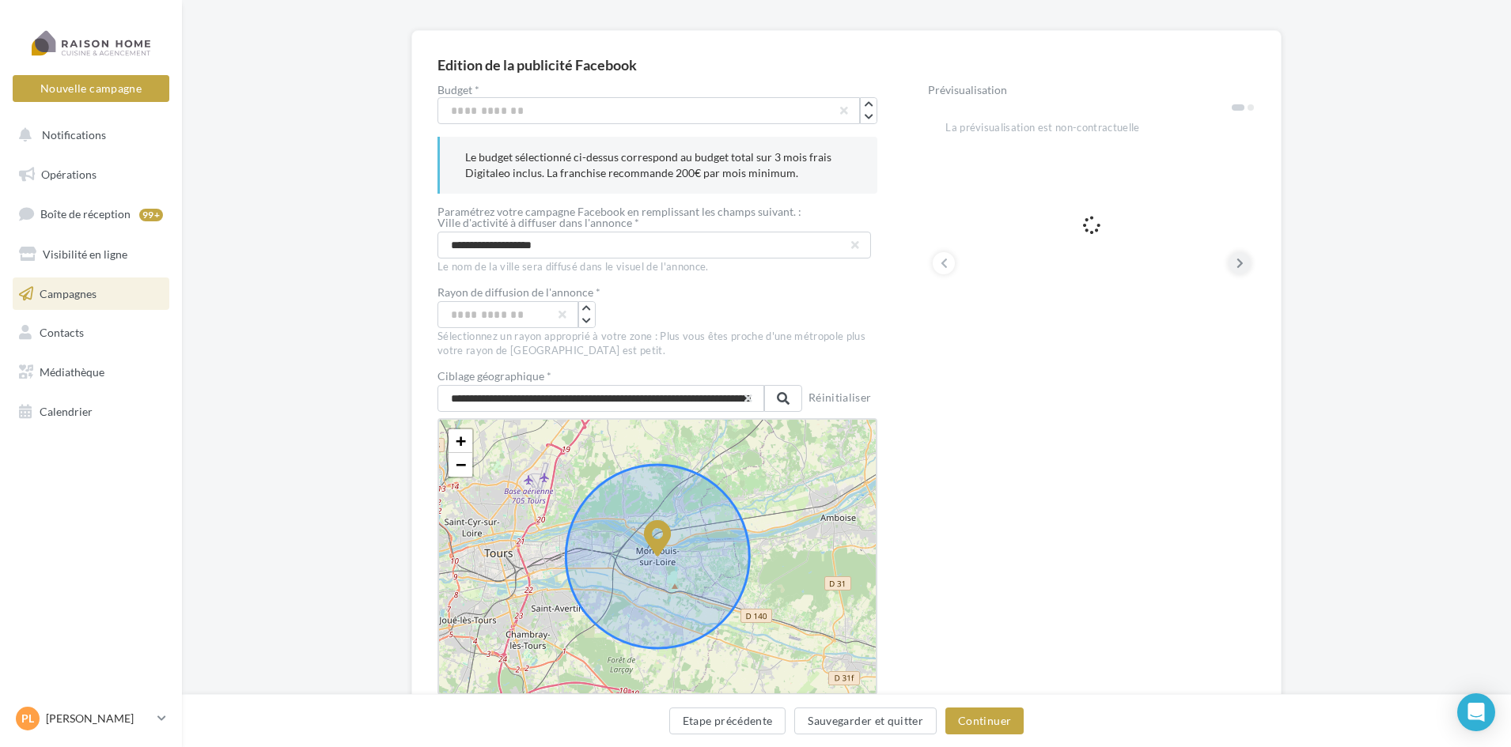
click at [1232, 264] on button at bounding box center [1239, 263] width 22 height 22
click at [1237, 257] on icon at bounding box center [1239, 263] width 7 height 16
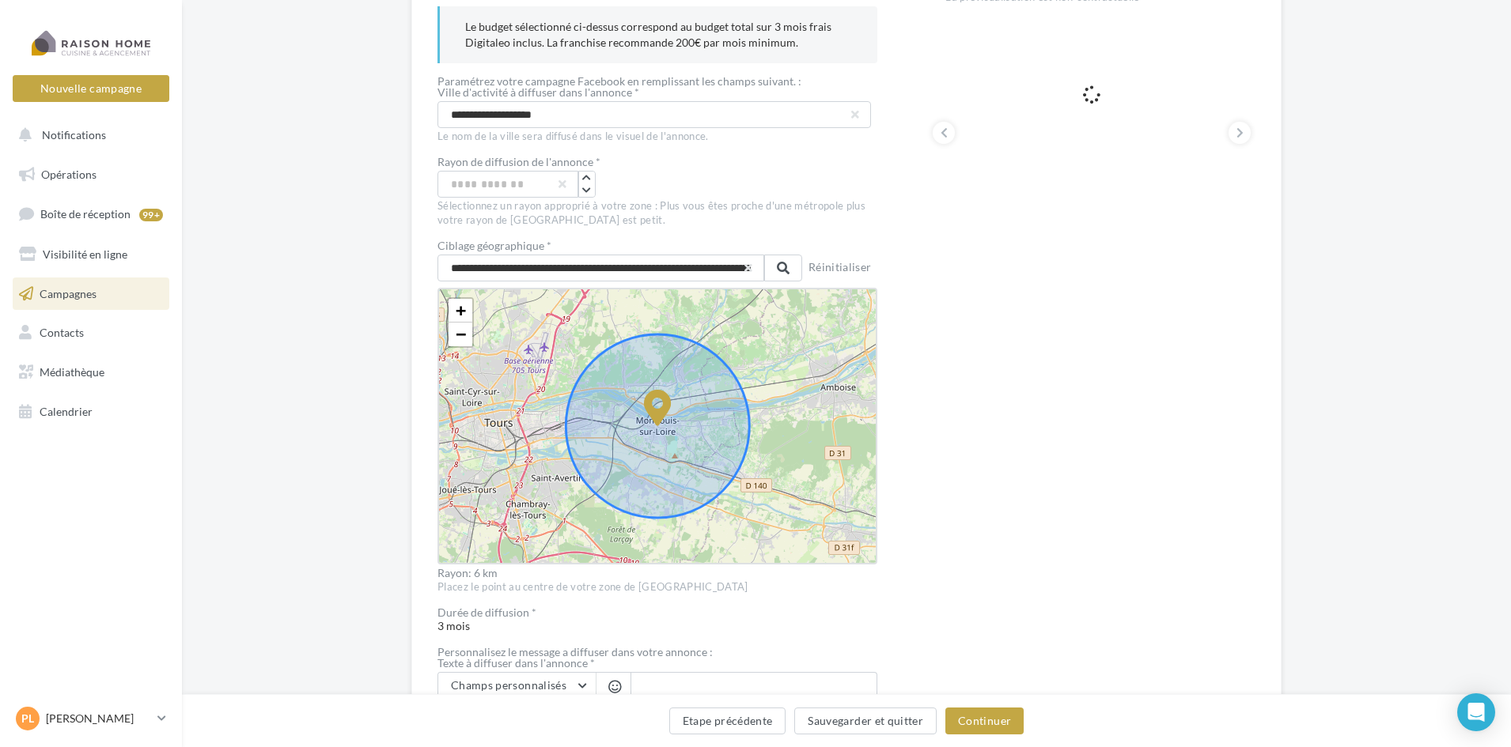
scroll to position [261, 0]
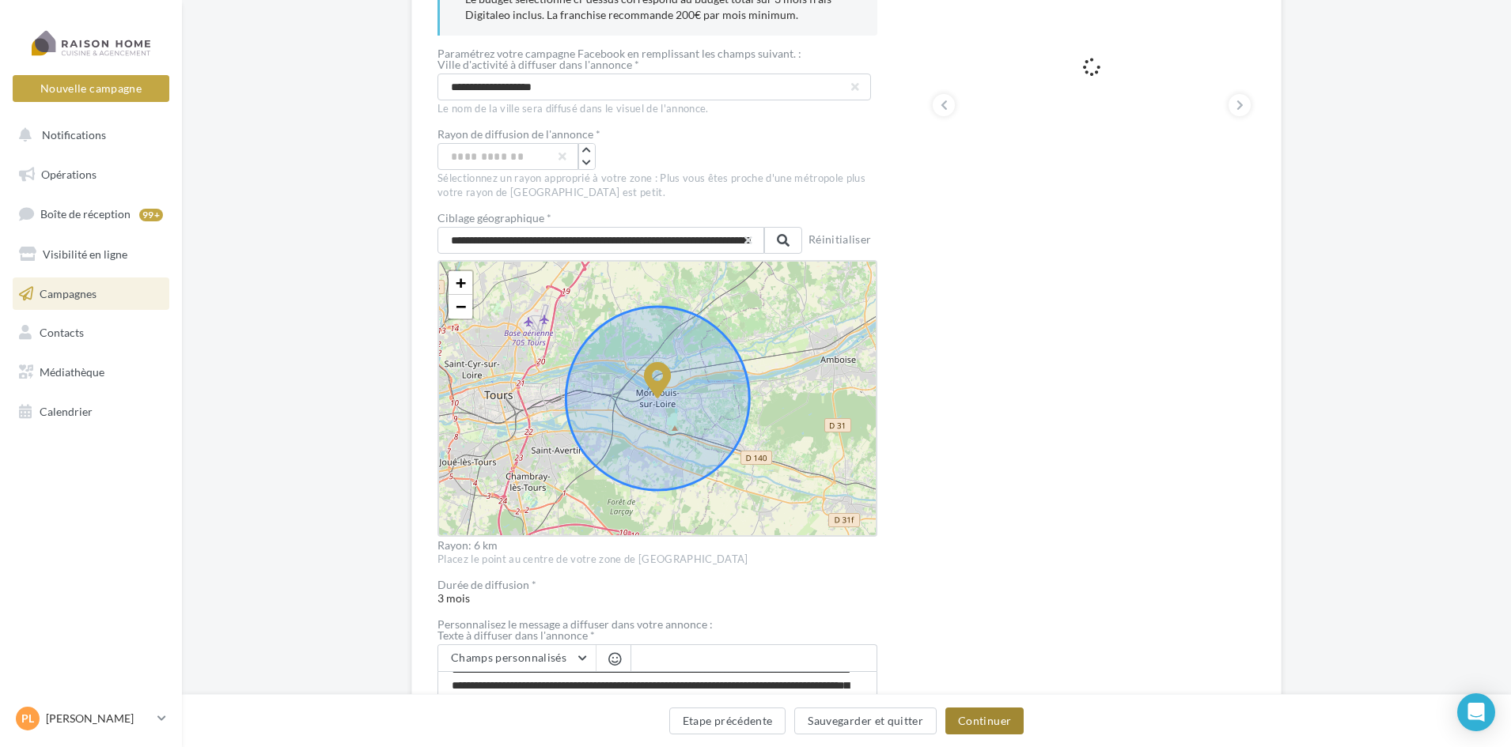
click at [980, 717] on button "Continuer" at bounding box center [984, 721] width 78 height 27
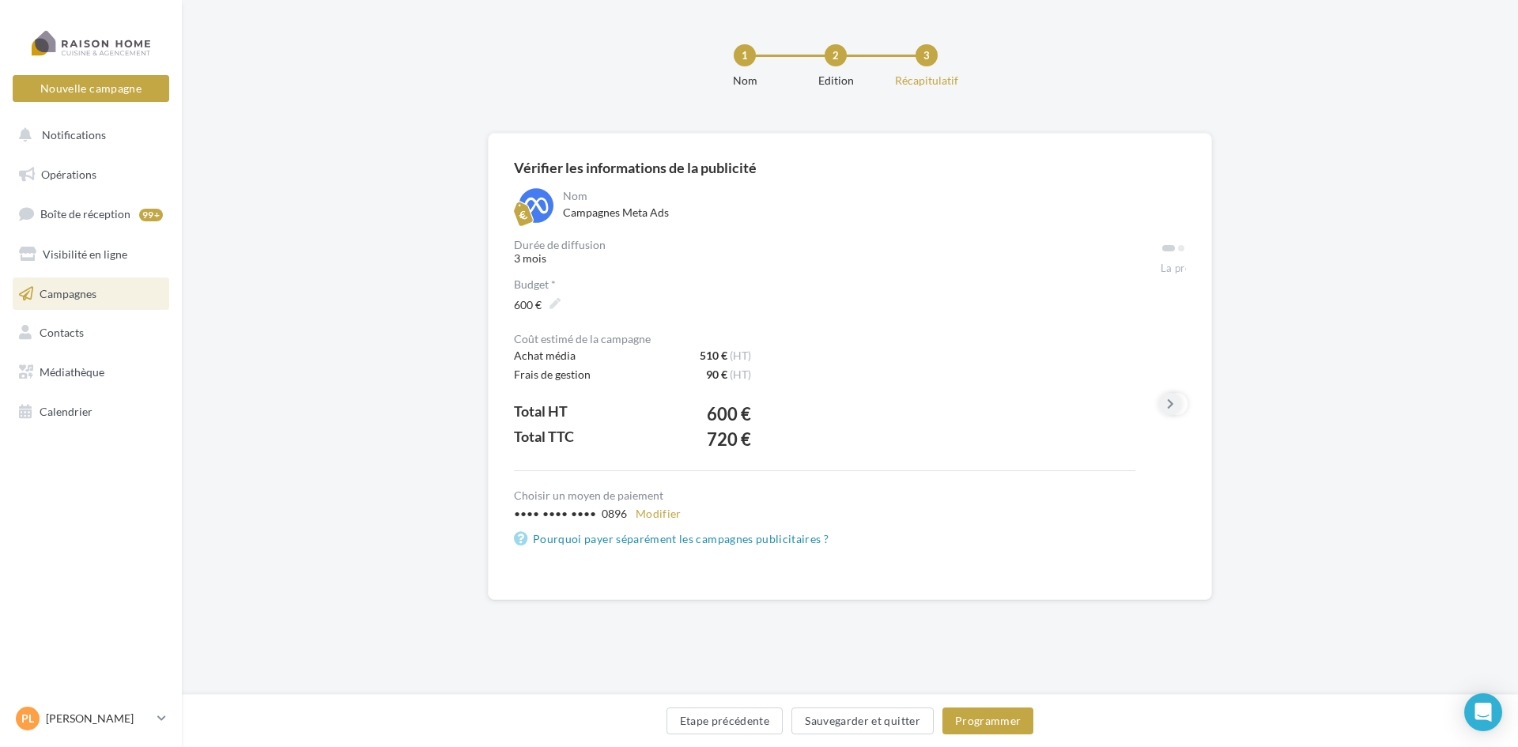
click at [1172, 403] on icon at bounding box center [1170, 404] width 7 height 16
click at [996, 718] on button "Programmer" at bounding box center [989, 721] width 92 height 27
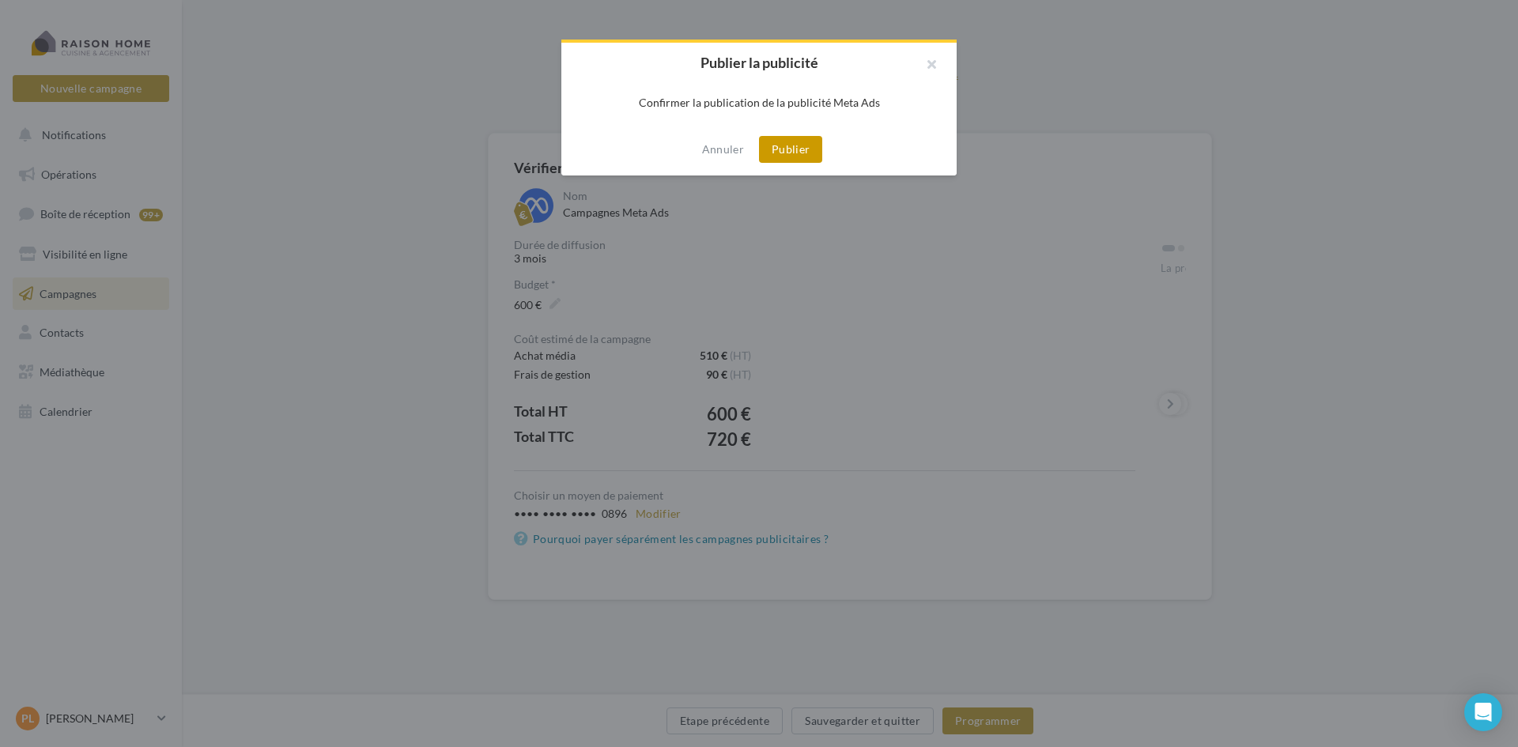
click at [790, 153] on button "Publier" at bounding box center [790, 149] width 63 height 27
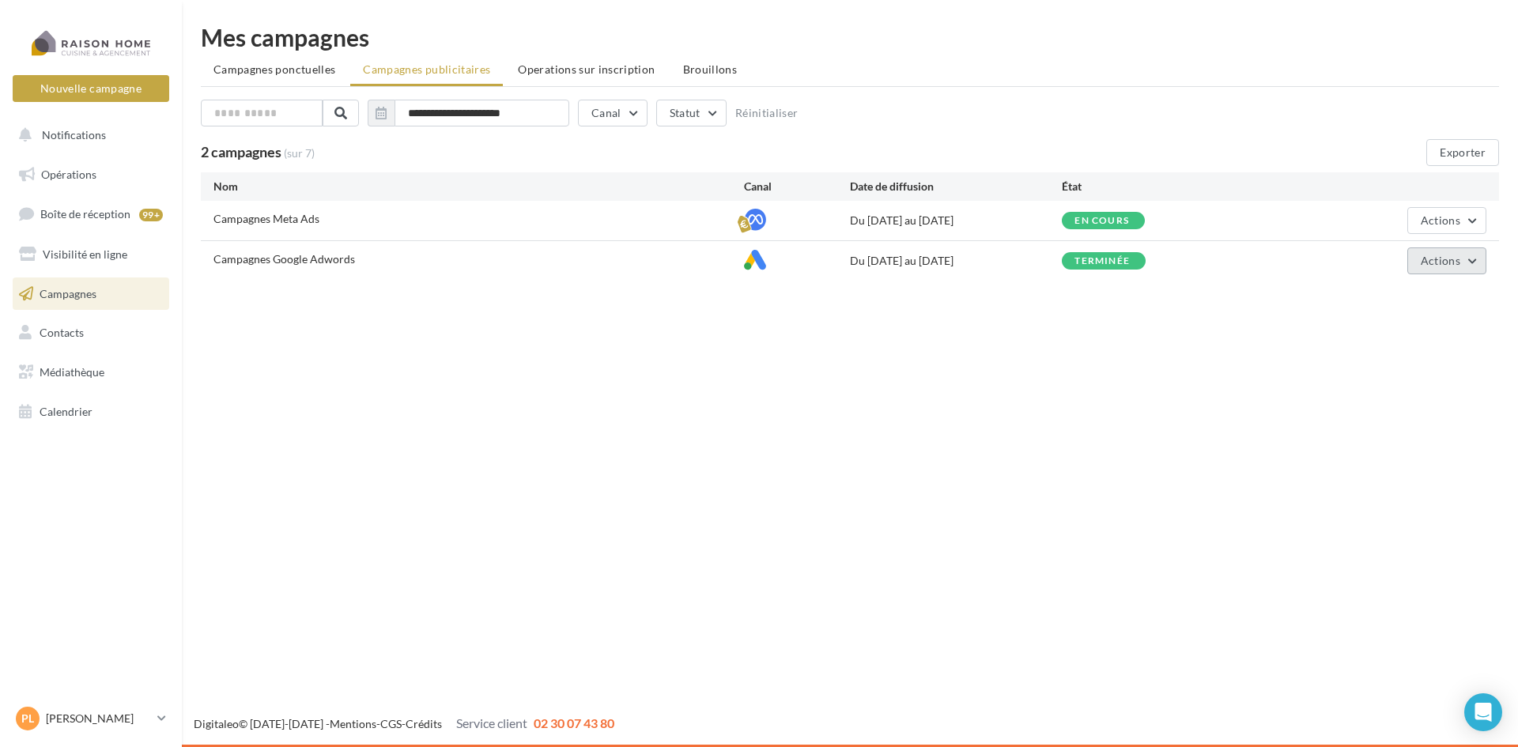
click at [1445, 261] on span "Actions" at bounding box center [1441, 260] width 40 height 13
click at [1426, 340] on button "Voir les résultats" at bounding box center [1408, 339] width 158 height 41
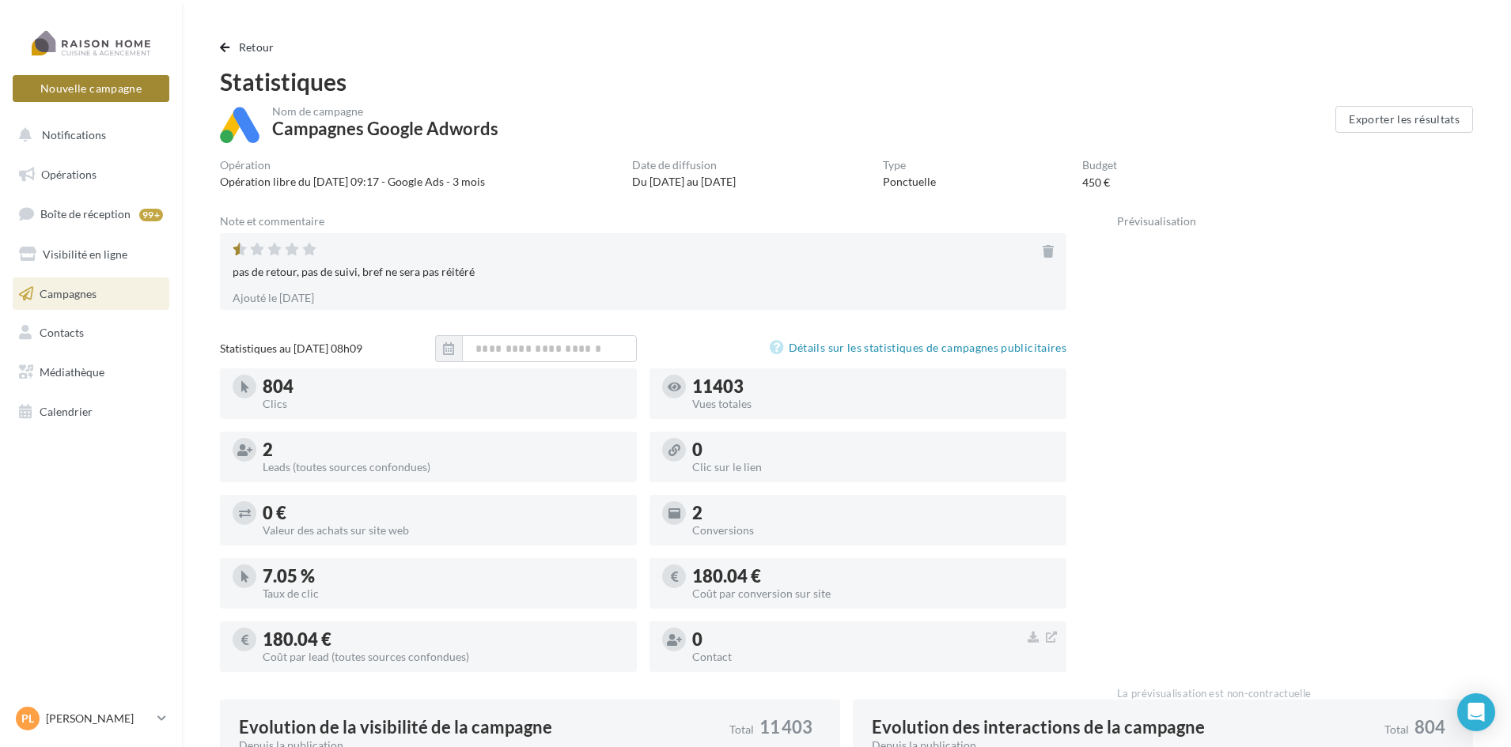
click at [95, 89] on button "Nouvelle campagne" at bounding box center [91, 88] width 157 height 27
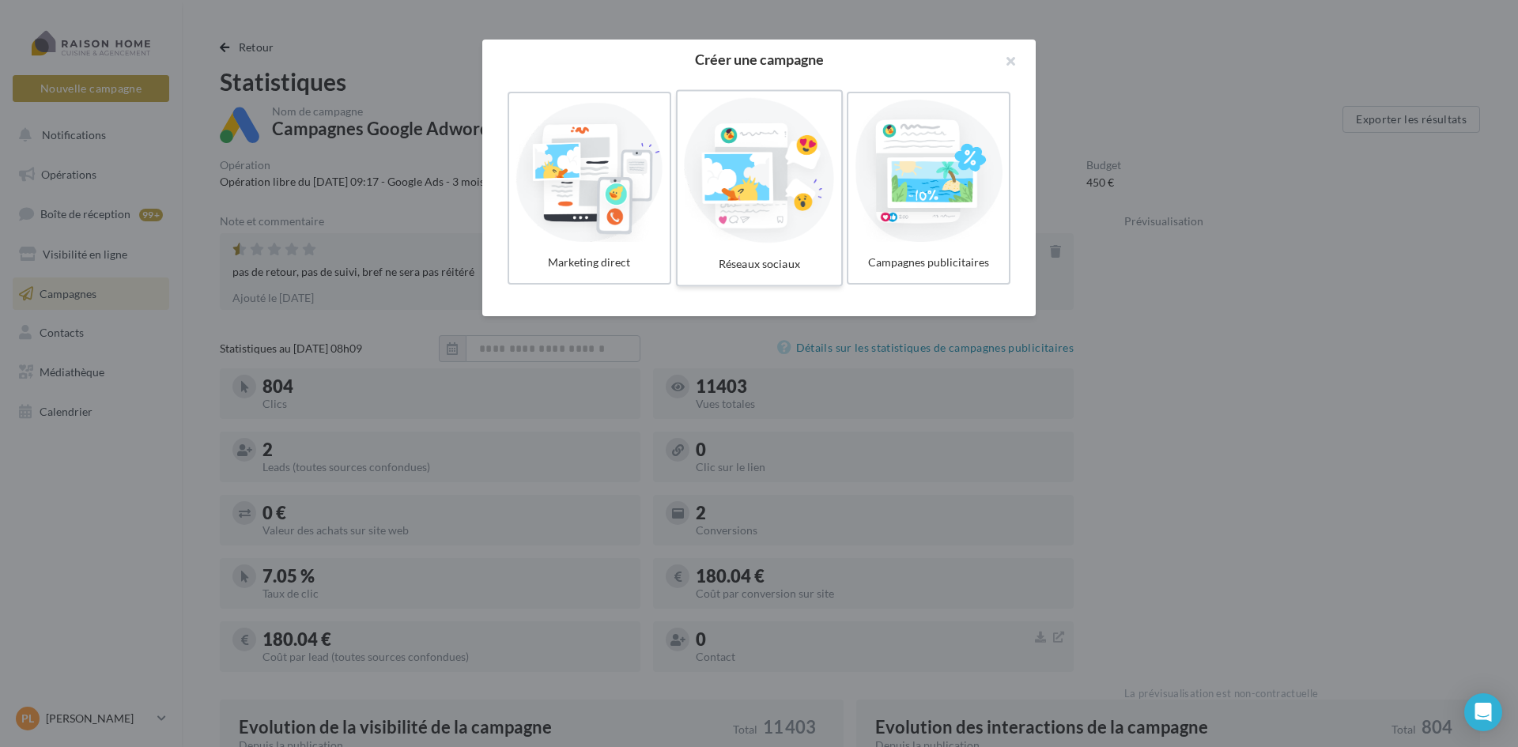
click at [754, 171] on div at bounding box center [759, 171] width 150 height 146
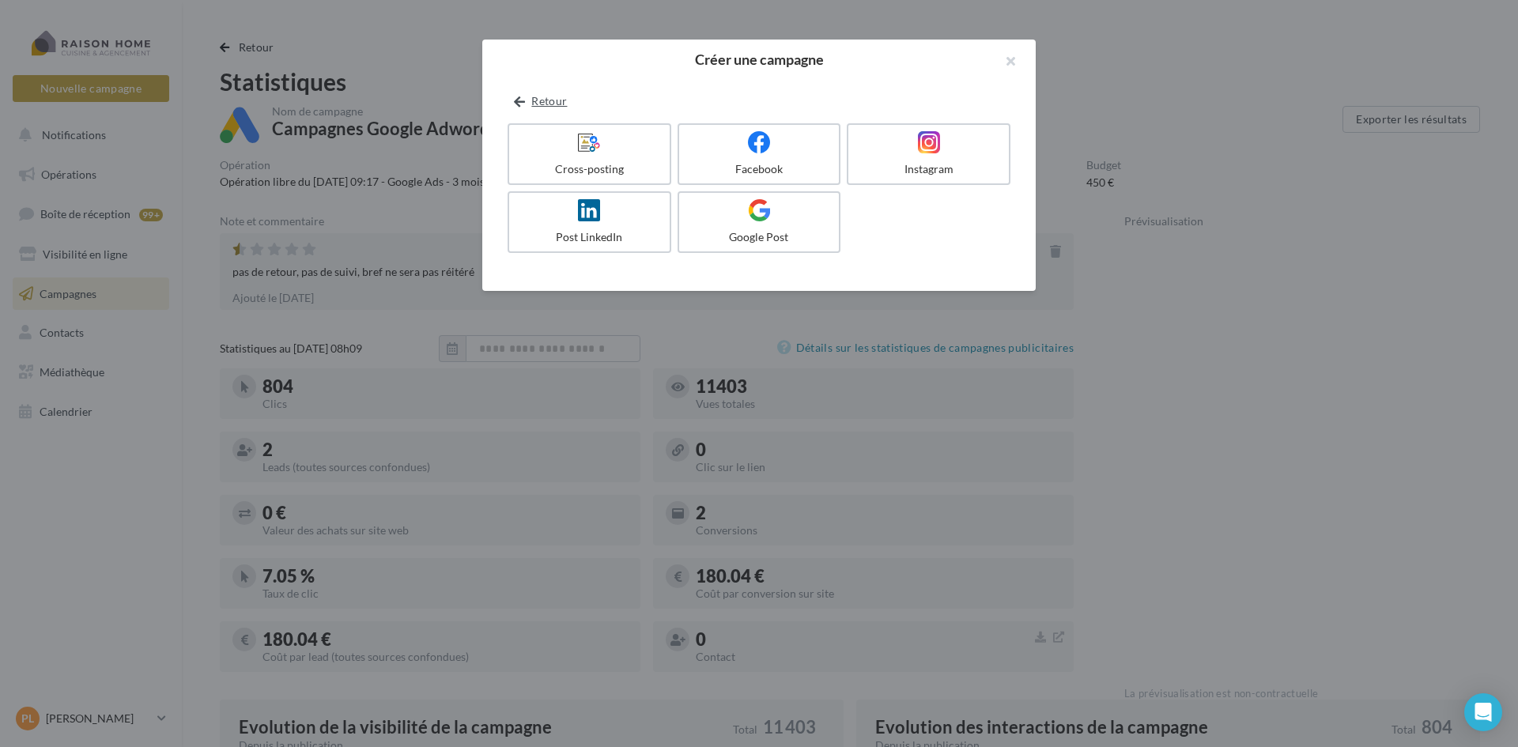
click at [553, 98] on button "Retour" at bounding box center [541, 101] width 66 height 19
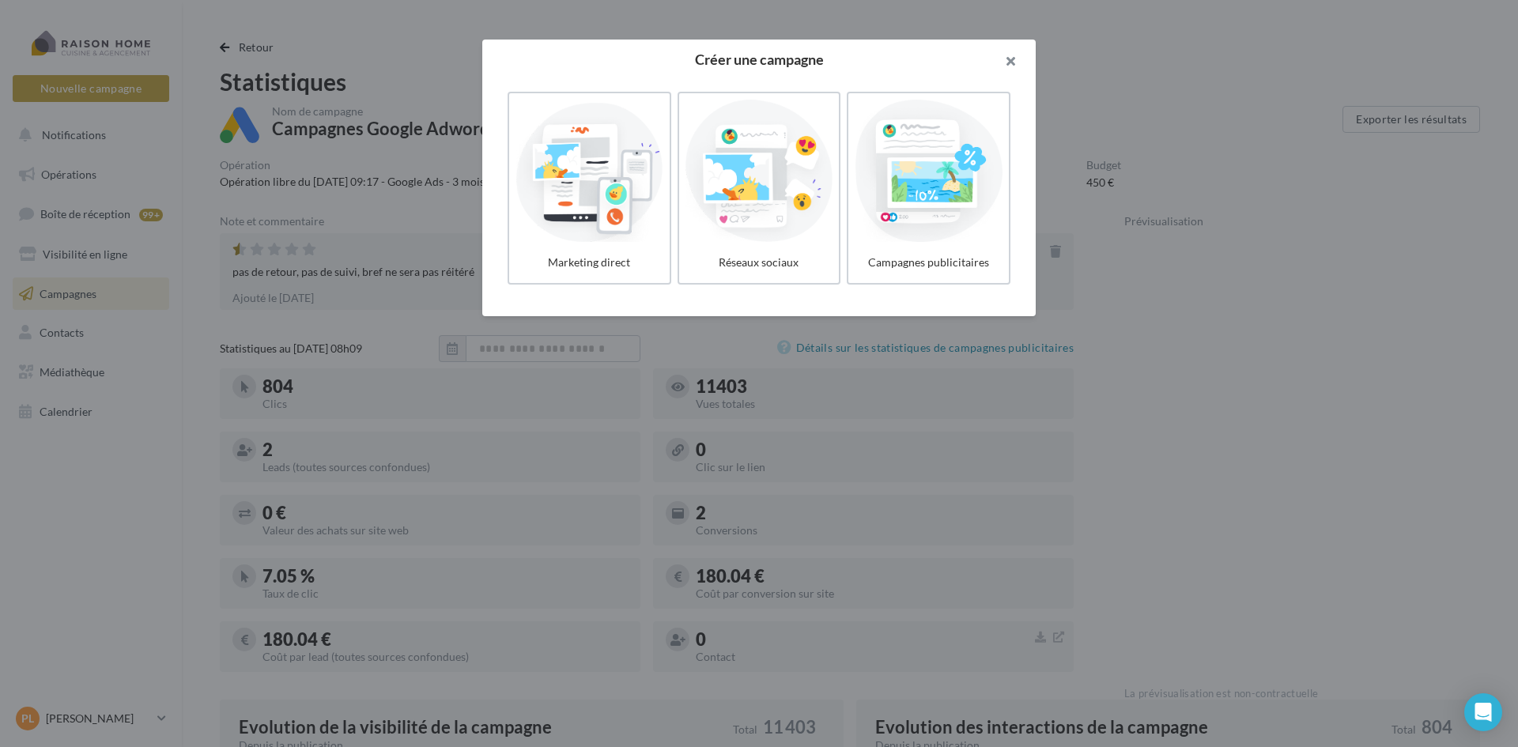
click at [1011, 59] on button "button" at bounding box center [1004, 63] width 63 height 47
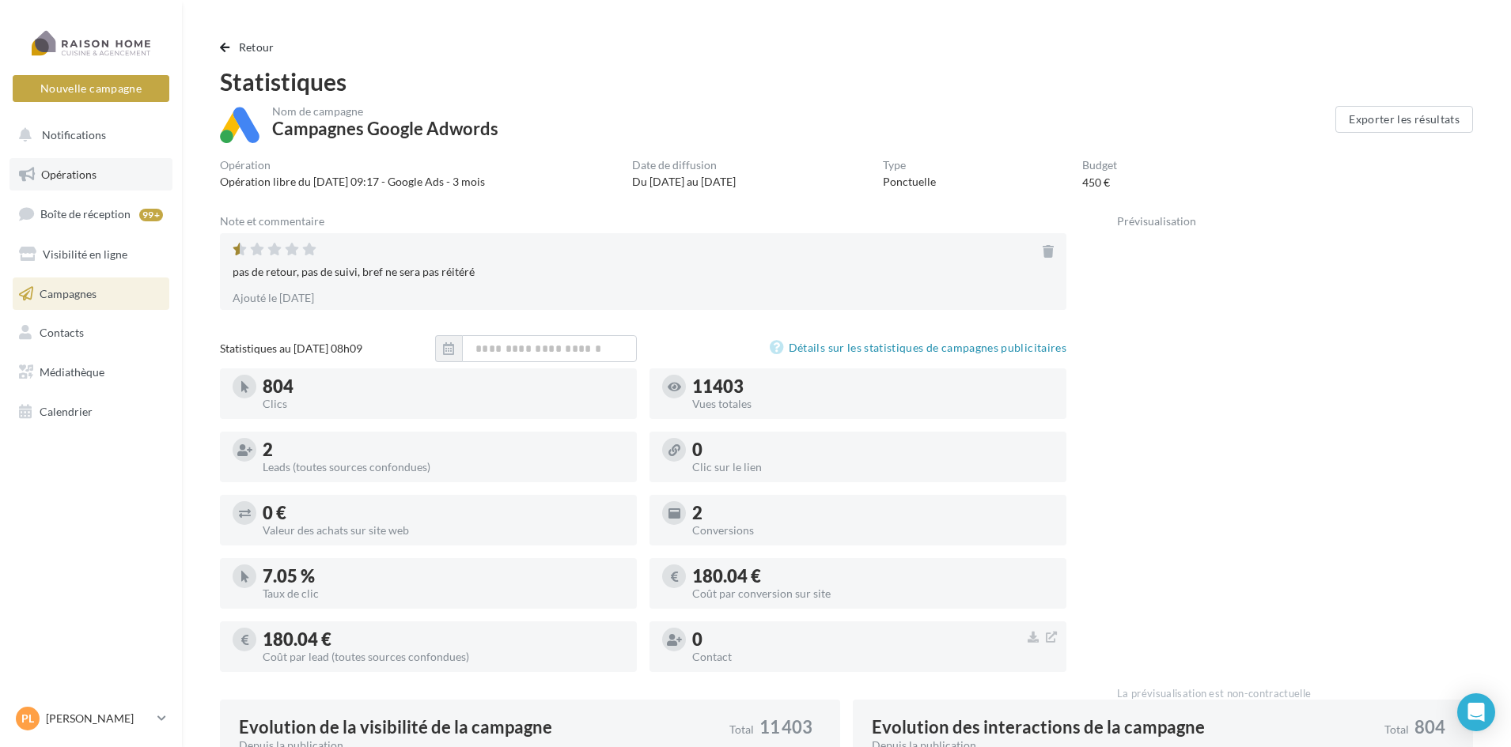
click at [84, 179] on span "Opérations" at bounding box center [68, 174] width 55 height 13
